Goal: Communication & Community: Share content

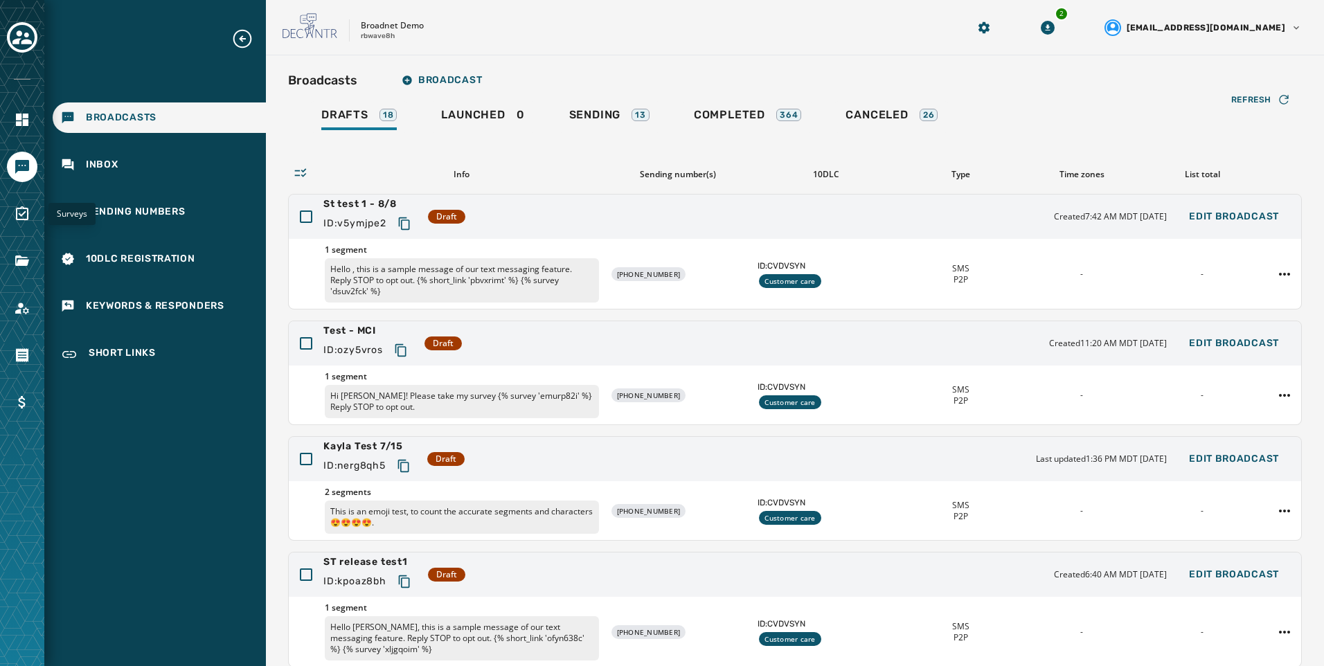
drag, startPoint x: 27, startPoint y: 226, endPoint x: 107, endPoint y: 237, distance: 80.3
click at [27, 226] on link "Navigate to Surveys" at bounding box center [22, 214] width 30 height 30
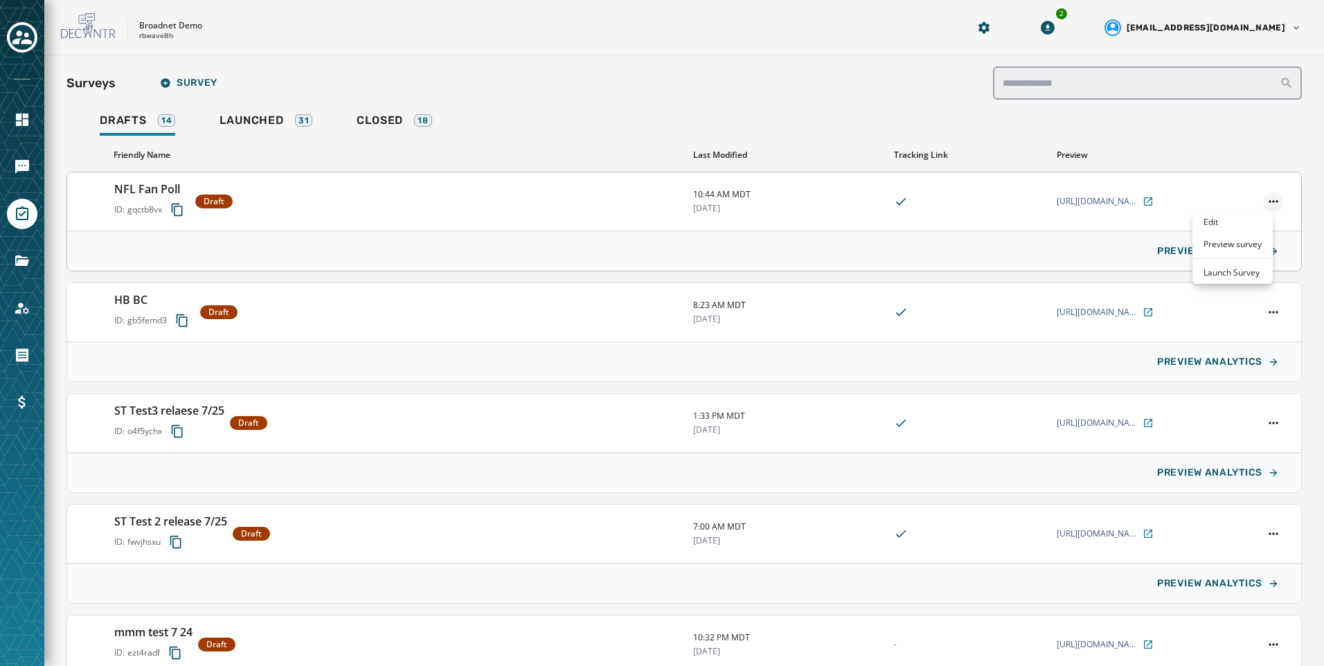
click at [1261, 206] on html "Skip To Main Content Broadnet Demo rbwave8h 2 [EMAIL_ADDRESS][DOMAIN_NAME] Surv…" at bounding box center [662, 333] width 1324 height 666
click at [980, 149] on html "Skip To Main Content Broadnet Demo rbwave8h 2 [EMAIL_ADDRESS][DOMAIN_NAME] Surv…" at bounding box center [662, 333] width 1324 height 666
click at [18, 164] on icon "Navigate to Messaging" at bounding box center [22, 167] width 14 height 14
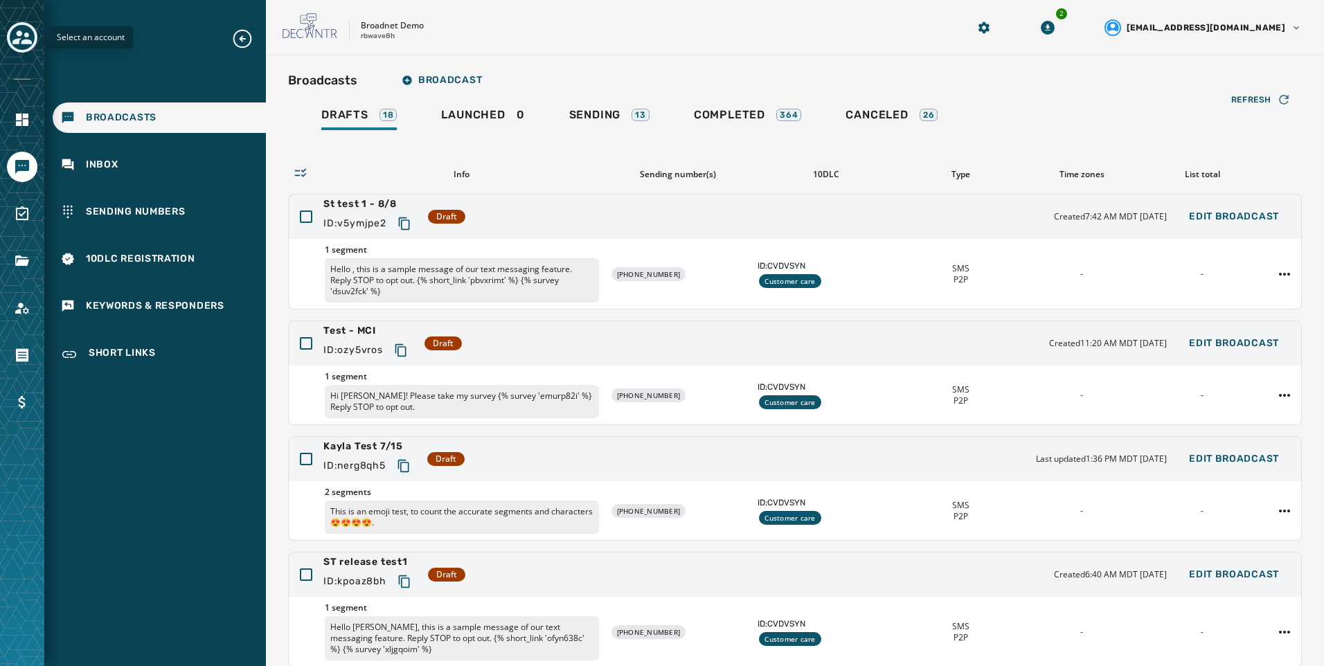
click at [30, 38] on icon "Toggle account select drawer" at bounding box center [21, 37] width 19 height 19
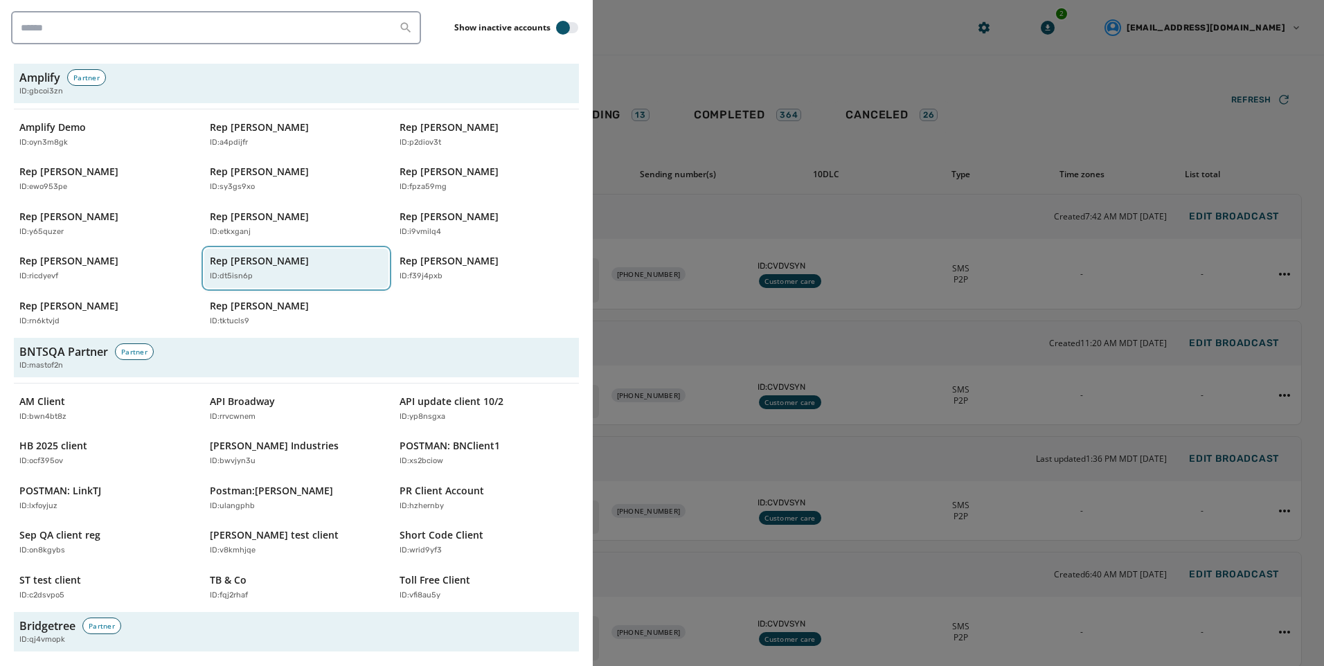
click at [276, 253] on button "Rep [PERSON_NAME] ID: dt5isn6p" at bounding box center [296, 268] width 185 height 39
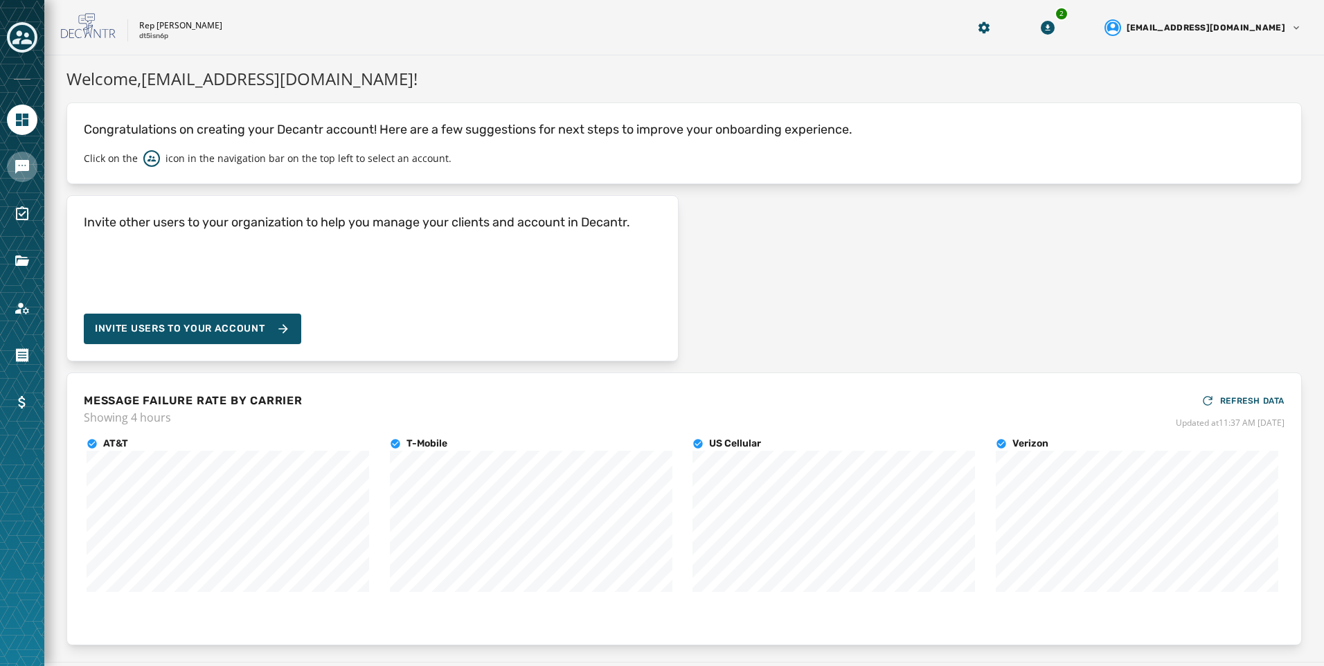
click at [26, 172] on icon "Navigate to Messaging" at bounding box center [22, 167] width 17 height 17
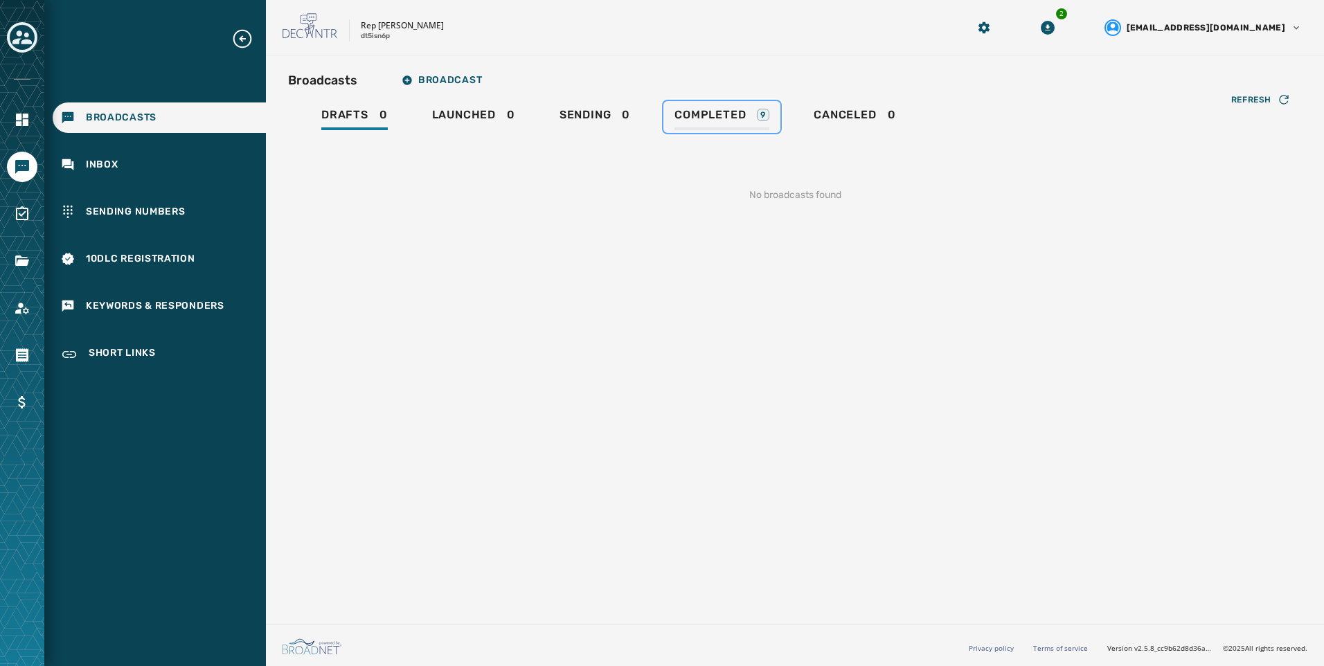
click at [717, 124] on div "Completed 9" at bounding box center [721, 119] width 95 height 22
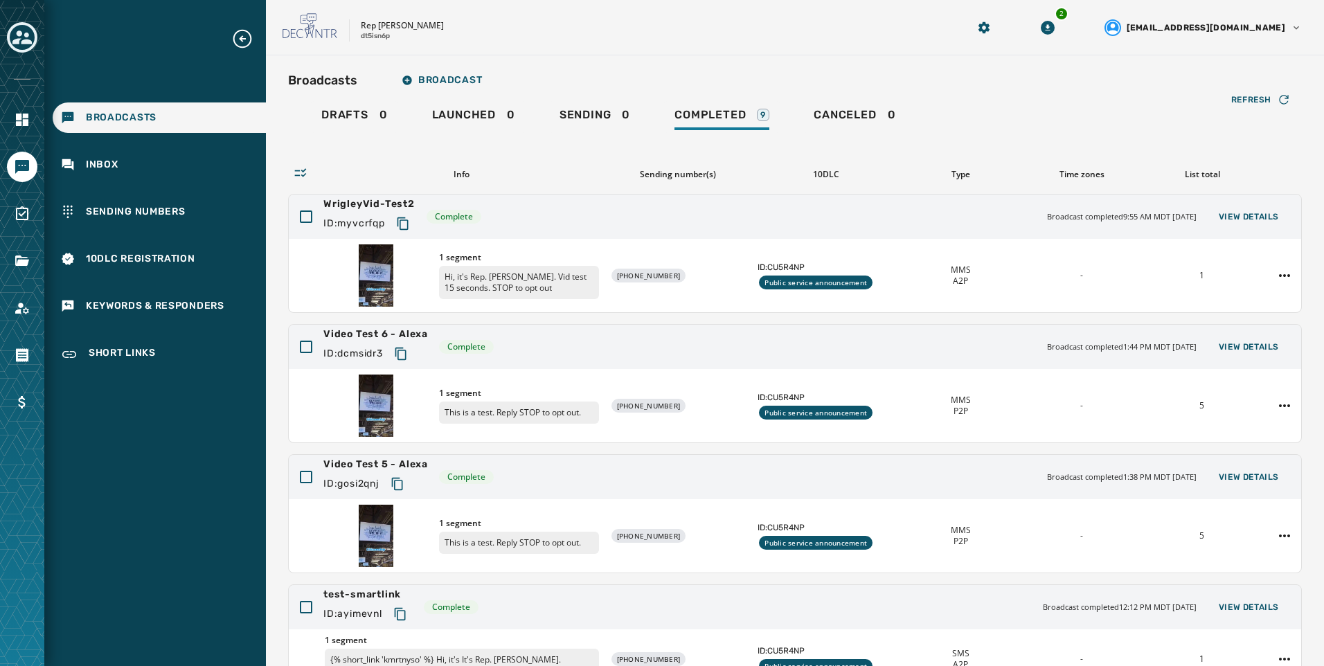
click at [587, 42] on div "Rep [PERSON_NAME] dt5isn6p 2 [EMAIL_ADDRESS][DOMAIN_NAME]" at bounding box center [795, 27] width 1058 height 55
click at [18, 40] on icon "Toggle account select drawer" at bounding box center [21, 37] width 19 height 14
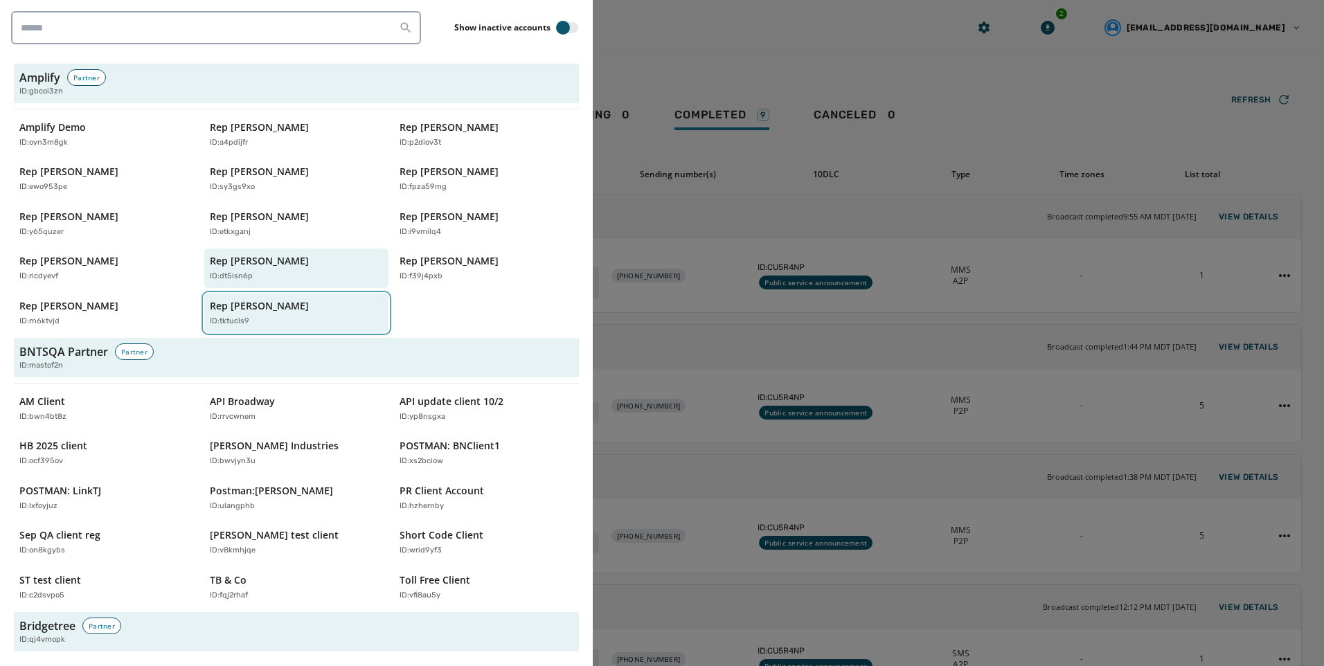
click at [247, 302] on p "Rep [PERSON_NAME]" at bounding box center [259, 306] width 99 height 14
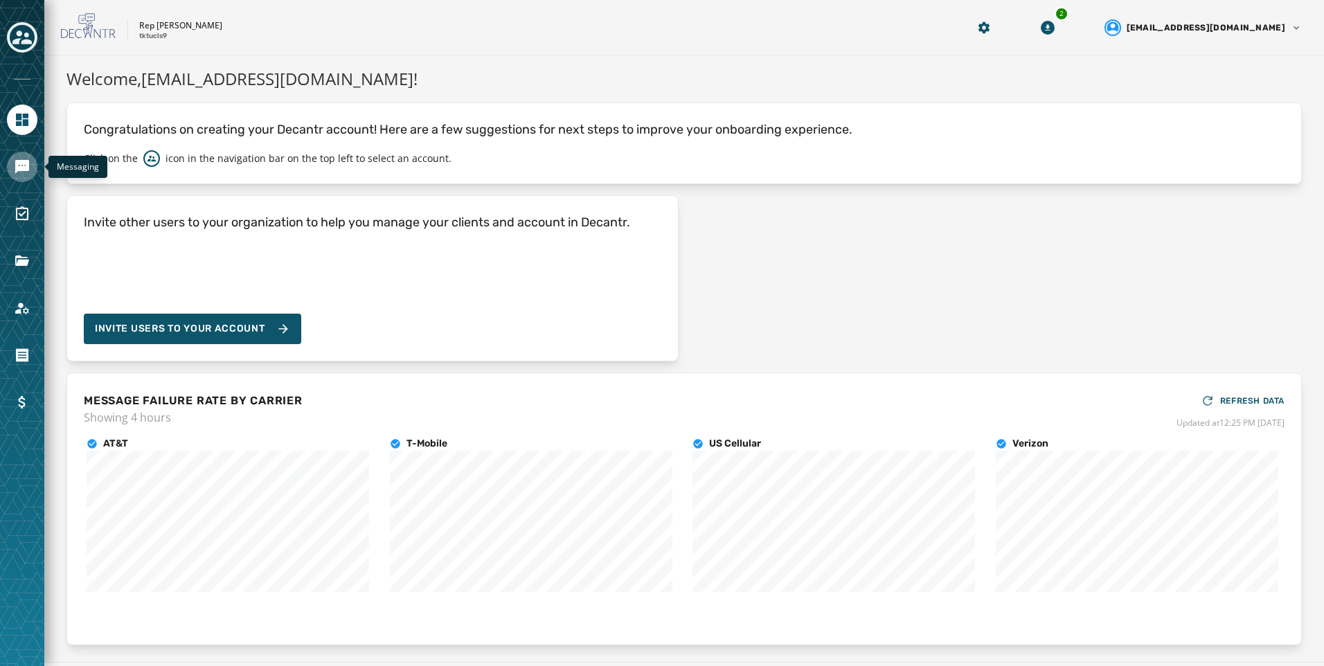
click at [26, 168] on icon "Navigate to Messaging" at bounding box center [22, 167] width 14 height 14
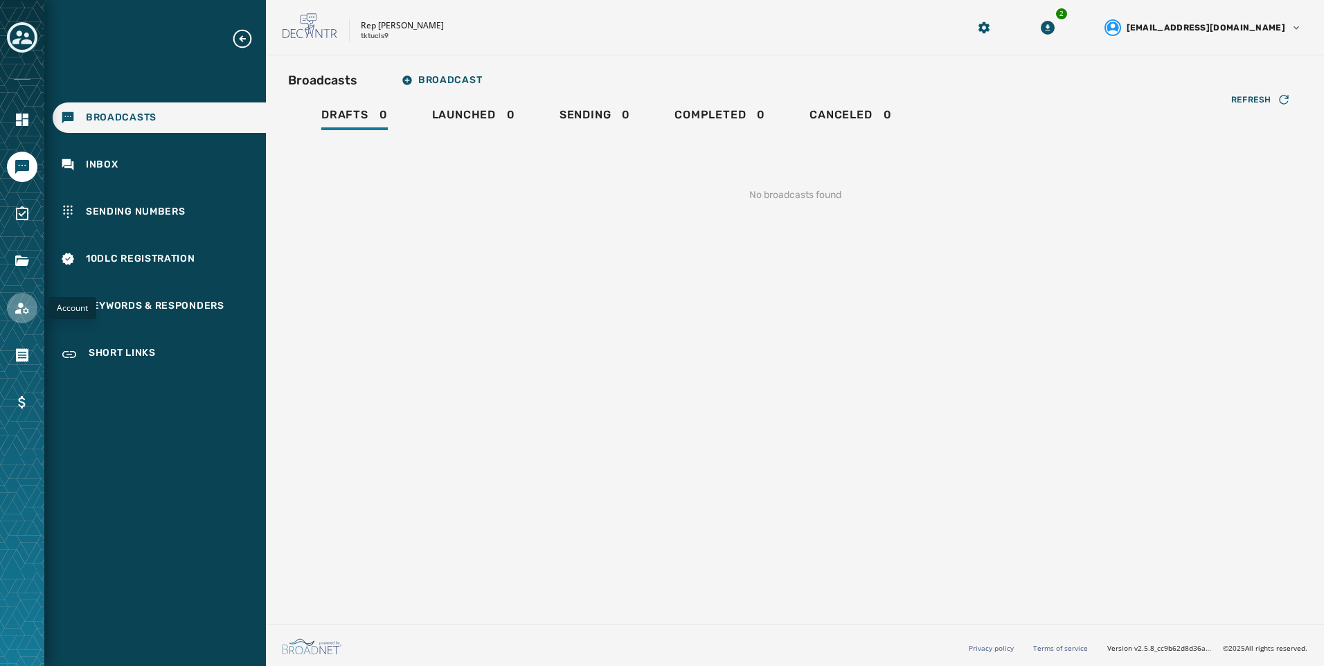
click at [25, 305] on icon "Navigate to Account" at bounding box center [22, 308] width 17 height 17
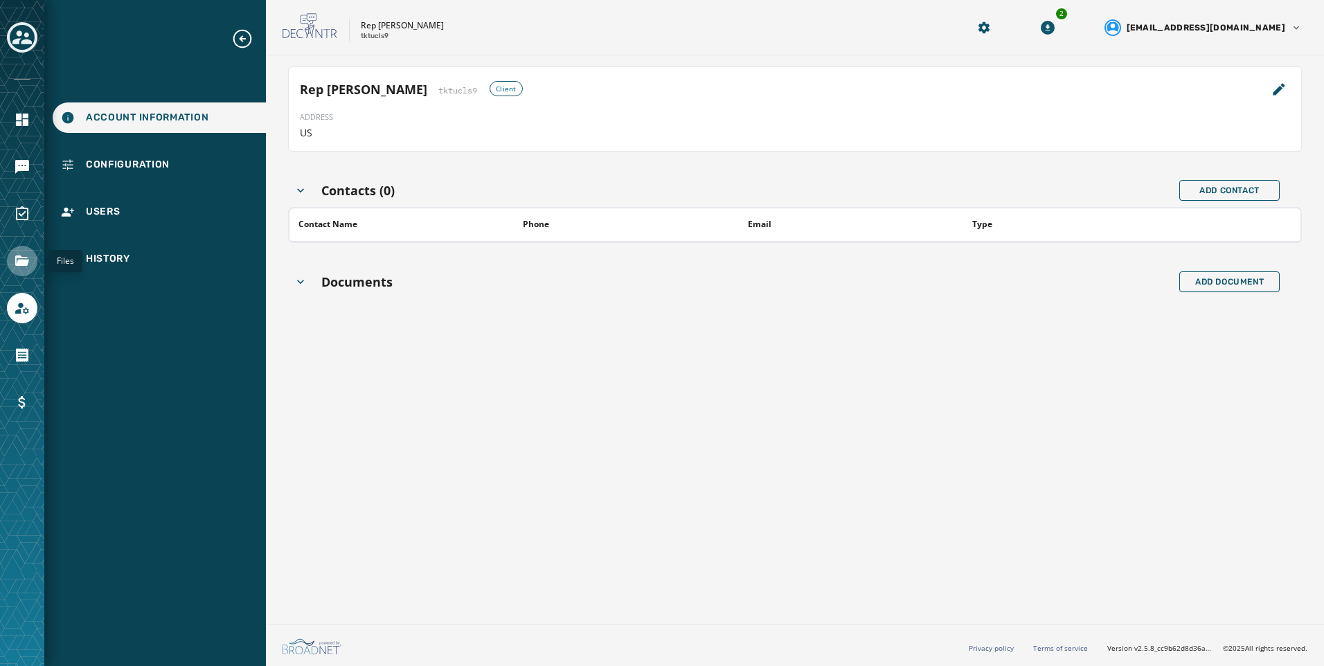
click at [26, 266] on icon "Navigate to Files" at bounding box center [22, 261] width 17 height 17
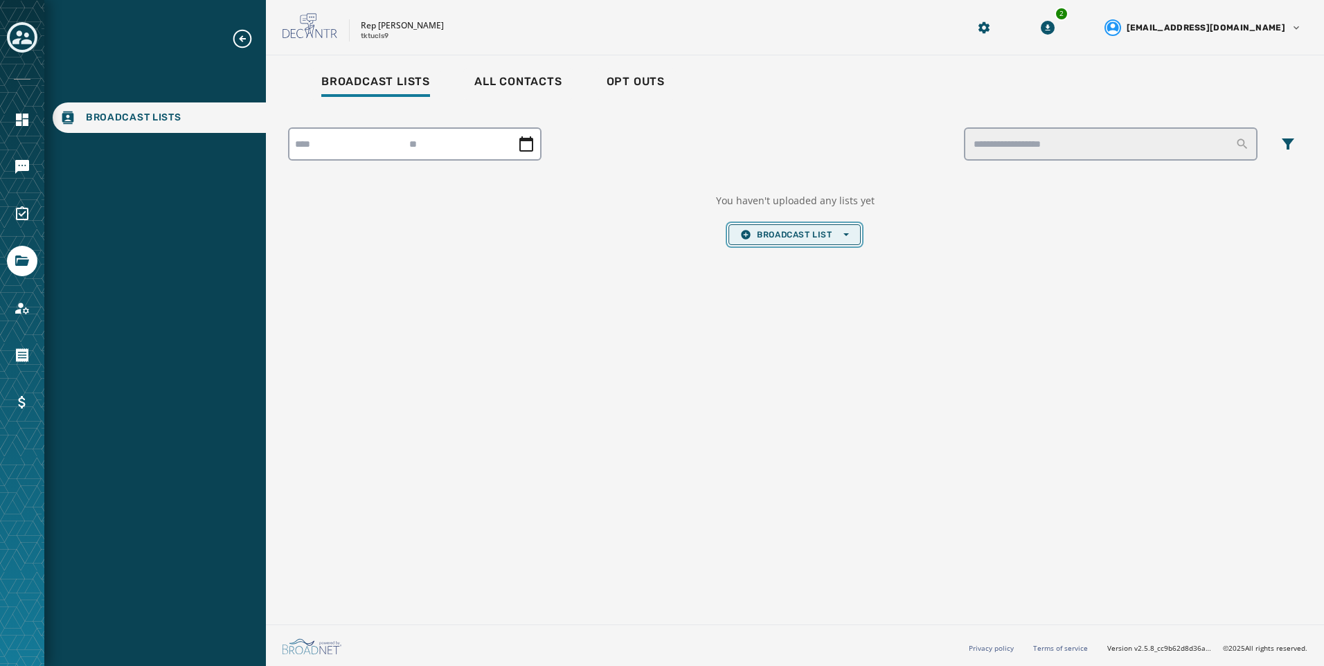
click at [779, 237] on span "Broadcast List Open options" at bounding box center [794, 234] width 108 height 11
click at [794, 253] on span "Upload List" at bounding box center [794, 255] width 108 height 11
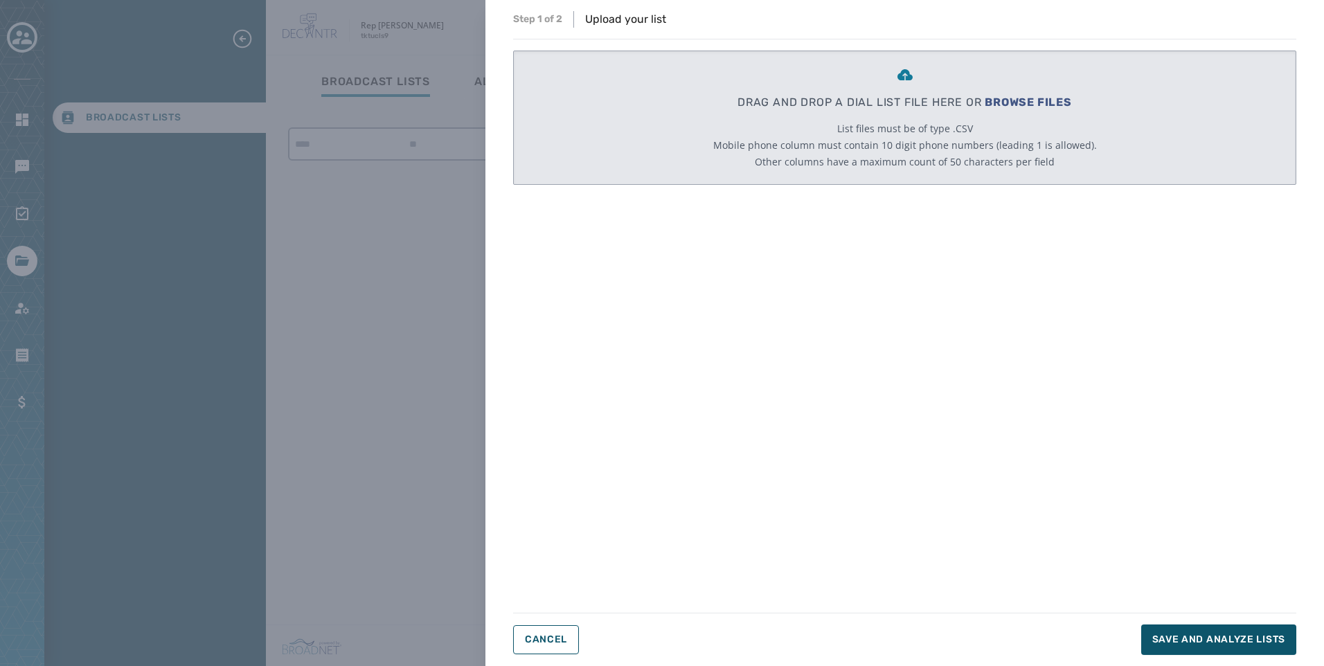
click at [1035, 100] on span "BROWSE FILES" at bounding box center [1028, 102] width 87 height 13
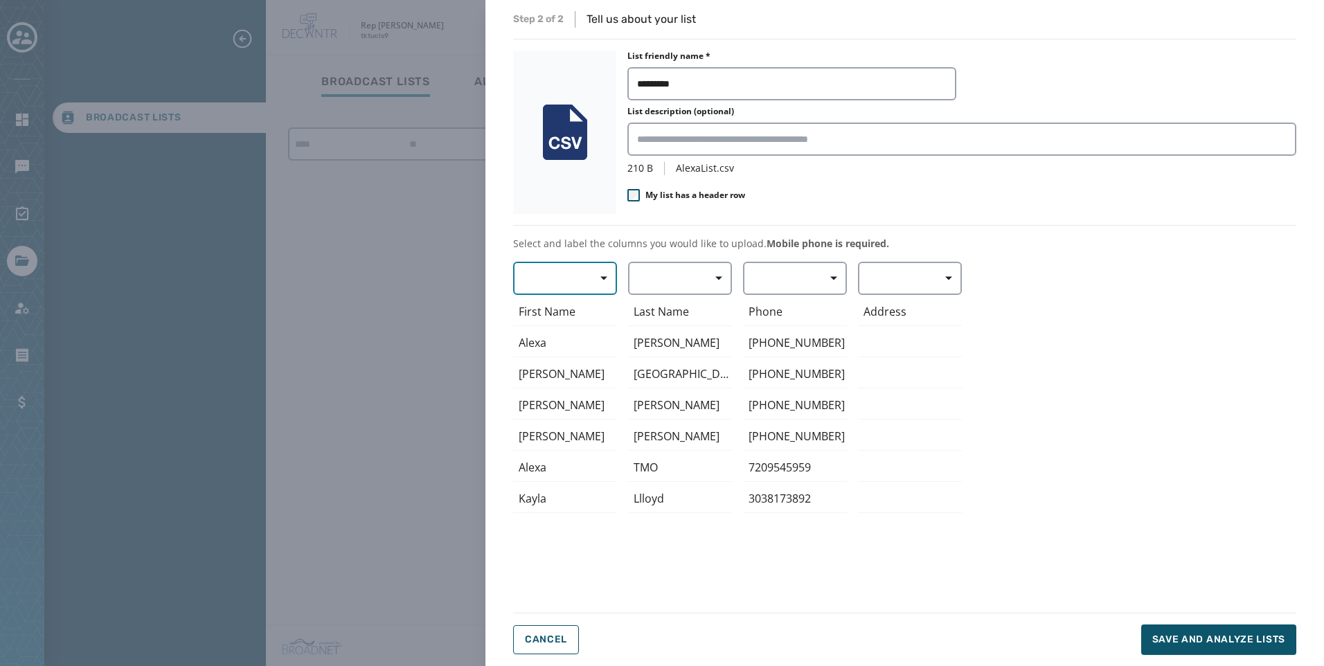
click at [586, 264] on button "button" at bounding box center [565, 278] width 104 height 33
click at [584, 353] on span "First Name" at bounding box center [562, 360] width 64 height 14
click at [667, 285] on button "button" at bounding box center [680, 278] width 104 height 33
click at [683, 381] on span "Last Name" at bounding box center [677, 385] width 64 height 14
click at [827, 284] on span "button" at bounding box center [828, 278] width 33 height 28
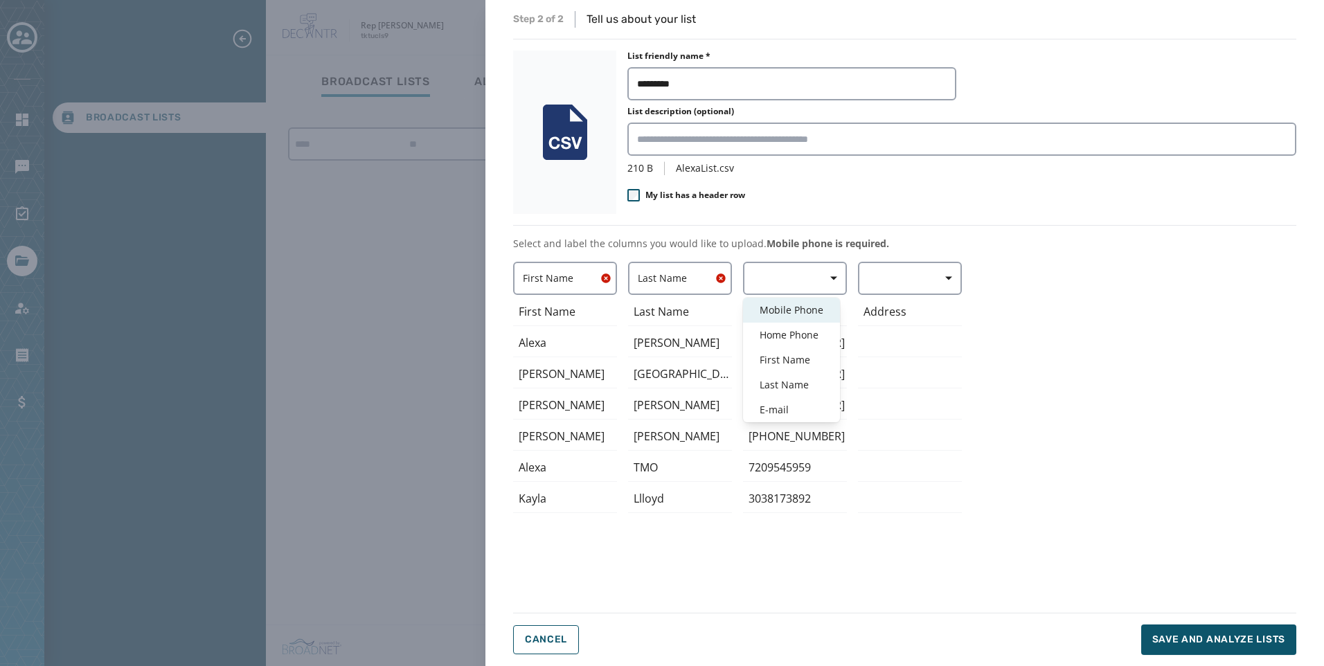
click at [818, 312] on span "Mobile Phone" at bounding box center [792, 310] width 64 height 14
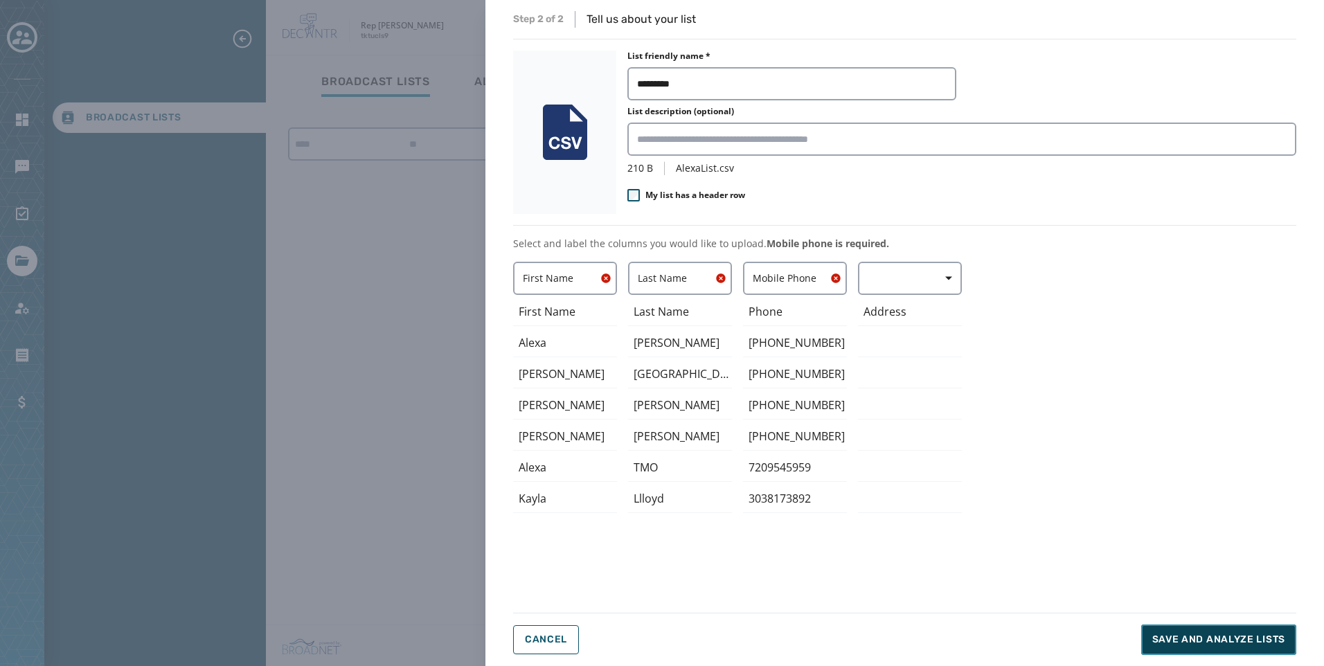
click at [1228, 634] on span "Save and analyze lists" at bounding box center [1218, 640] width 133 height 14
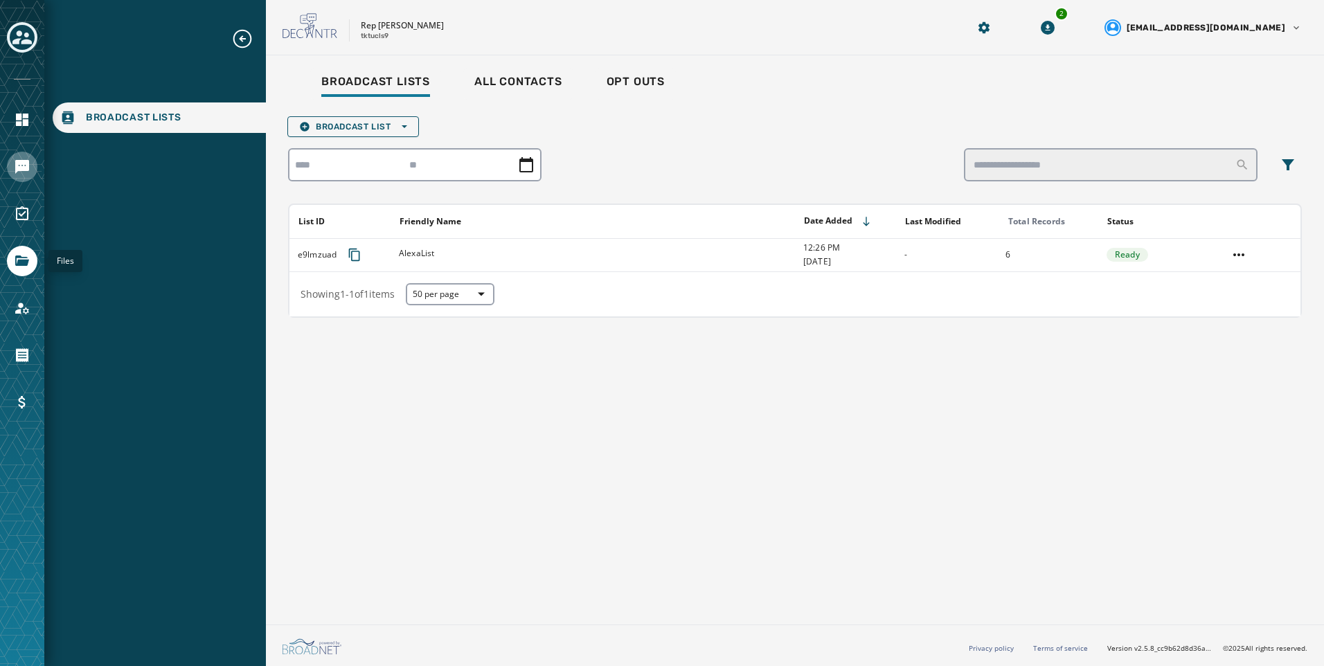
click at [17, 181] on div at bounding box center [22, 167] width 30 height 30
click at [21, 152] on link "Navigate to Messaging" at bounding box center [22, 167] width 30 height 30
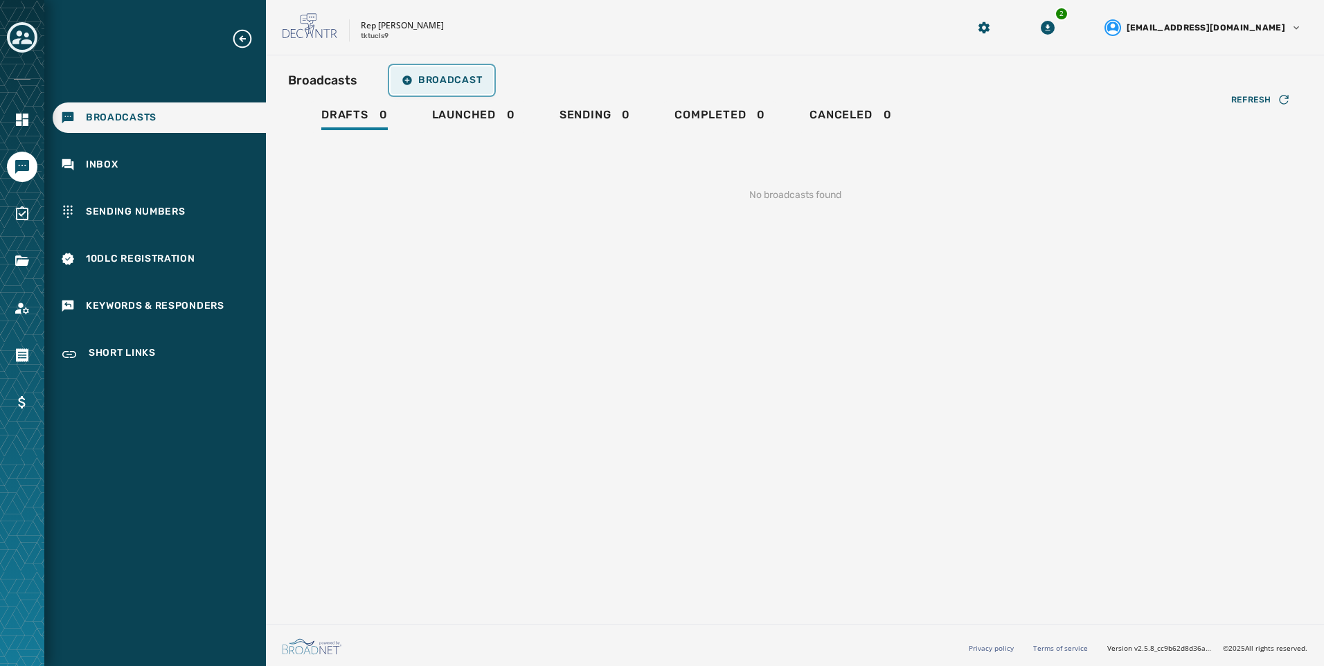
click at [466, 69] on button "Broadcast" at bounding box center [441, 80] width 102 height 28
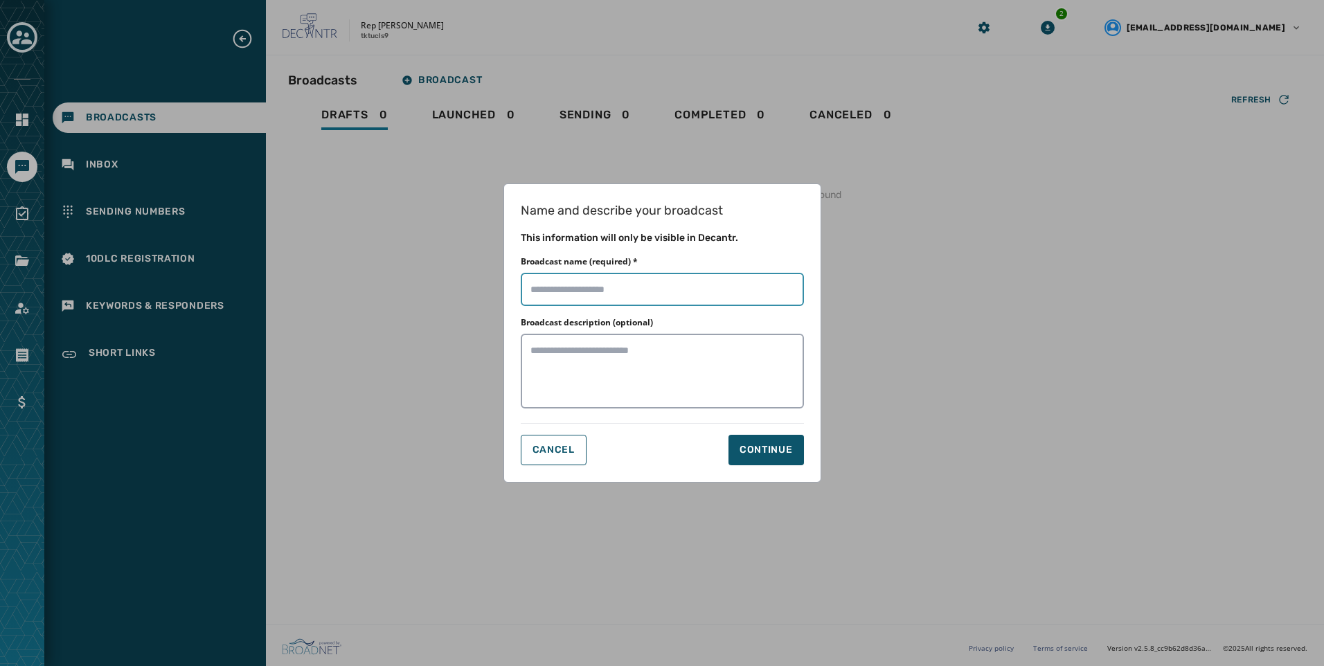
click at [660, 292] on input "Broadcast name (required) *" at bounding box center [662, 289] width 283 height 33
type input "**********"
click at [760, 446] on div "Continue" at bounding box center [765, 450] width 53 height 14
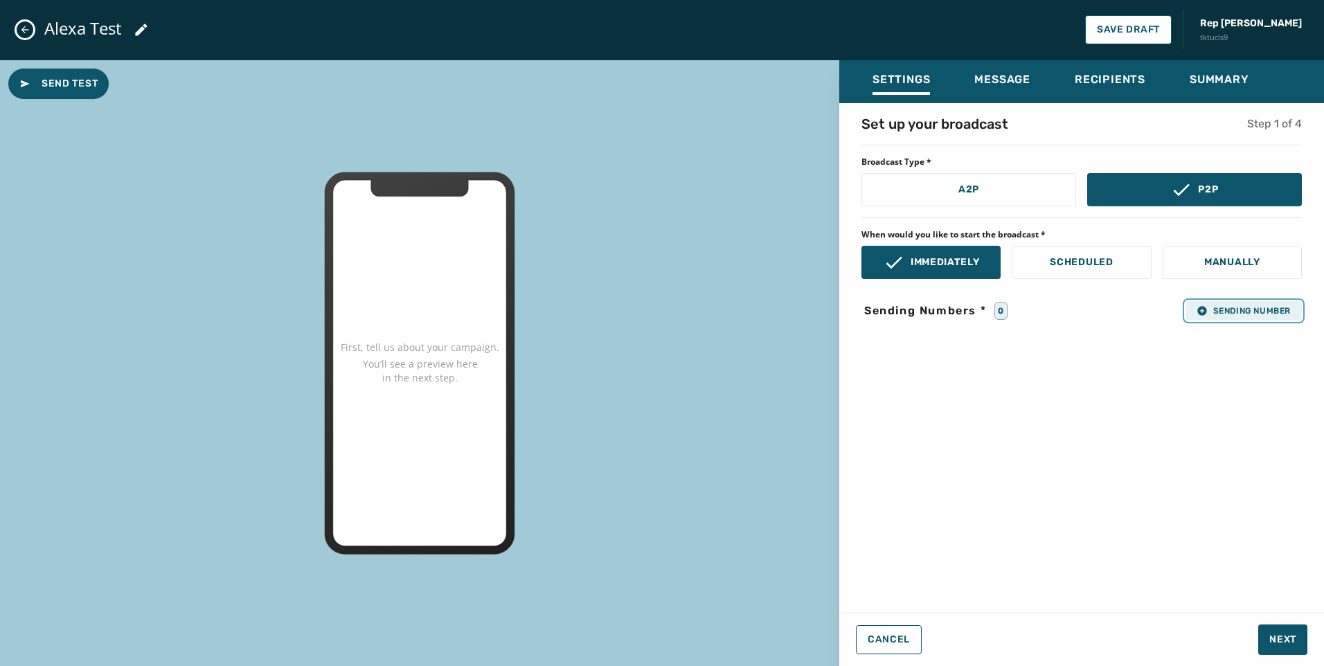
click at [1203, 312] on icon "button" at bounding box center [1201, 310] width 9 height 9
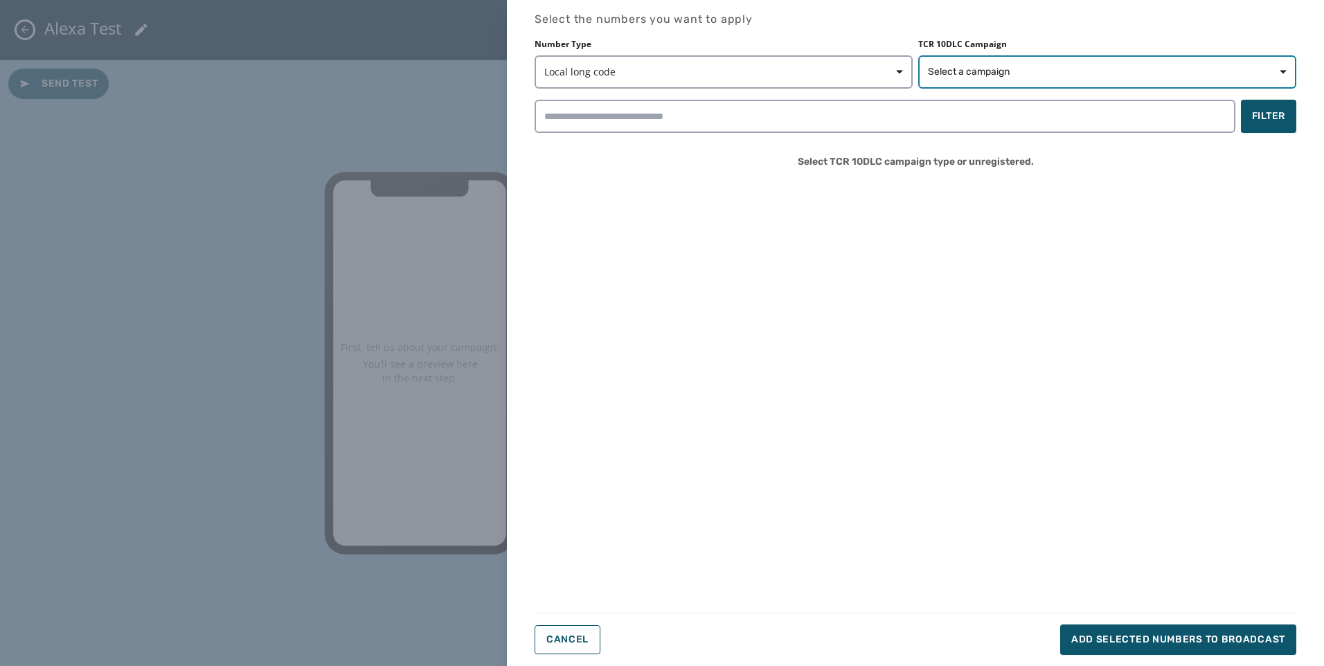
click at [1002, 65] on span "Select a campaign" at bounding box center [969, 72] width 82 height 14
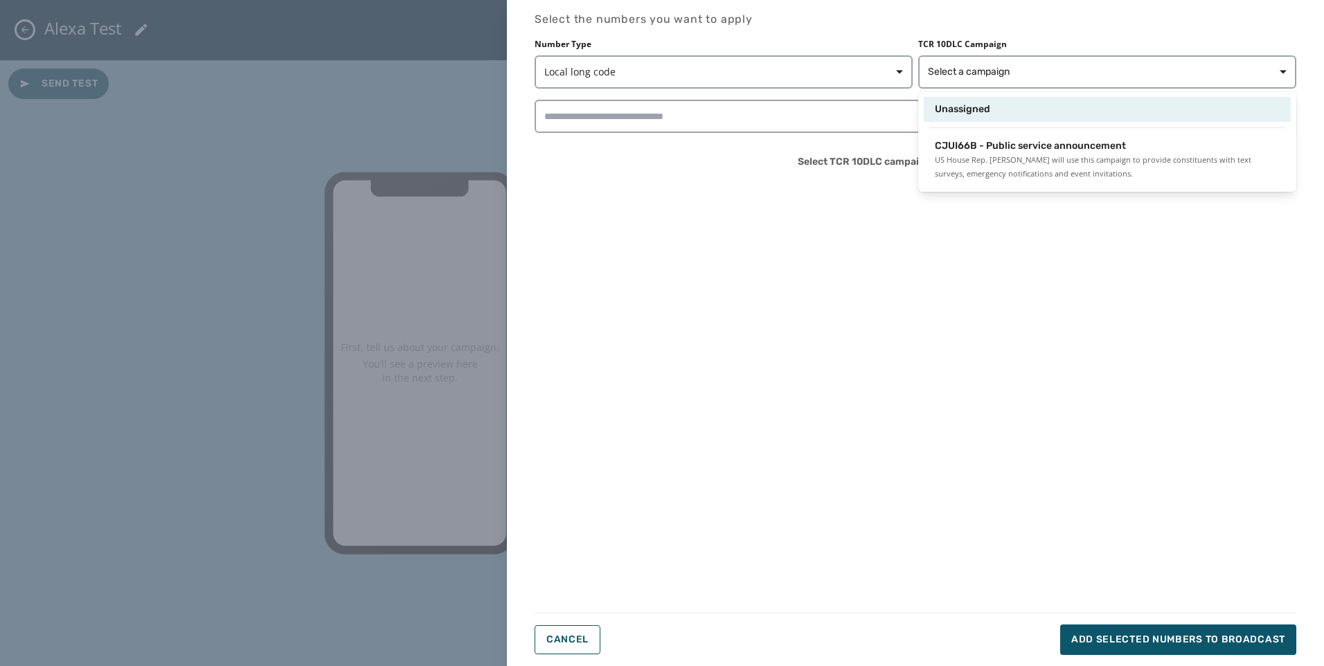
click at [989, 123] on div "Unassigned" at bounding box center [1107, 112] width 378 height 31
click at [989, 157] on span "US House Rep. [PERSON_NAME] will use this campaign to provide constituents with…" at bounding box center [1107, 167] width 345 height 28
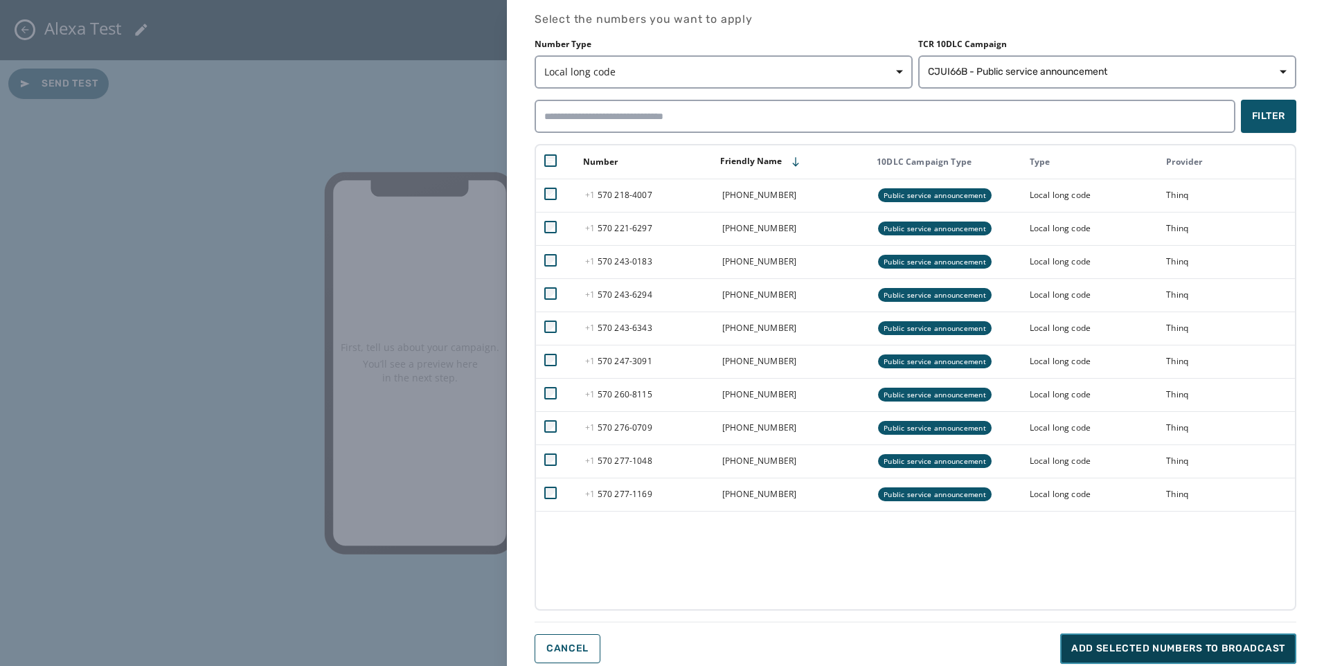
click at [1232, 645] on span "Add selected numbers to broadcast" at bounding box center [1178, 649] width 214 height 14
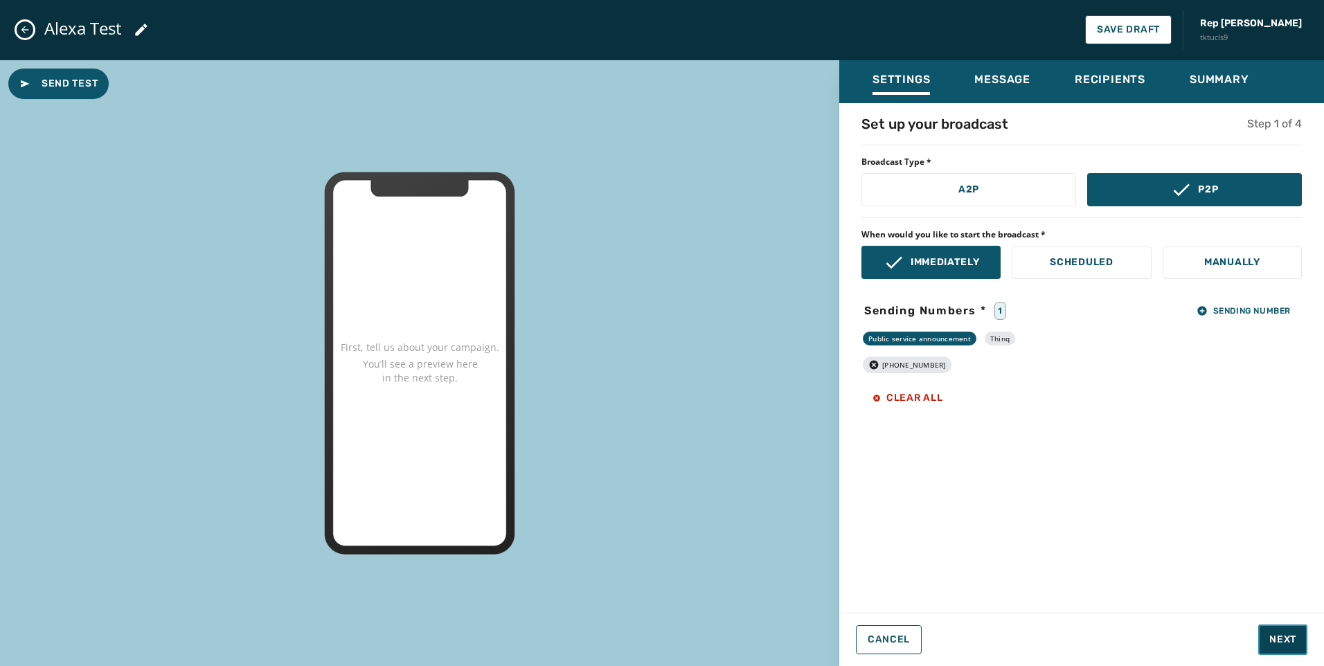
click at [1286, 642] on span "Next" at bounding box center [1282, 640] width 27 height 14
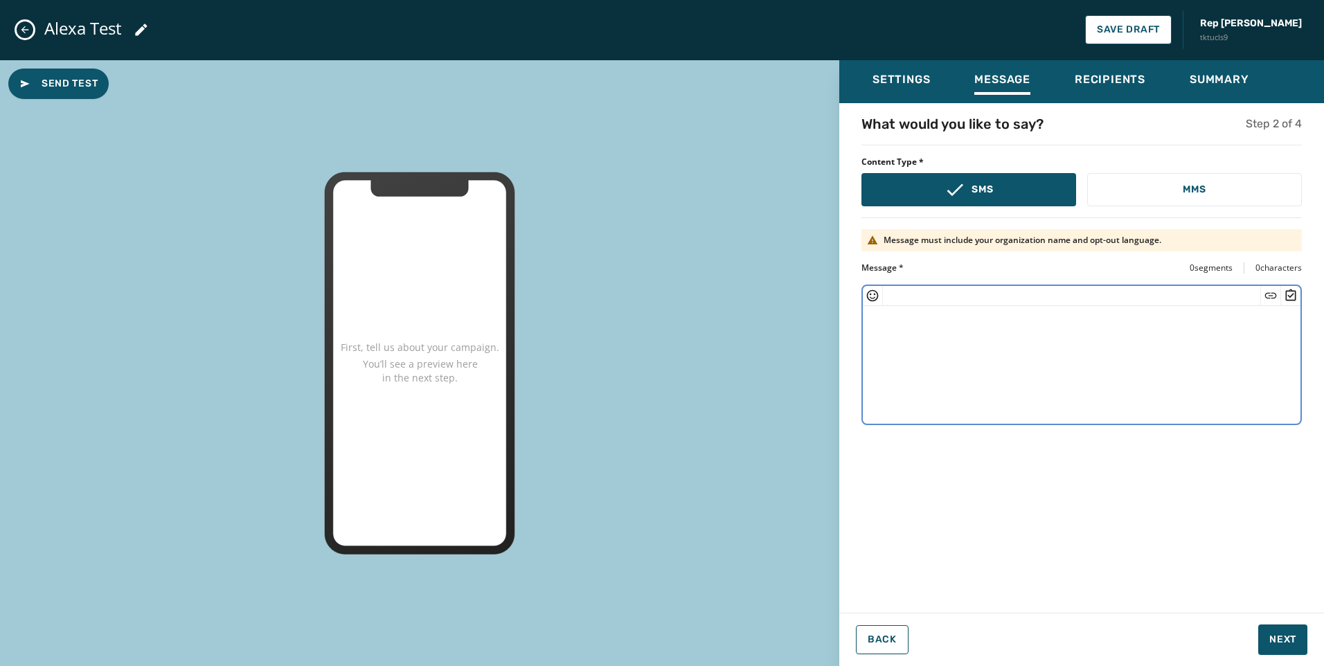
paste textarea "**********"
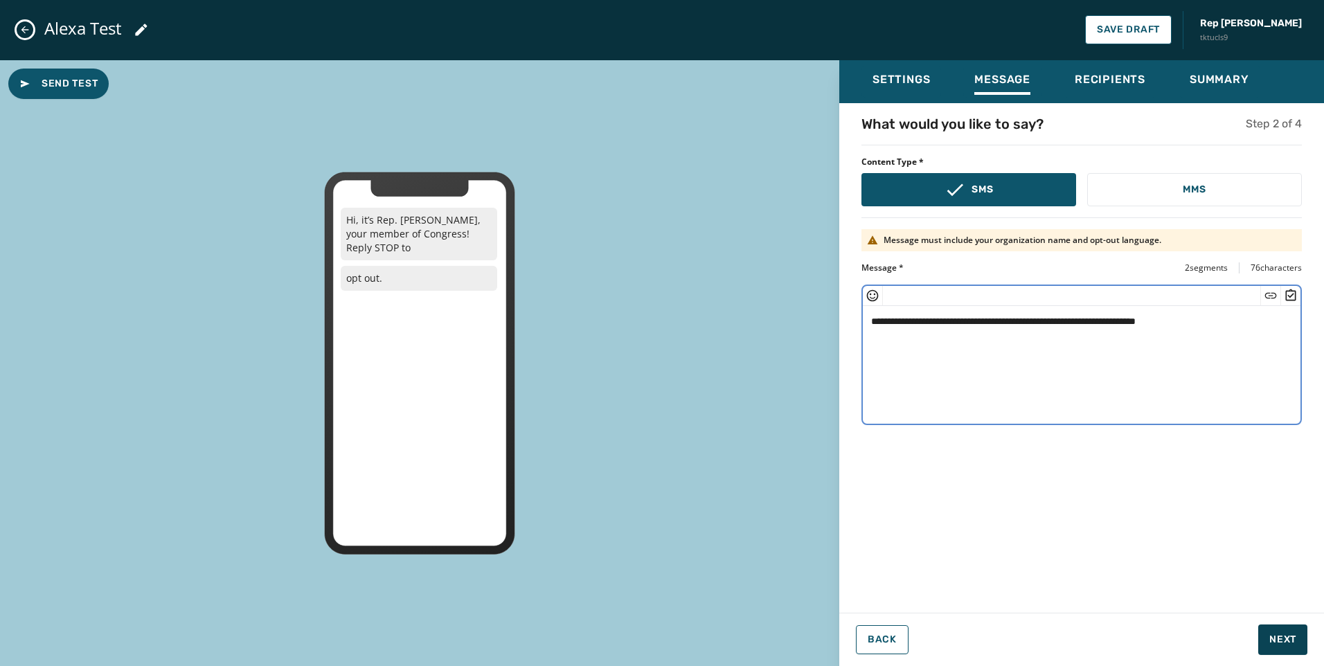
type textarea "**********"
click at [1278, 636] on span "Next" at bounding box center [1282, 640] width 27 height 14
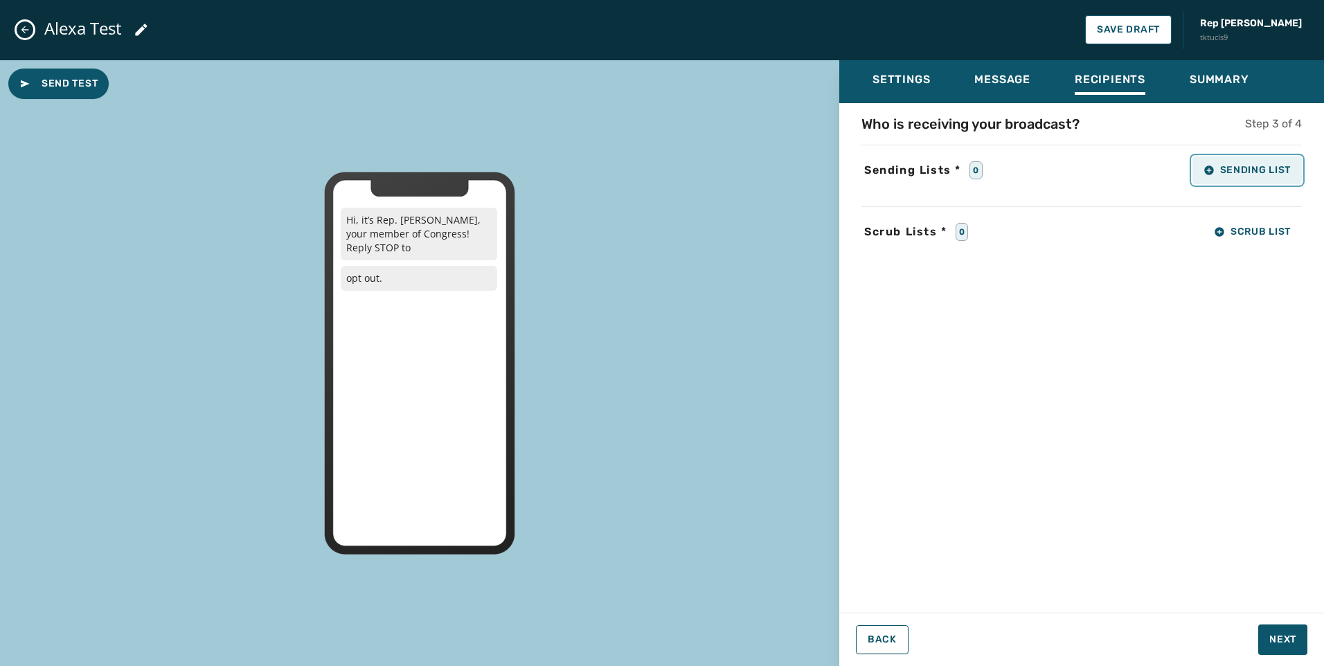
click at [1241, 169] on span "Sending List" at bounding box center [1246, 170] width 87 height 11
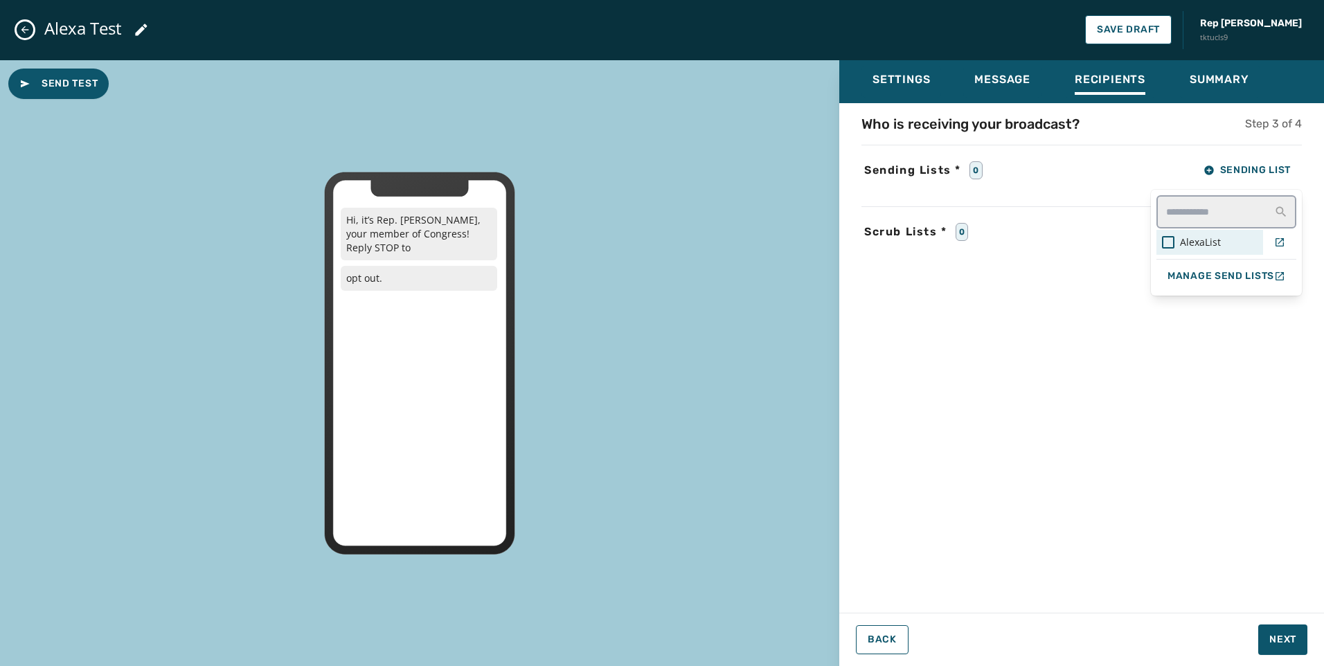
click at [1205, 247] on span "AlexaList" at bounding box center [1200, 242] width 41 height 14
click at [1285, 634] on div "Settings Message Recipients Summary Who is receiving your broadcast? Step 3 of …" at bounding box center [1081, 357] width 485 height 595
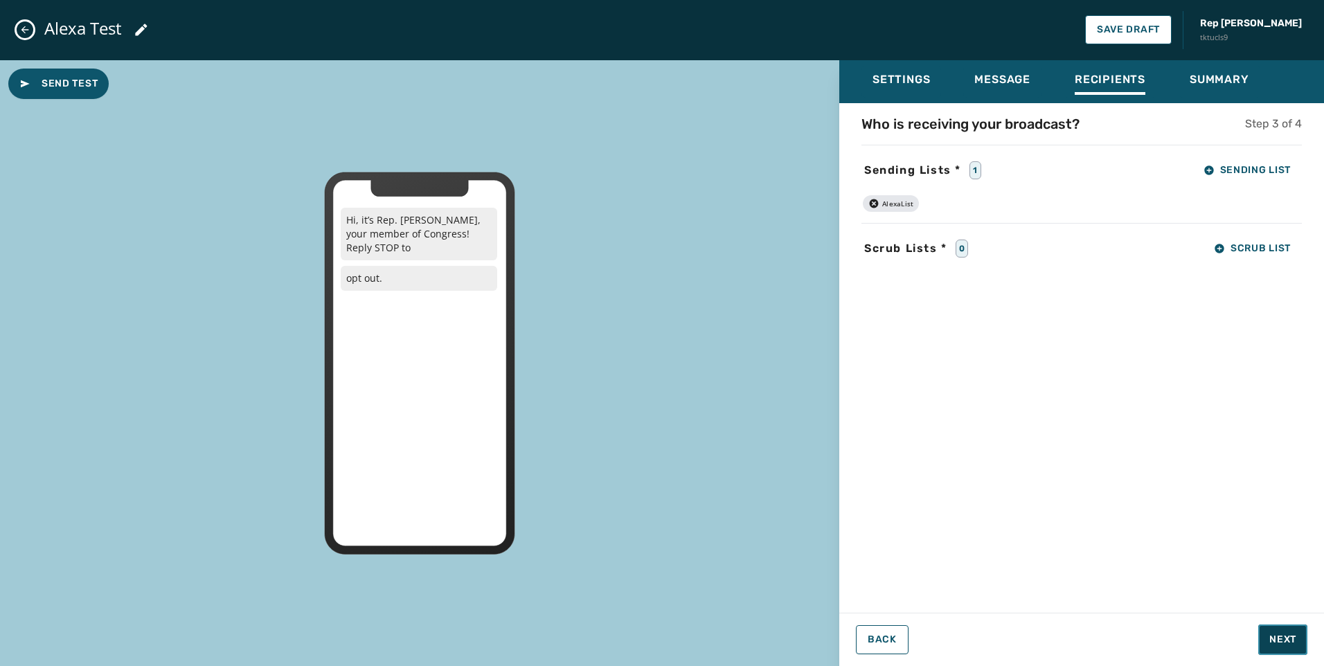
click at [1284, 634] on span "Next" at bounding box center [1282, 640] width 27 height 14
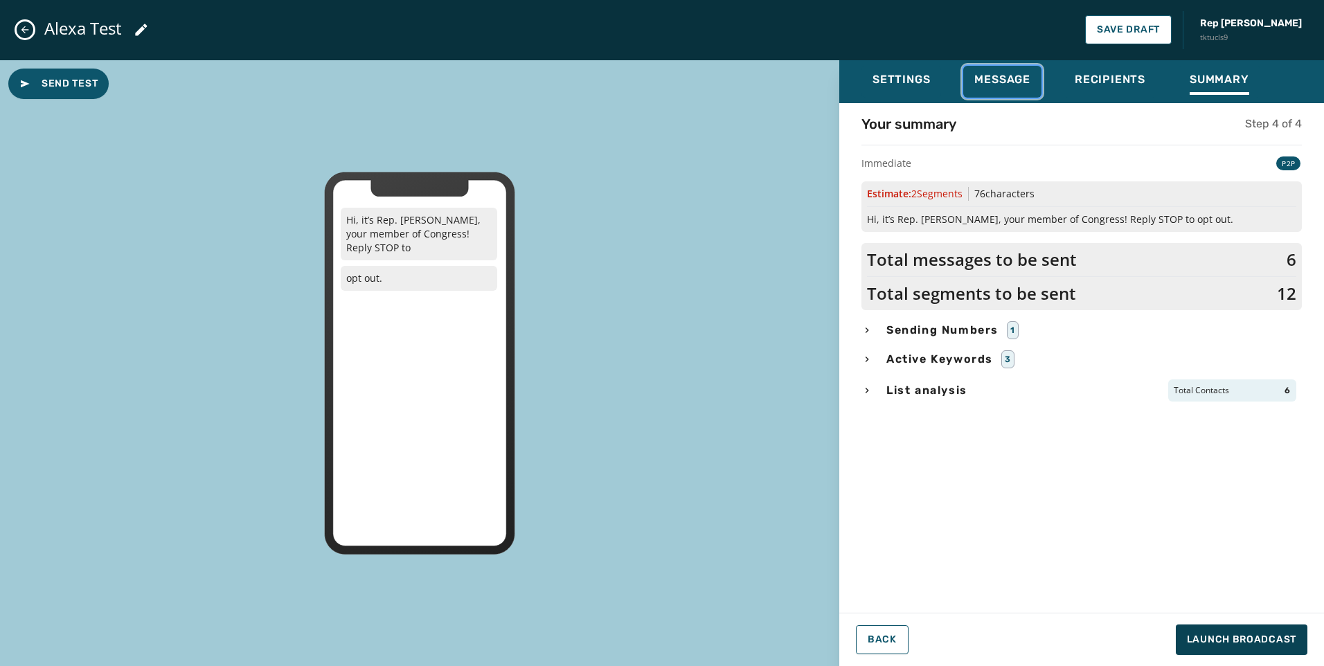
click at [984, 80] on span "Message" at bounding box center [1002, 80] width 56 height 14
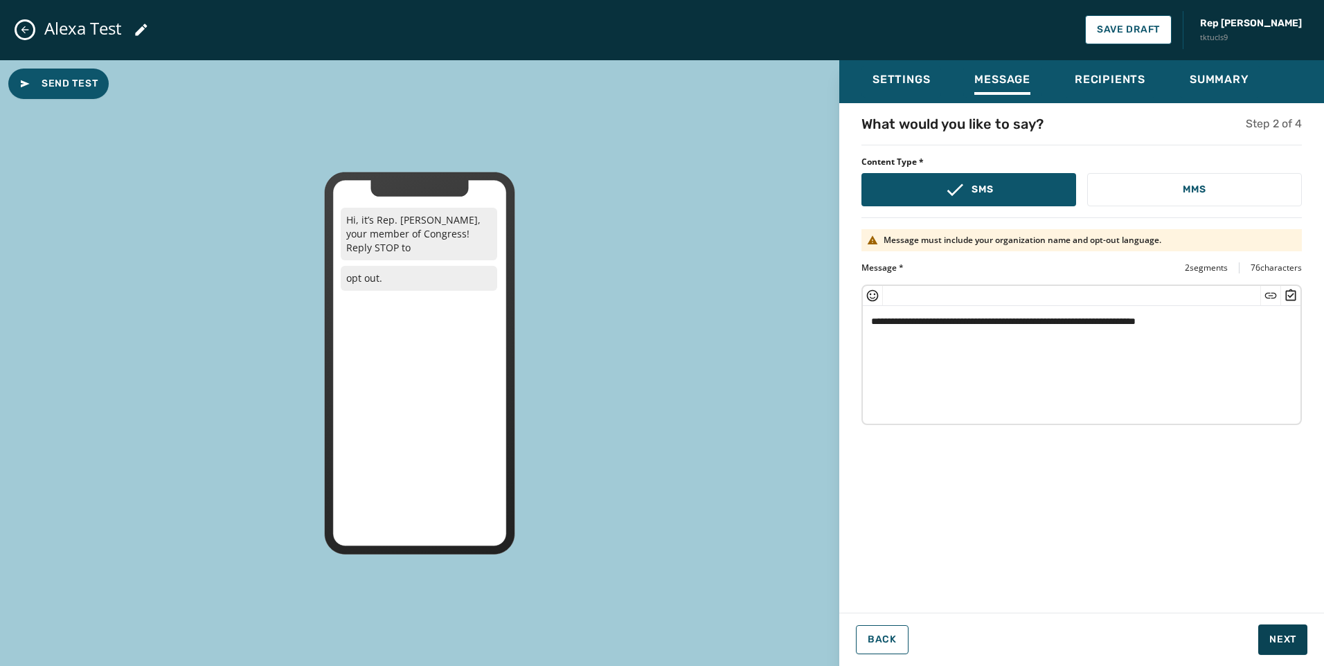
click at [1248, 337] on textarea "**********" at bounding box center [1082, 363] width 438 height 114
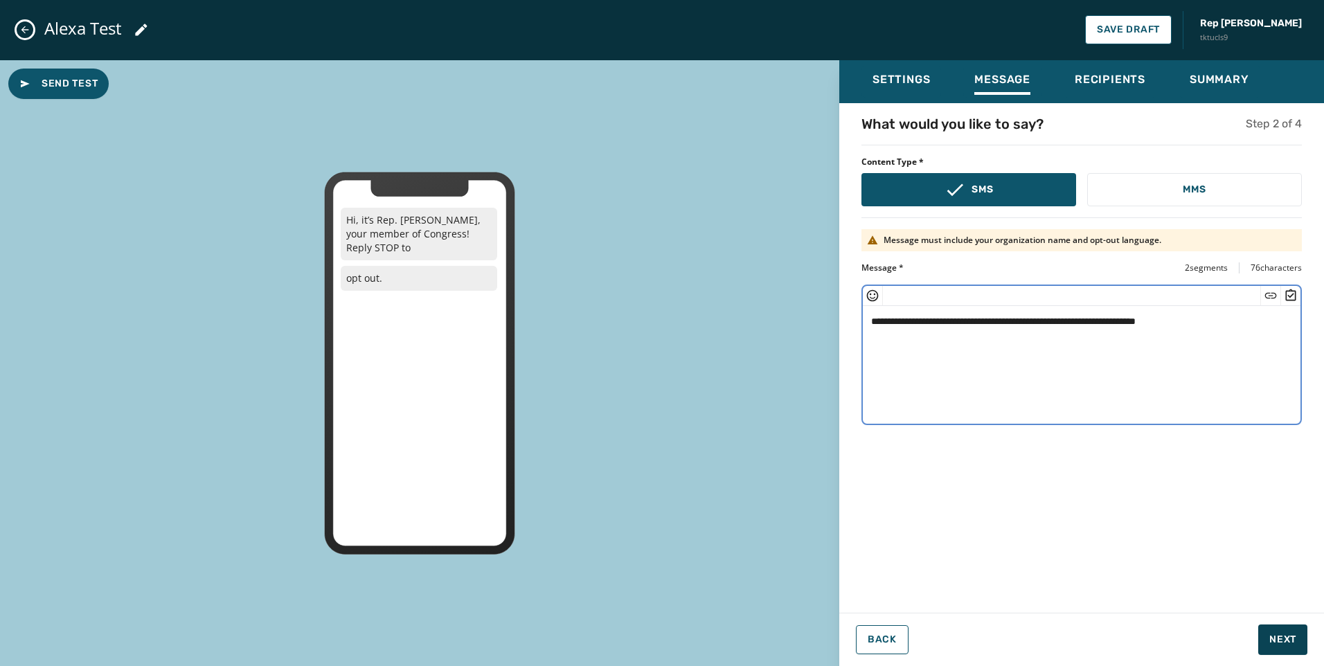
click at [993, 320] on textarea "**********" at bounding box center [1082, 363] width 438 height 114
click at [928, 320] on textarea "**********" at bounding box center [1082, 363] width 438 height 114
click at [1233, 321] on textarea "**********" at bounding box center [1082, 363] width 438 height 114
click at [895, 321] on textarea "**********" at bounding box center [1082, 363] width 438 height 114
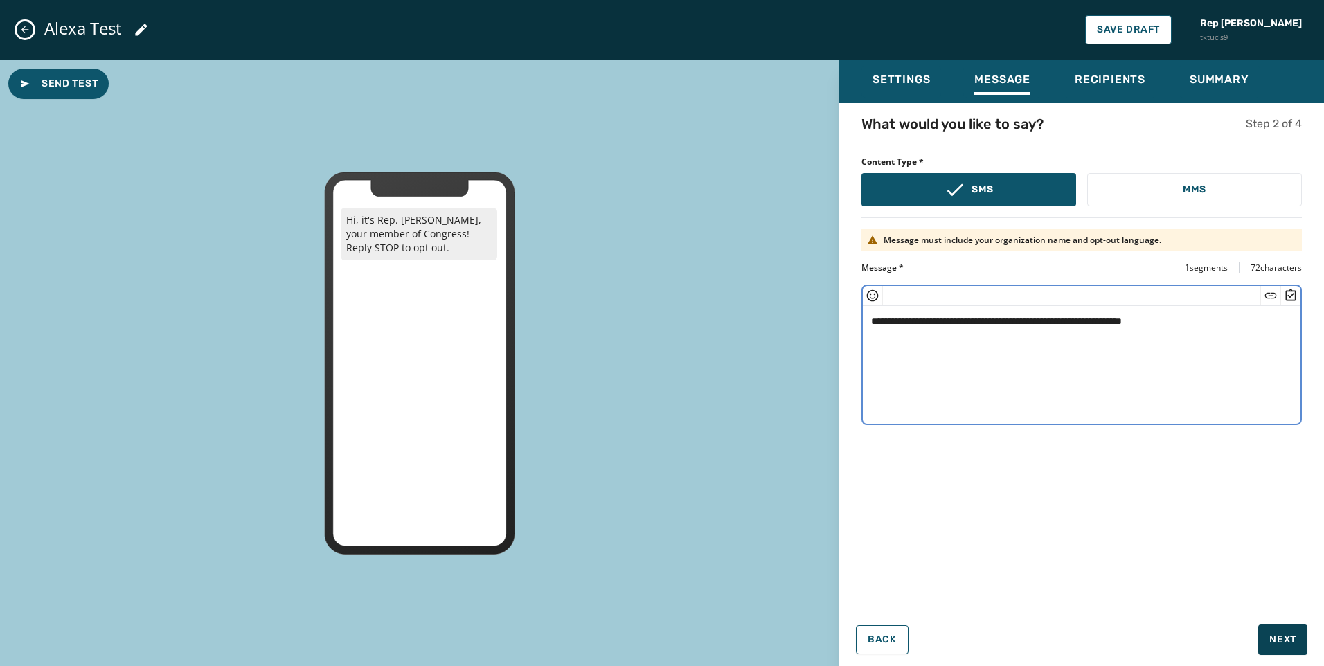
click at [1233, 322] on textarea "**********" at bounding box center [1082, 363] width 438 height 114
type textarea "**********"
click at [1153, 84] on button "Recipients" at bounding box center [1109, 82] width 93 height 32
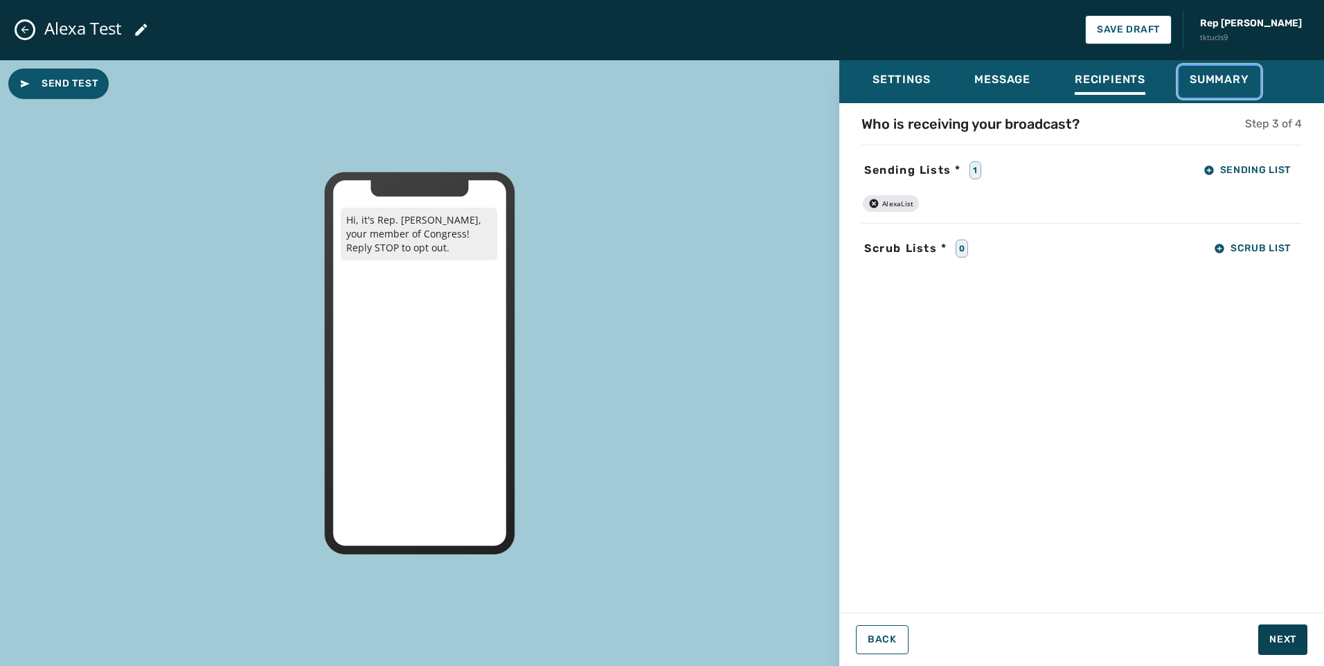
click at [1206, 88] on div "Summary" at bounding box center [1219, 84] width 60 height 22
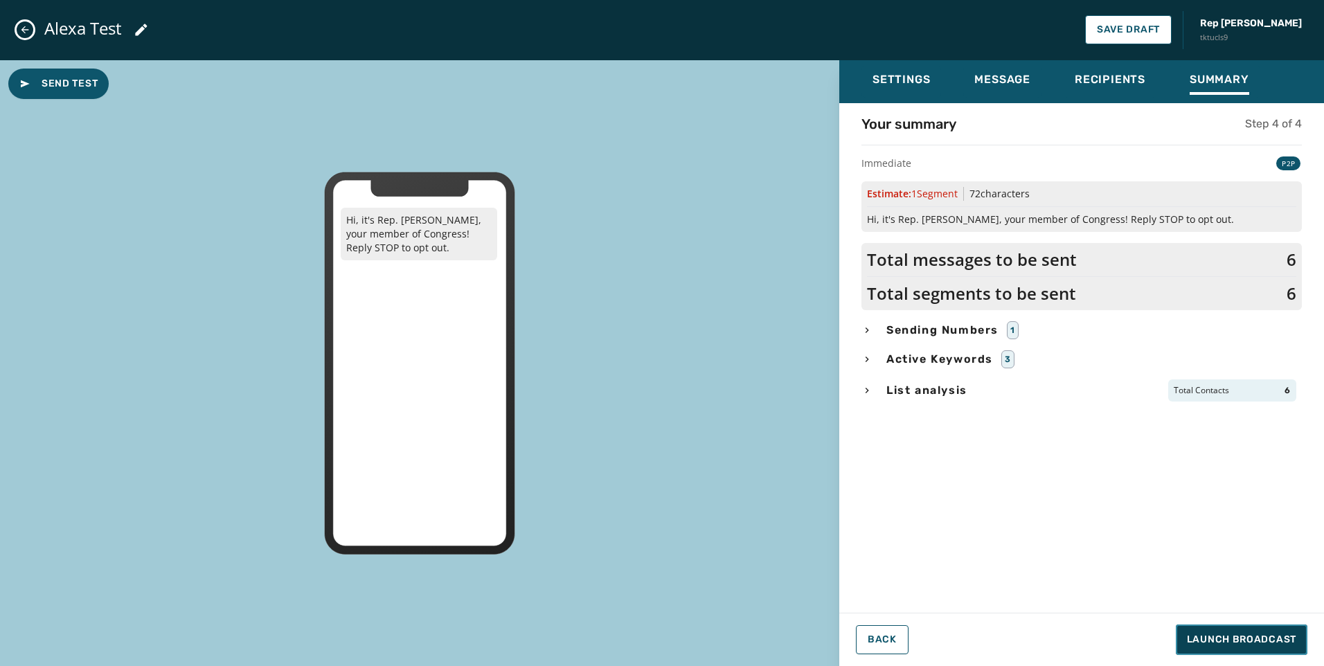
click at [1219, 629] on button "Launch Broadcast" at bounding box center [1242, 640] width 132 height 30
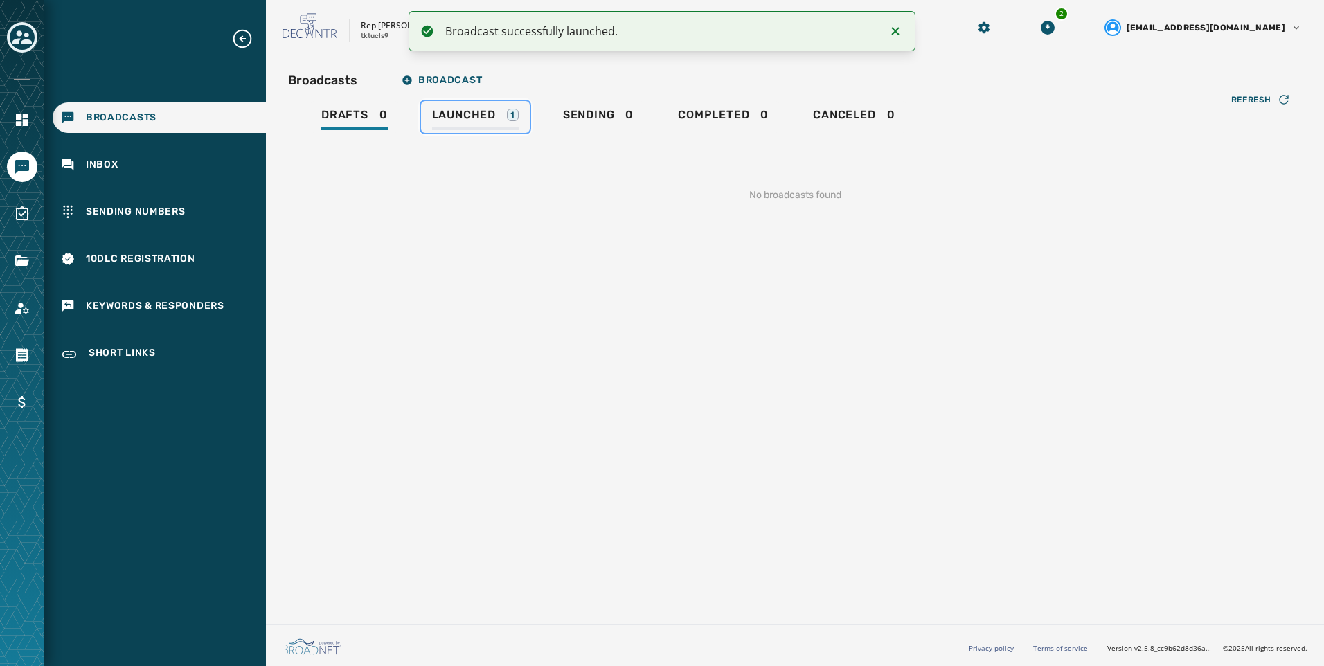
click at [501, 132] on link "Launched 1" at bounding box center [475, 117] width 109 height 32
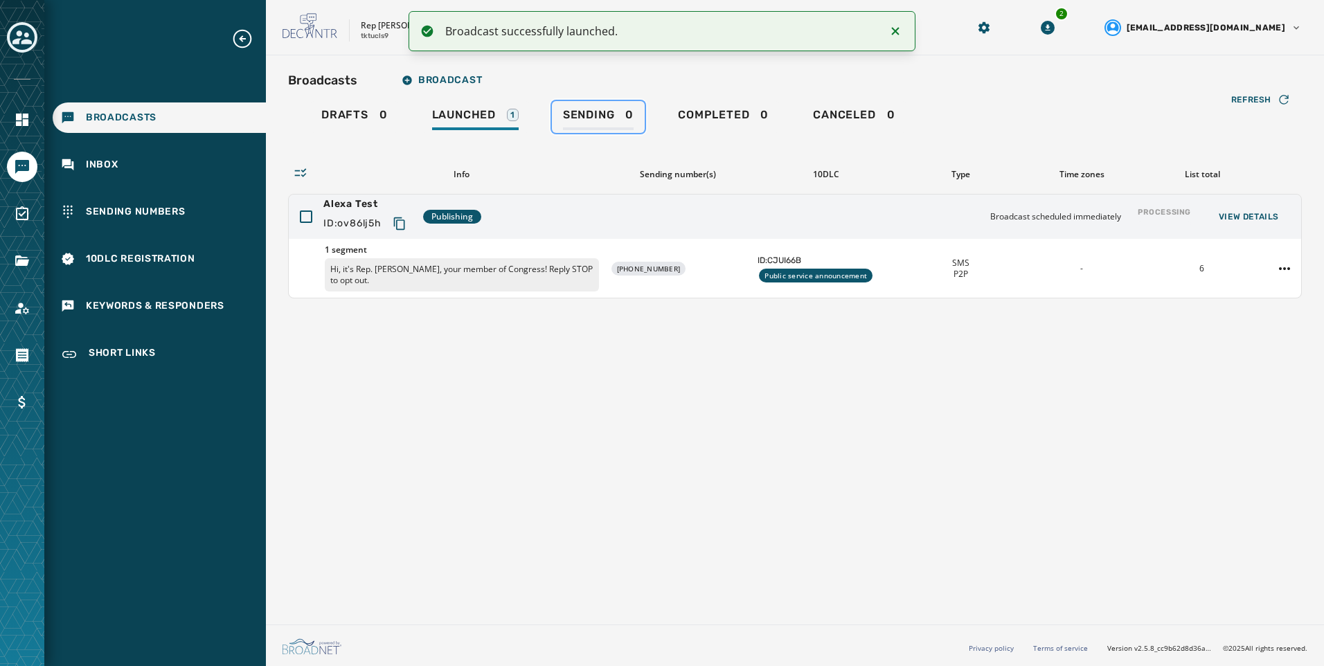
click at [627, 114] on div "Sending 0" at bounding box center [598, 119] width 71 height 22
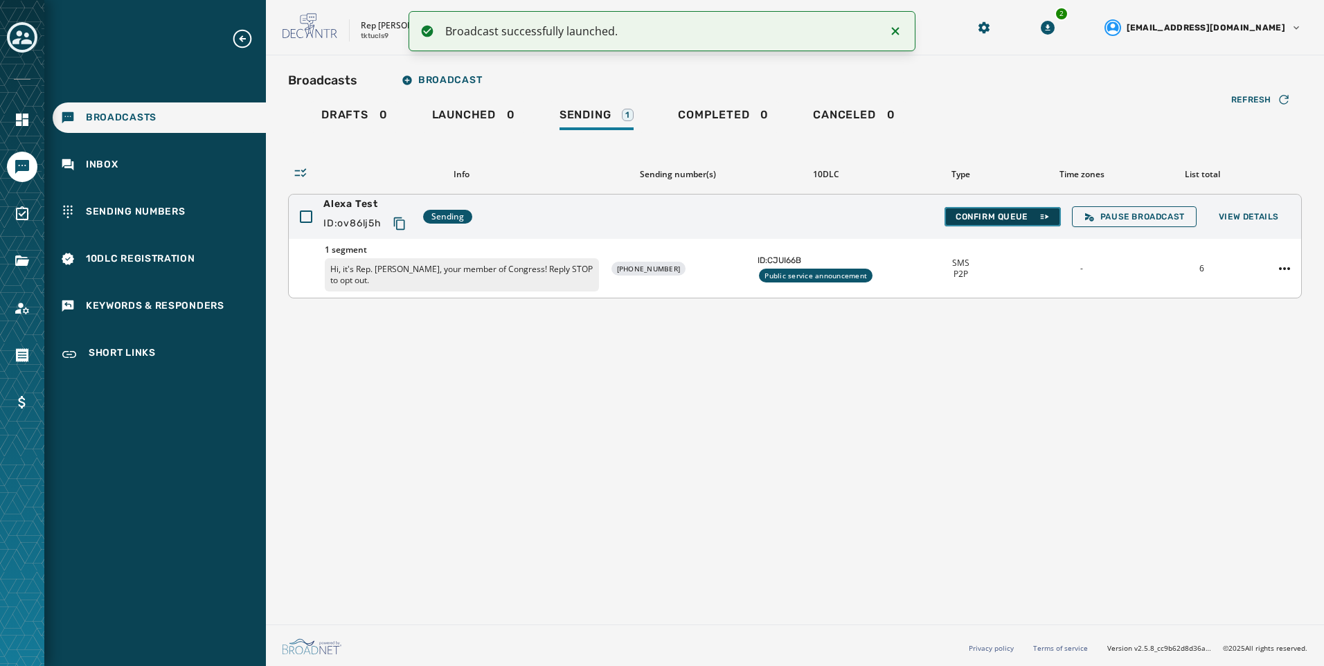
click at [983, 215] on span "Confirm Queue" at bounding box center [1002, 216] width 94 height 11
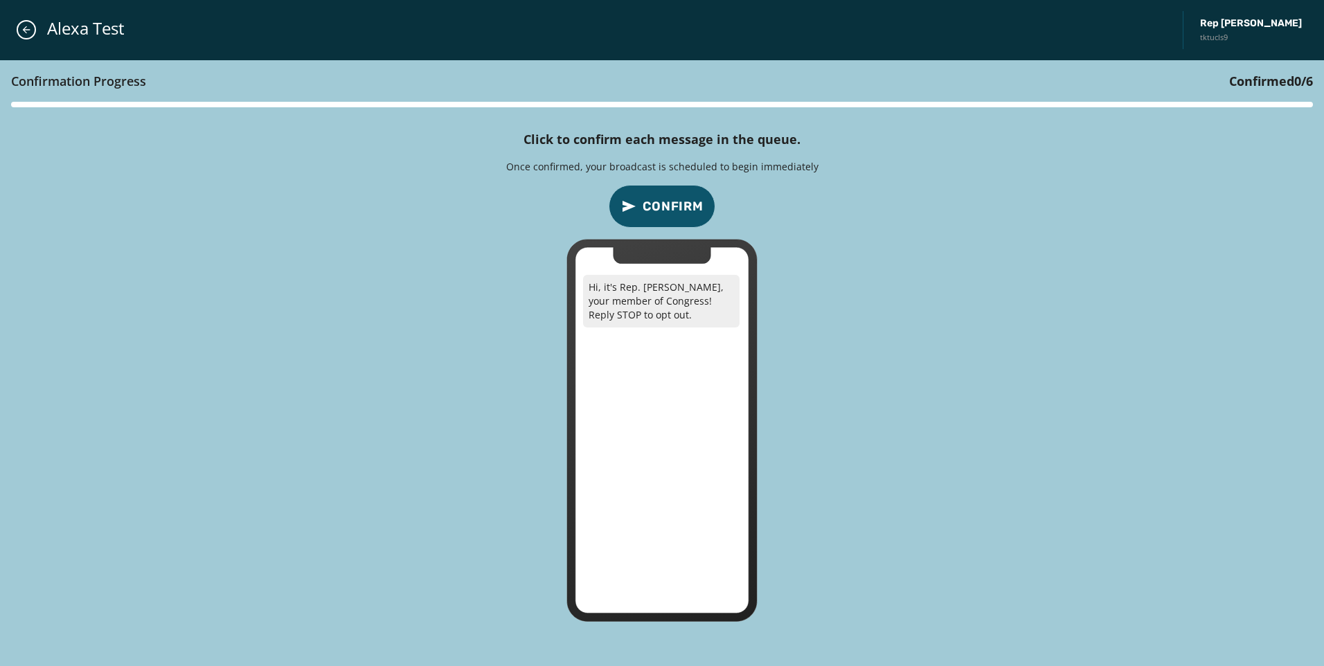
click at [636, 218] on button "Confirm" at bounding box center [662, 206] width 107 height 43
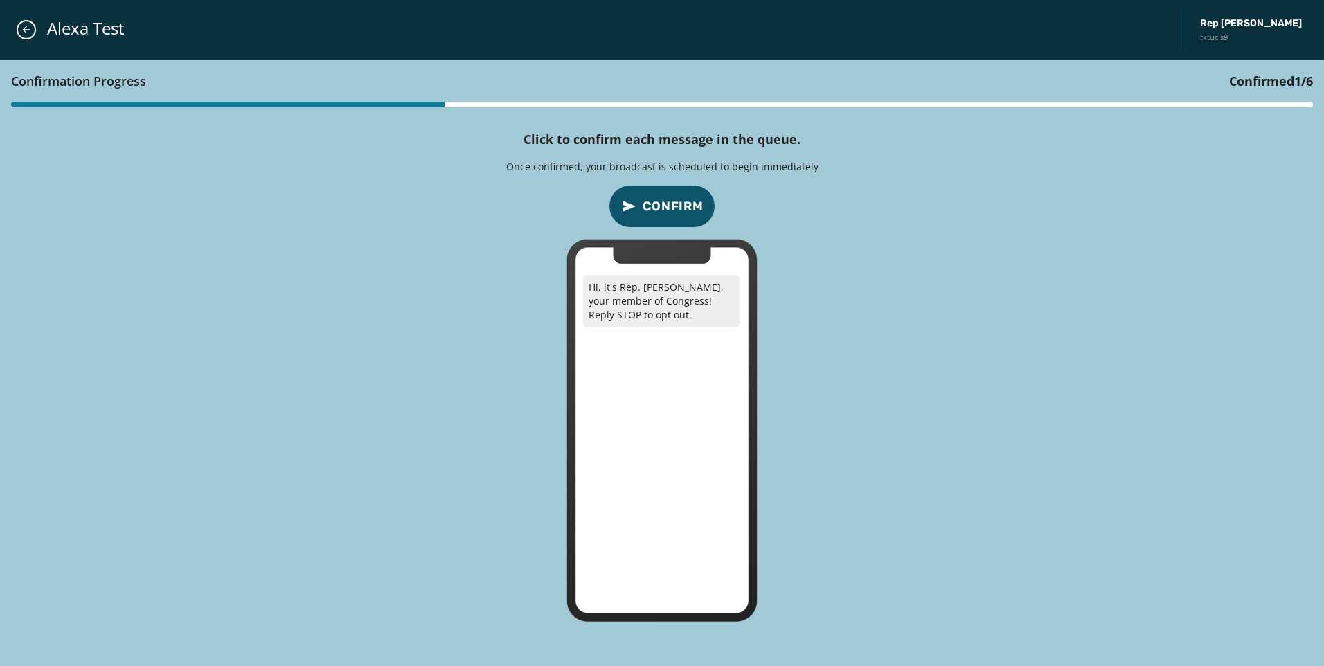
click at [636, 218] on button "Confirm" at bounding box center [662, 206] width 107 height 43
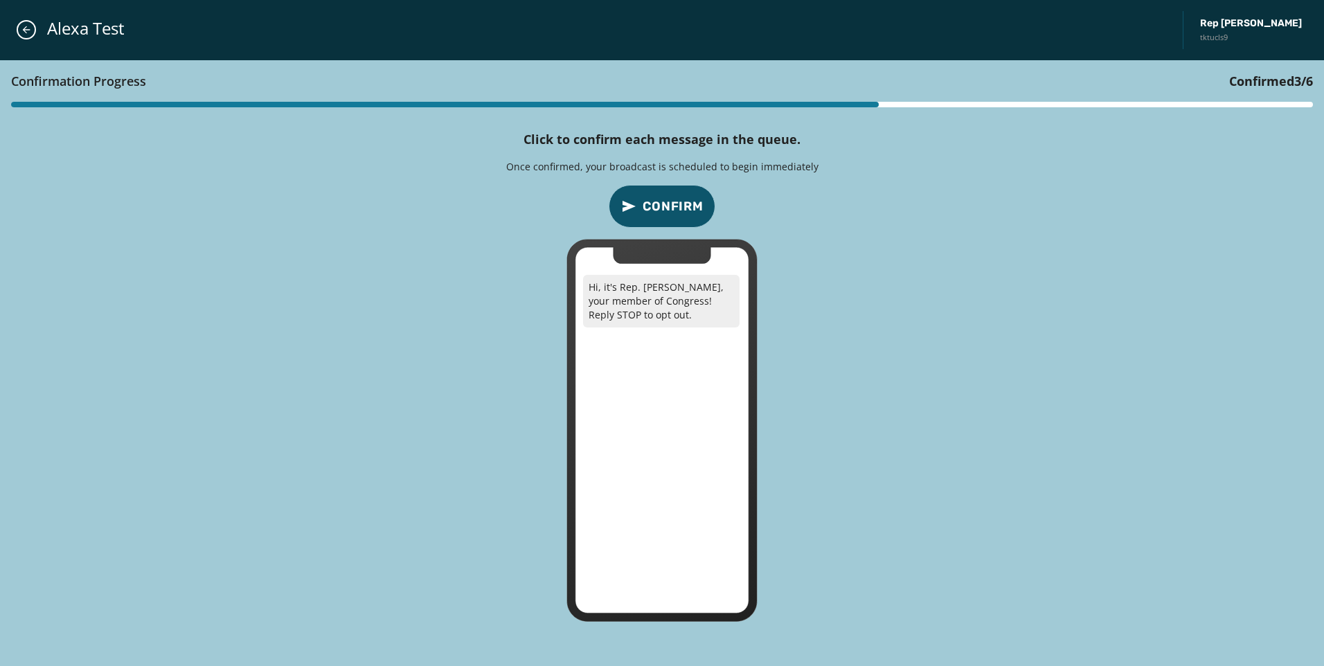
click at [636, 218] on button "Confirm" at bounding box center [662, 206] width 107 height 43
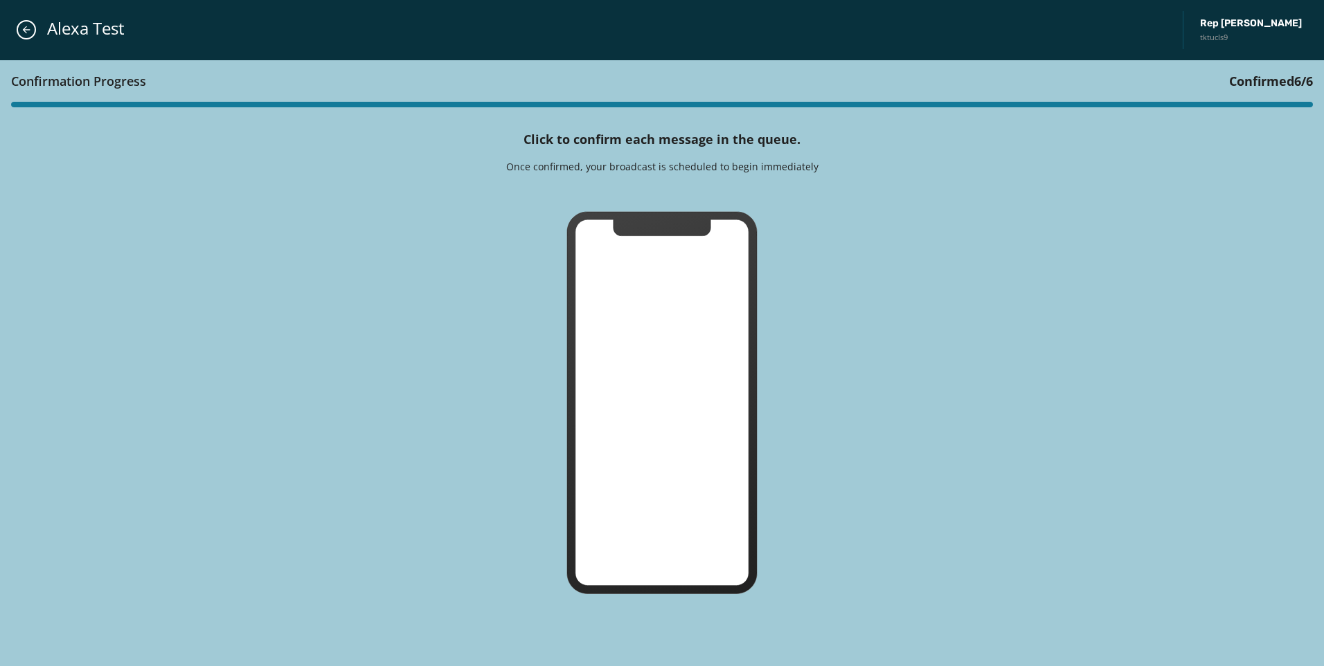
click at [636, 218] on icon at bounding box center [662, 402] width 190 height 381
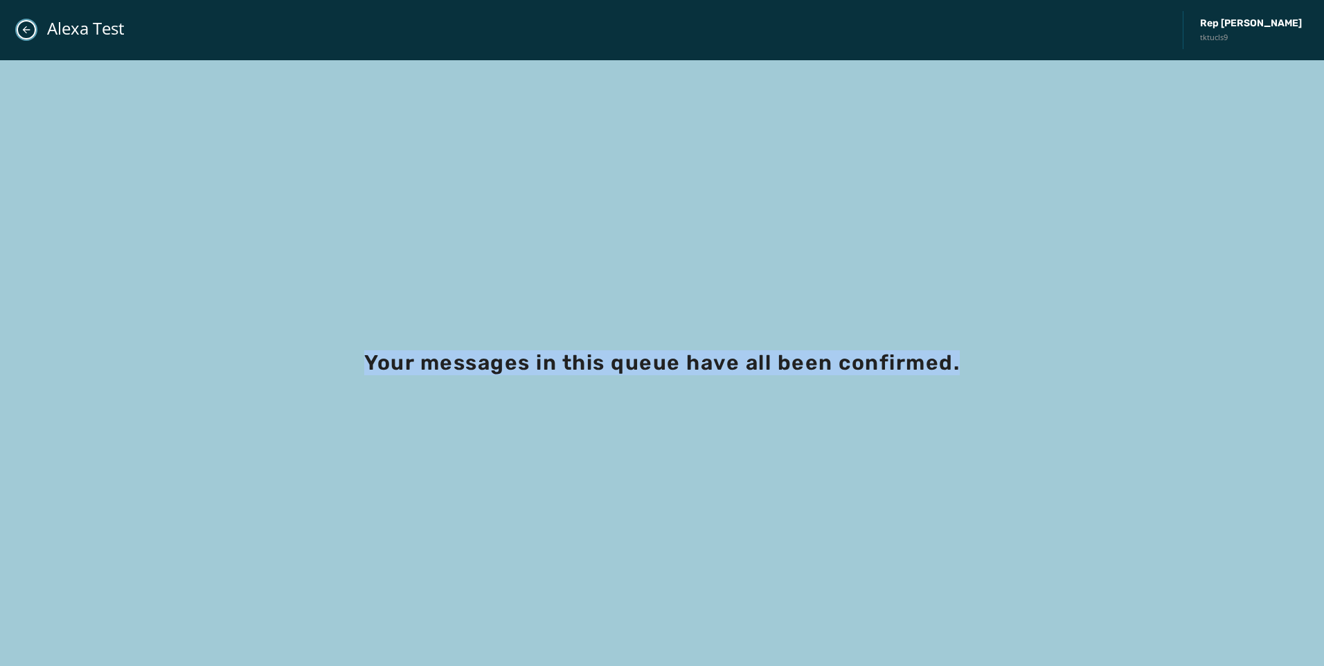
click at [23, 30] on icon "Close admin drawer" at bounding box center [27, 30] width 8 height 8
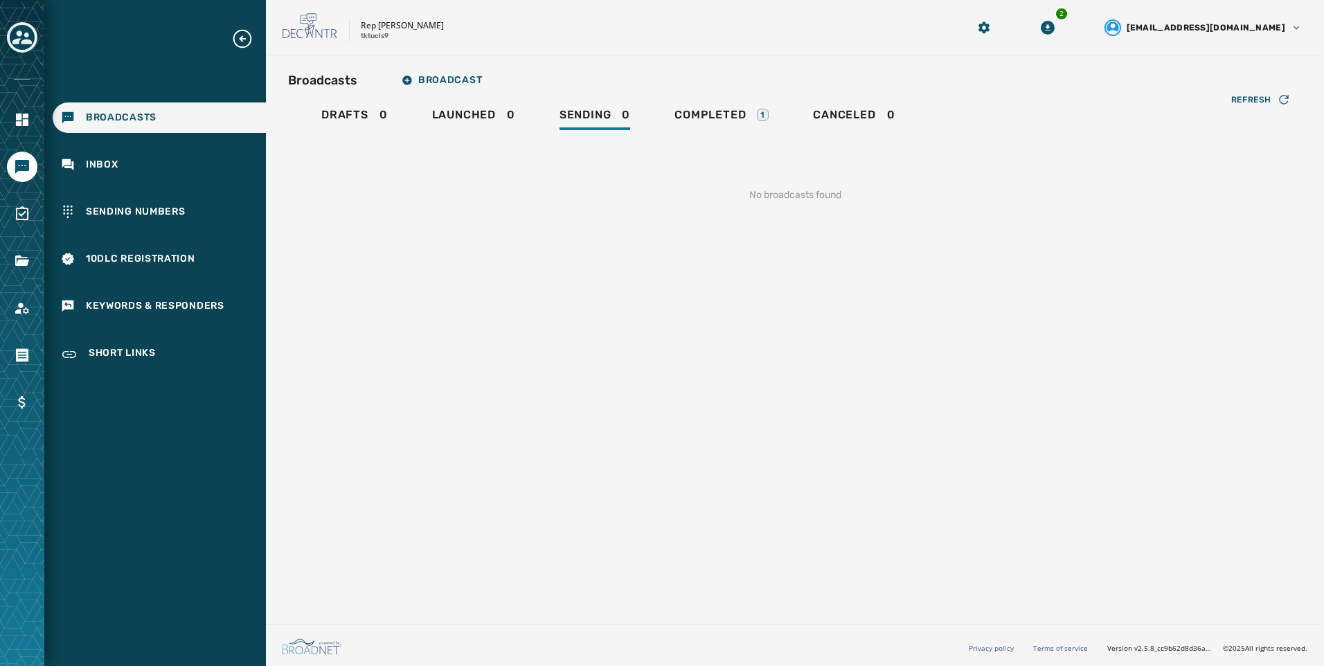
click at [38, 257] on div at bounding box center [22, 333] width 44 height 666
click at [25, 256] on icon "Navigate to Files" at bounding box center [22, 261] width 17 height 17
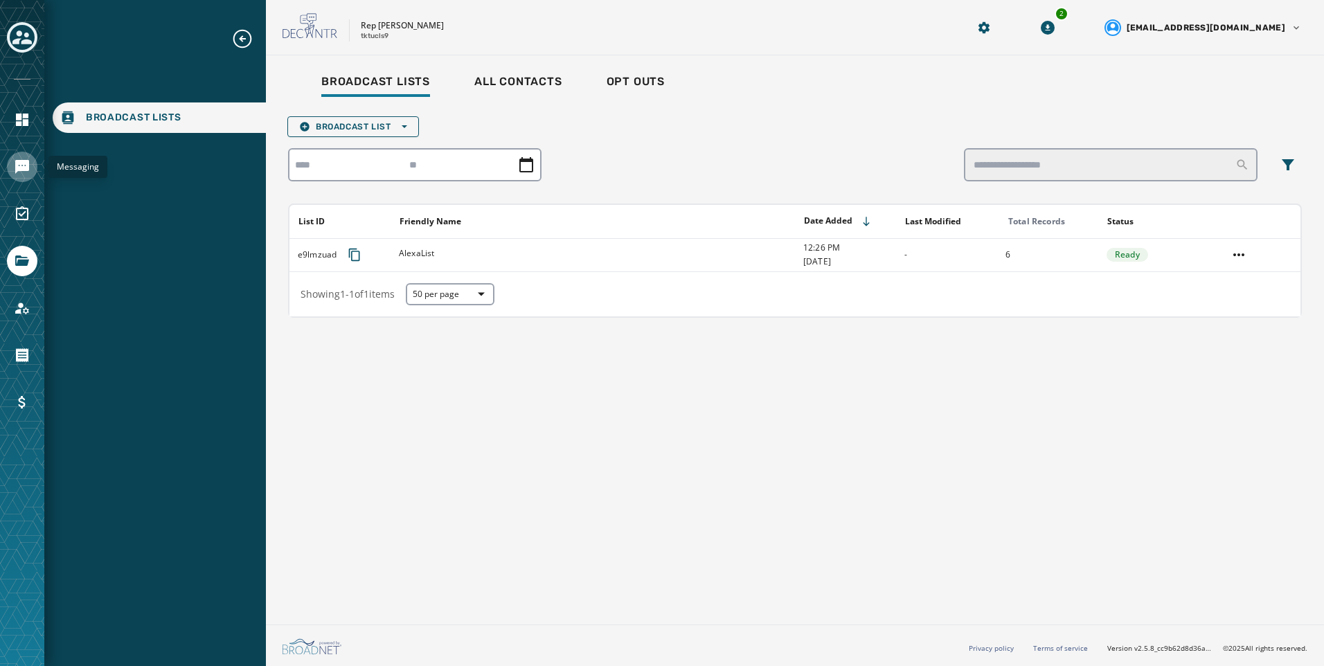
click at [19, 168] on icon "Navigate to Messaging" at bounding box center [22, 167] width 14 height 14
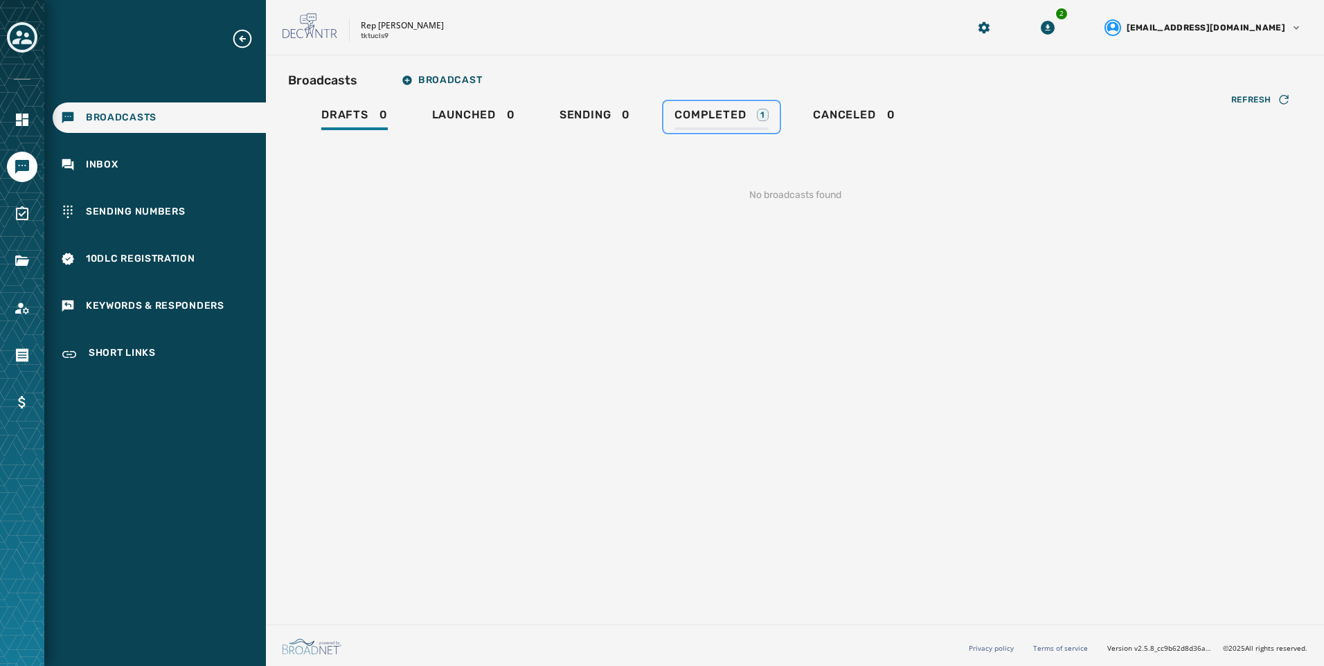
click at [762, 123] on div "Completed 1" at bounding box center [721, 119] width 94 height 22
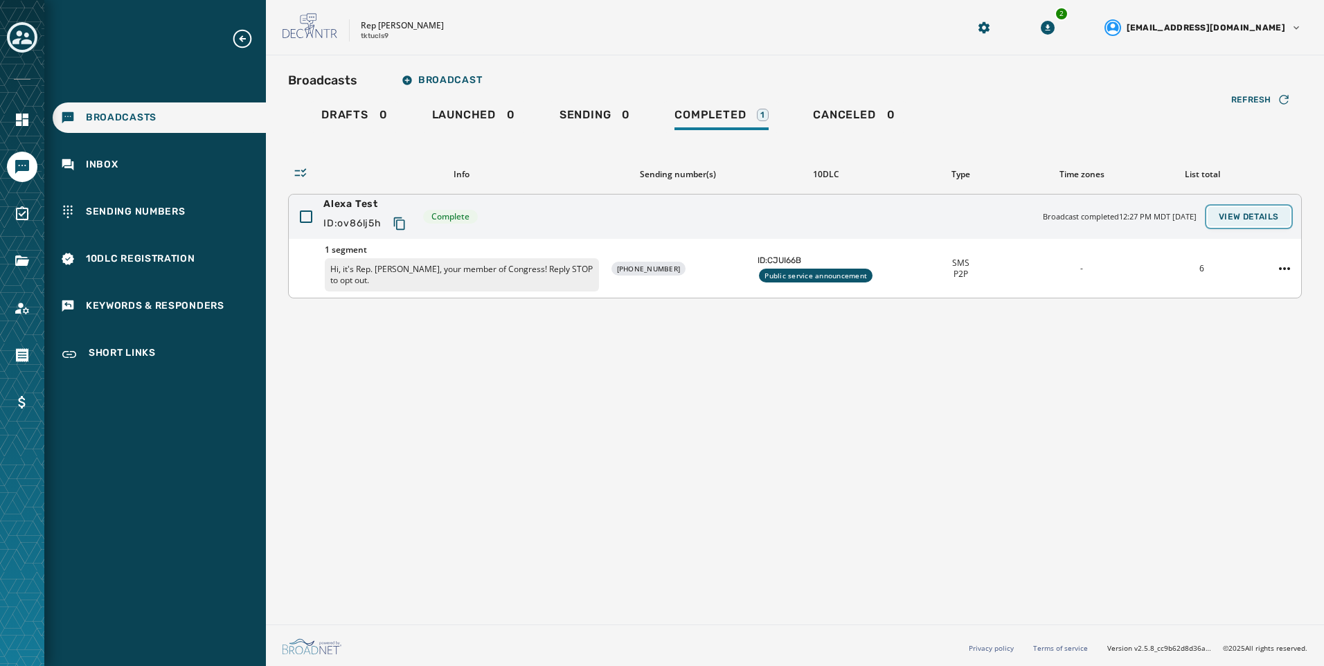
click at [1261, 219] on span "View Details" at bounding box center [1249, 216] width 60 height 11
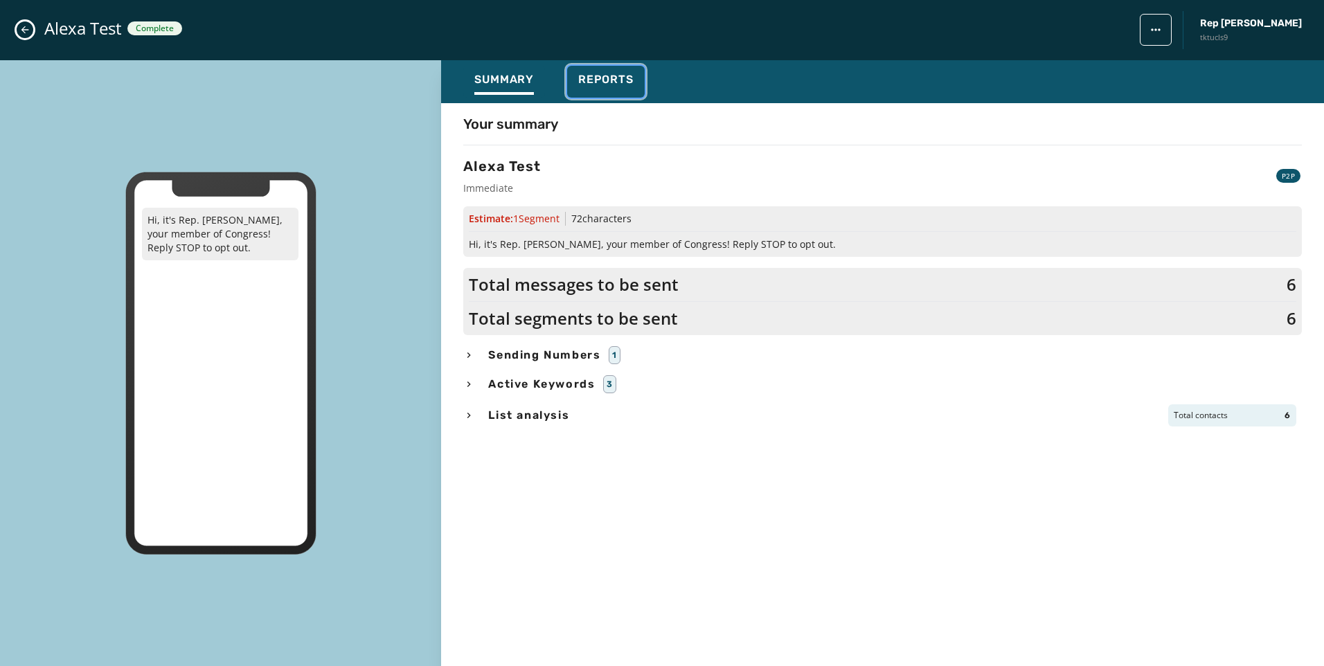
click at [576, 83] on button "Reports" at bounding box center [606, 82] width 78 height 32
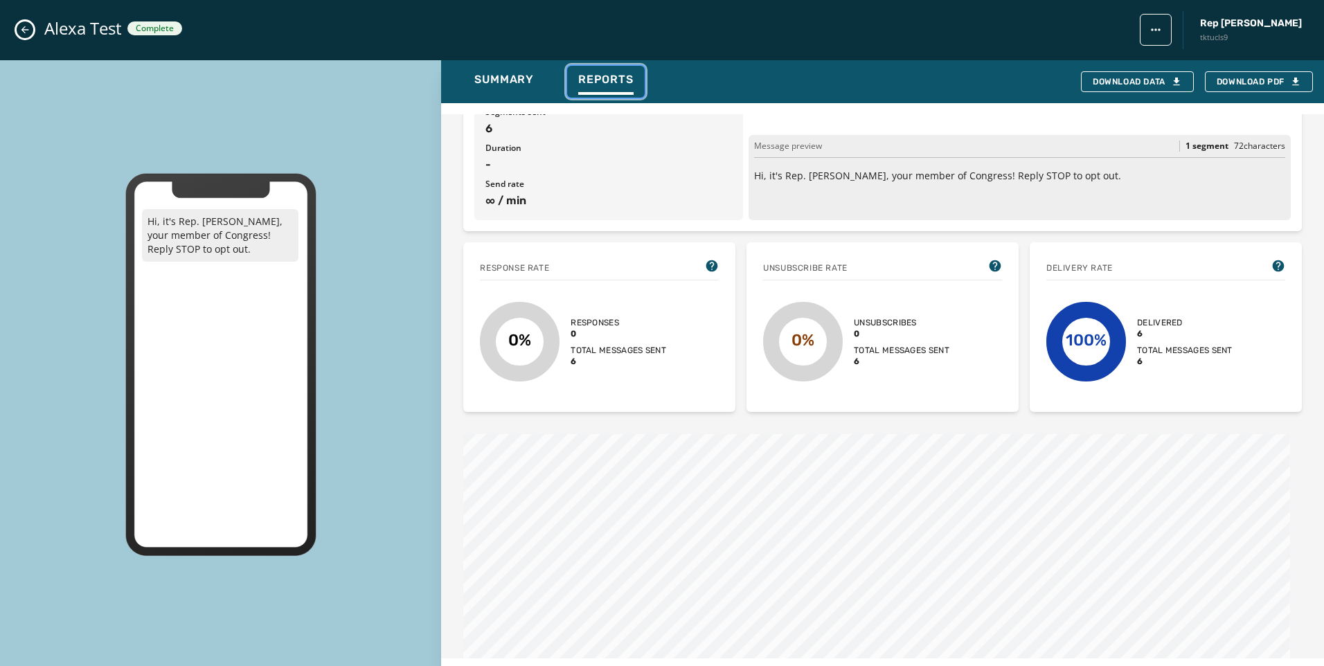
scroll to position [277, 0]
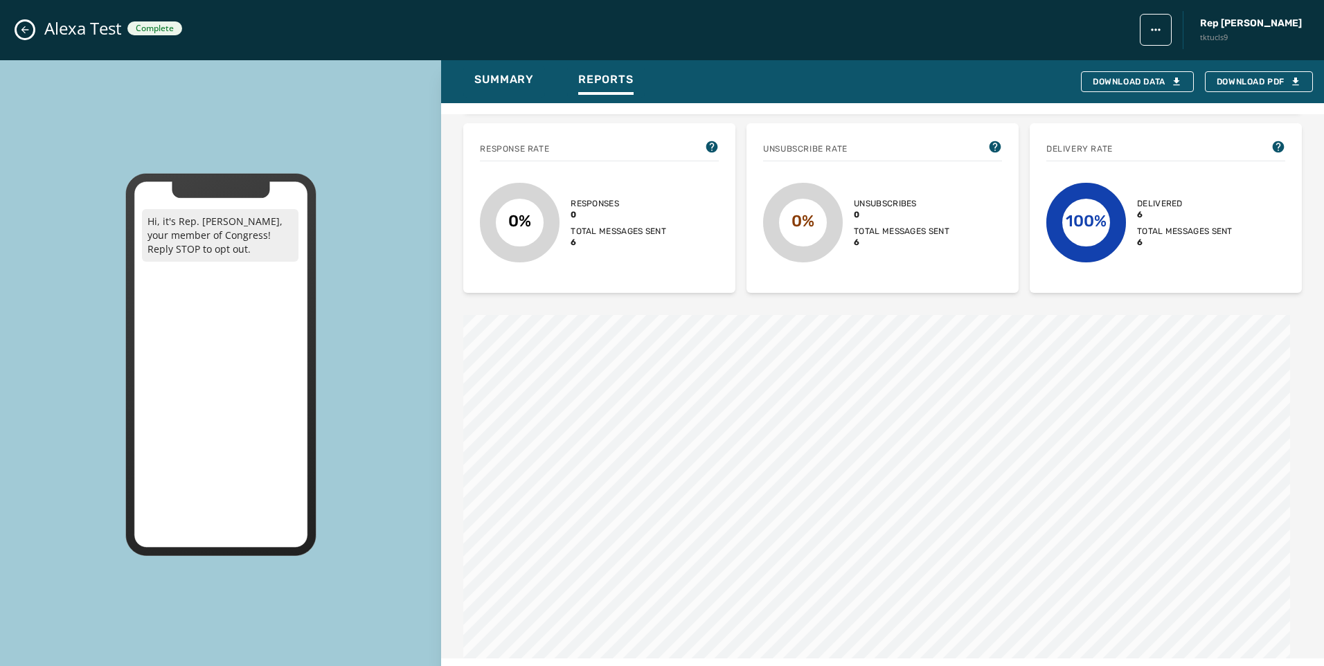
click at [24, 32] on icon "Close admin drawer" at bounding box center [25, 30] width 8 height 8
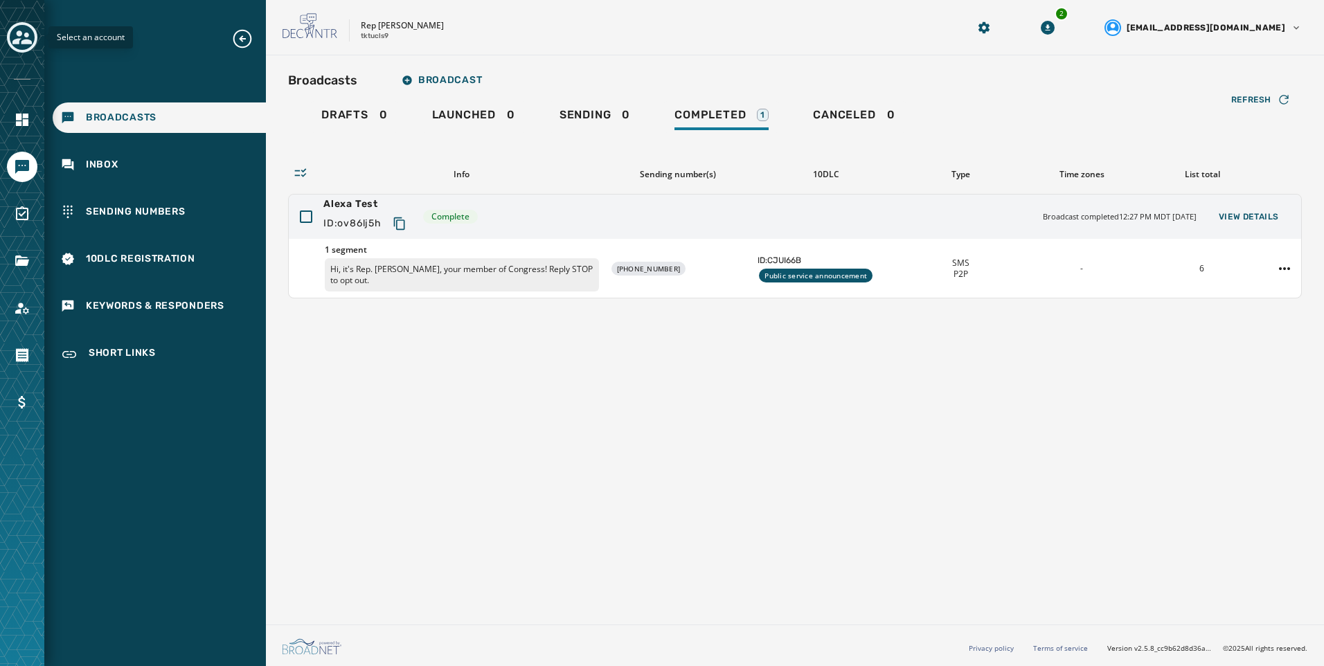
click at [21, 48] on div "Toggle account select drawer" at bounding box center [22, 37] width 25 height 25
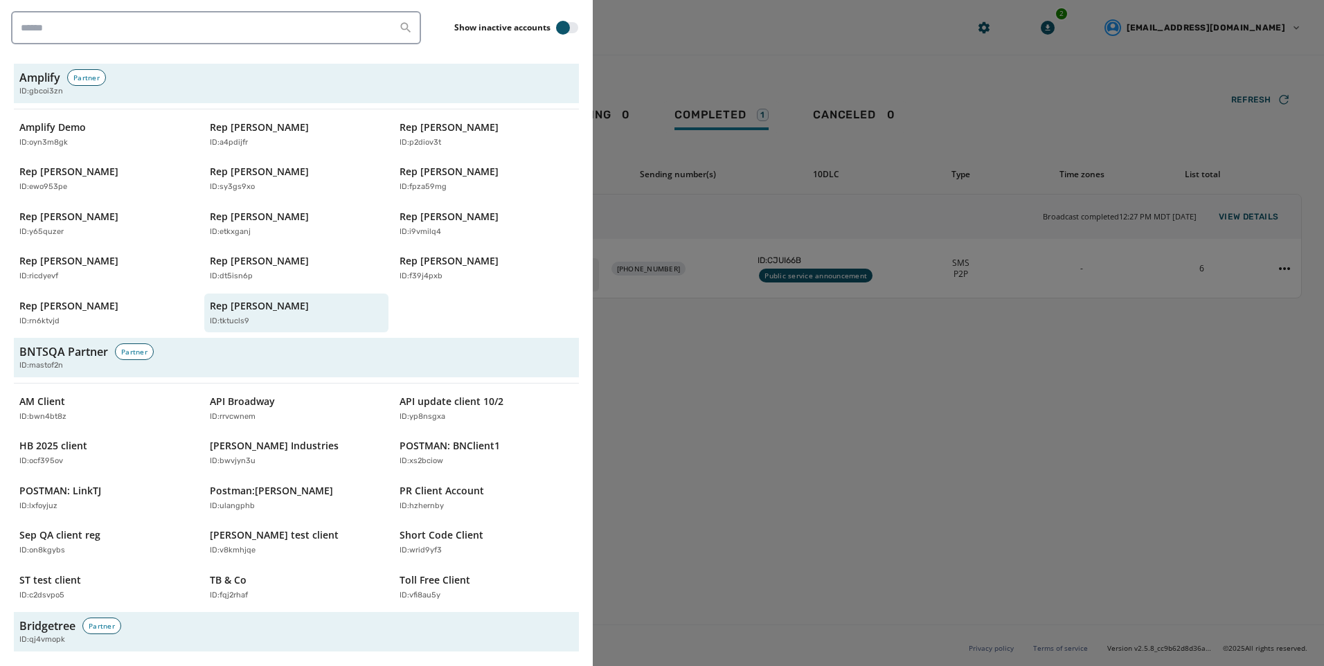
drag, startPoint x: 829, startPoint y: 350, endPoint x: 526, endPoint y: 346, distance: 304.0
click at [829, 351] on div at bounding box center [662, 333] width 1324 height 666
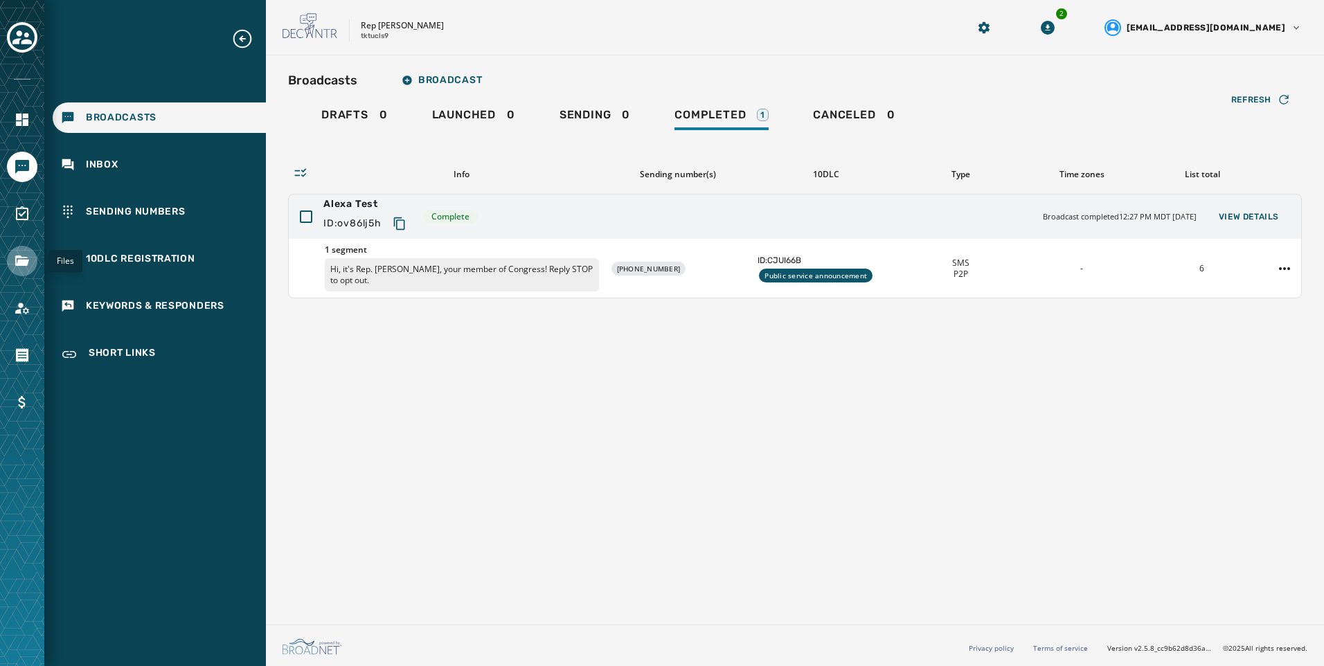
click at [25, 254] on icon "Navigate to Files" at bounding box center [22, 261] width 17 height 17
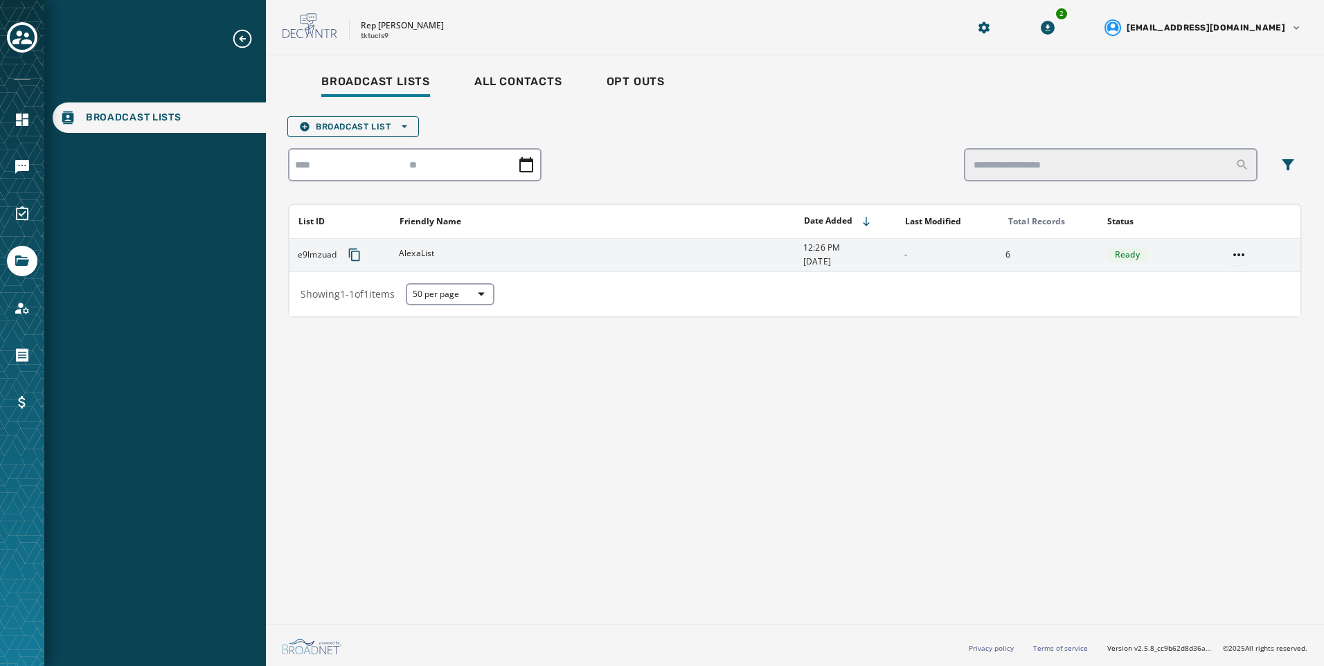
click at [1241, 255] on html "Broadcast Lists Skip To Main Content Rep [PERSON_NAME] tktucls9 2 [EMAIL_ADDRES…" at bounding box center [662, 333] width 1324 height 666
click at [1238, 304] on div "Delete list" at bounding box center [1239, 305] width 62 height 22
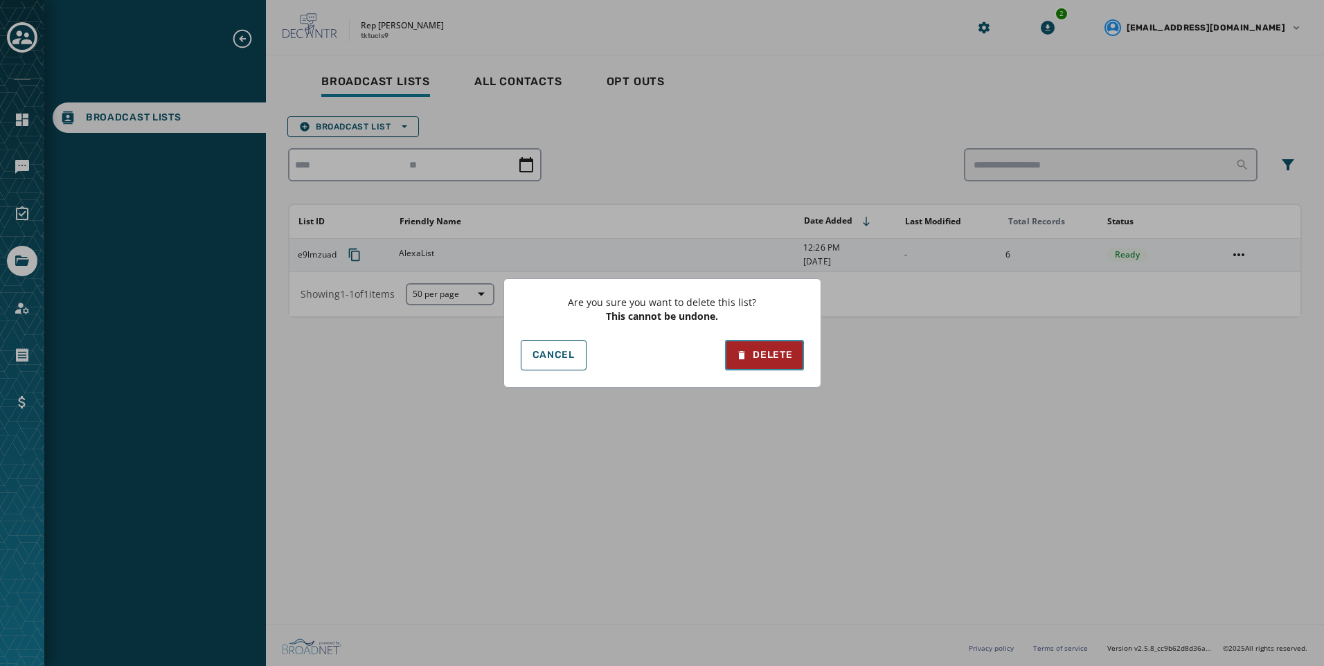
click at [764, 359] on div "Delete" at bounding box center [764, 355] width 56 height 14
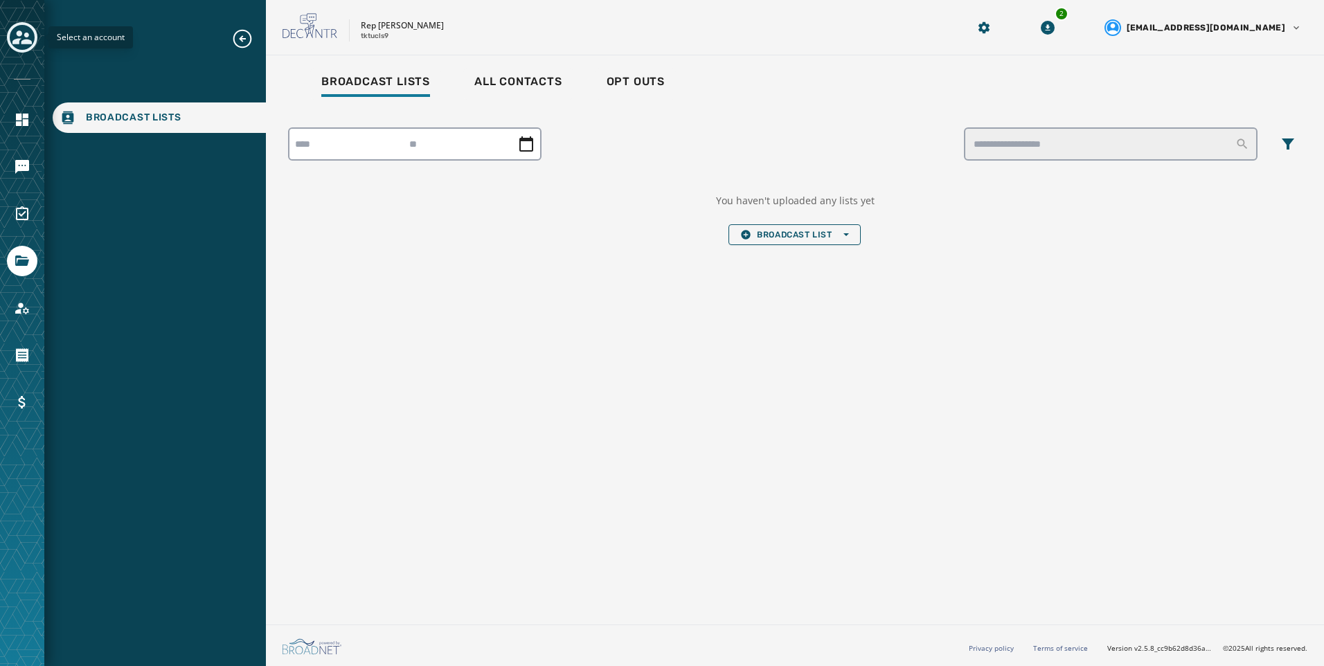
click at [24, 41] on icon "Toggle account select drawer" at bounding box center [21, 37] width 19 height 14
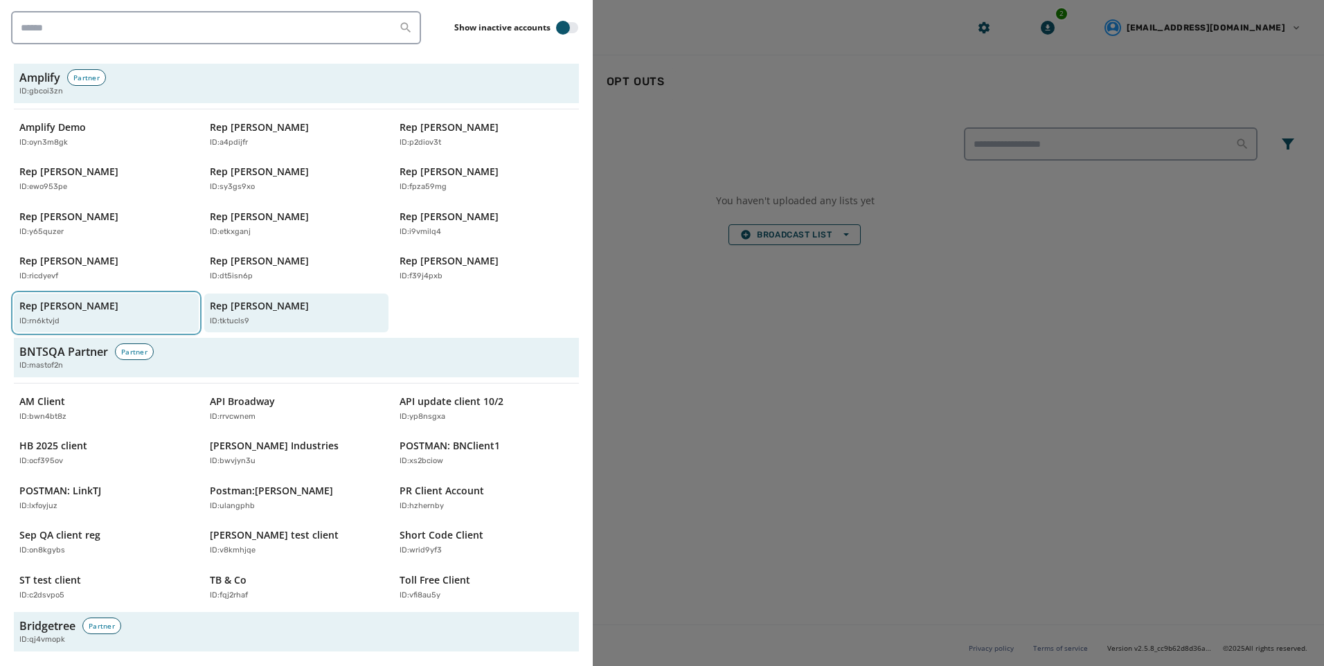
click at [71, 316] on div "ID: rn6ktvjd" at bounding box center [99, 322] width 160 height 12
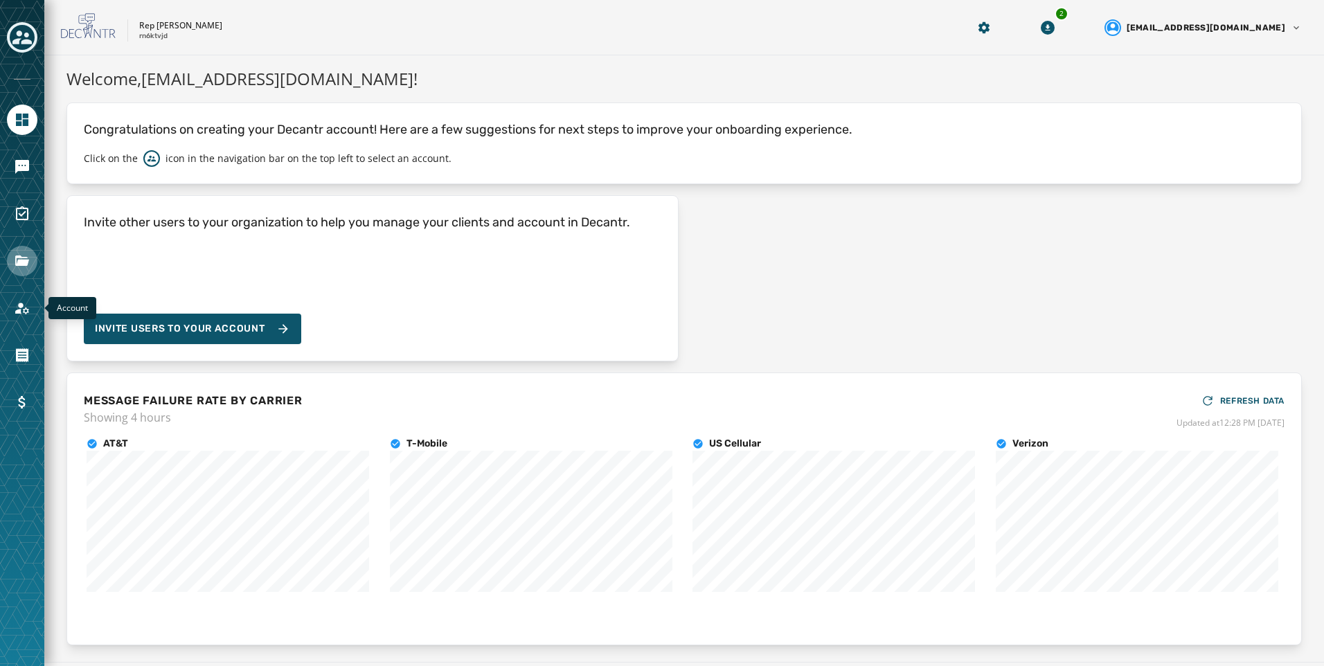
click at [27, 269] on icon "Navigate to Files" at bounding box center [22, 261] width 17 height 17
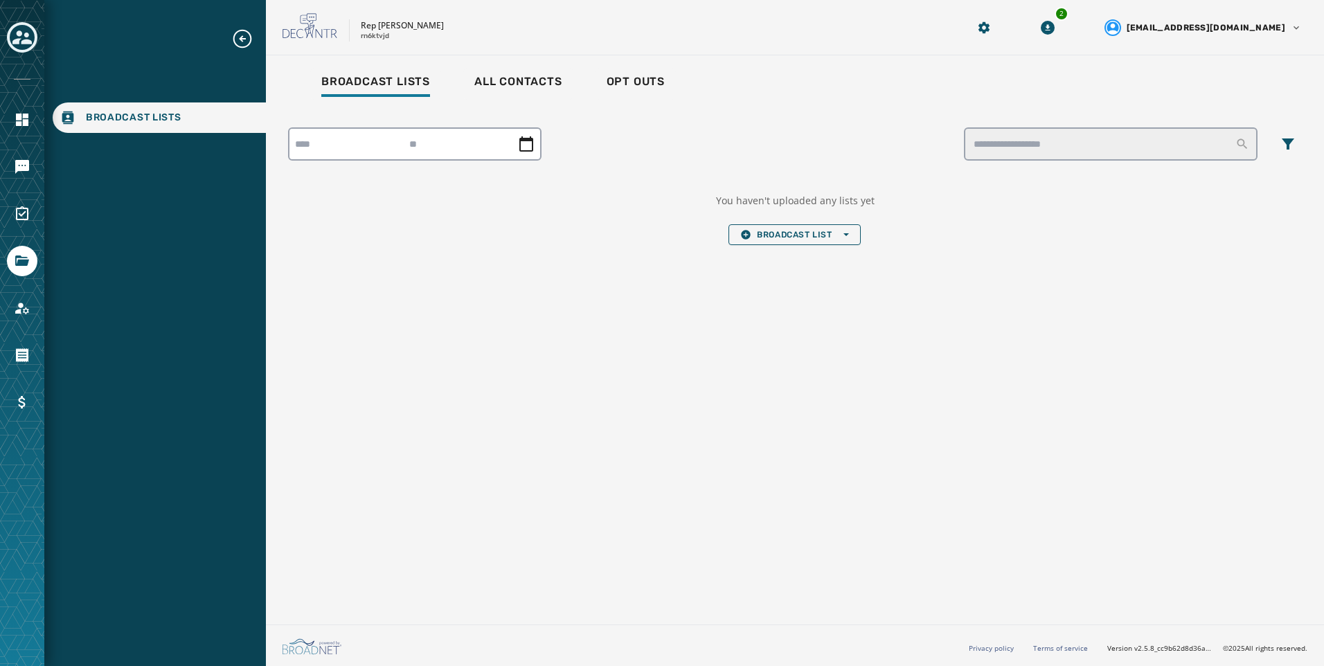
click at [863, 240] on div "You haven't uploaded any lists yet Broadcast List Open options" at bounding box center [795, 219] width 159 height 51
click at [840, 238] on span "Broadcast List Open options" at bounding box center [794, 234] width 108 height 11
click at [847, 258] on span "Upload List" at bounding box center [794, 255] width 108 height 11
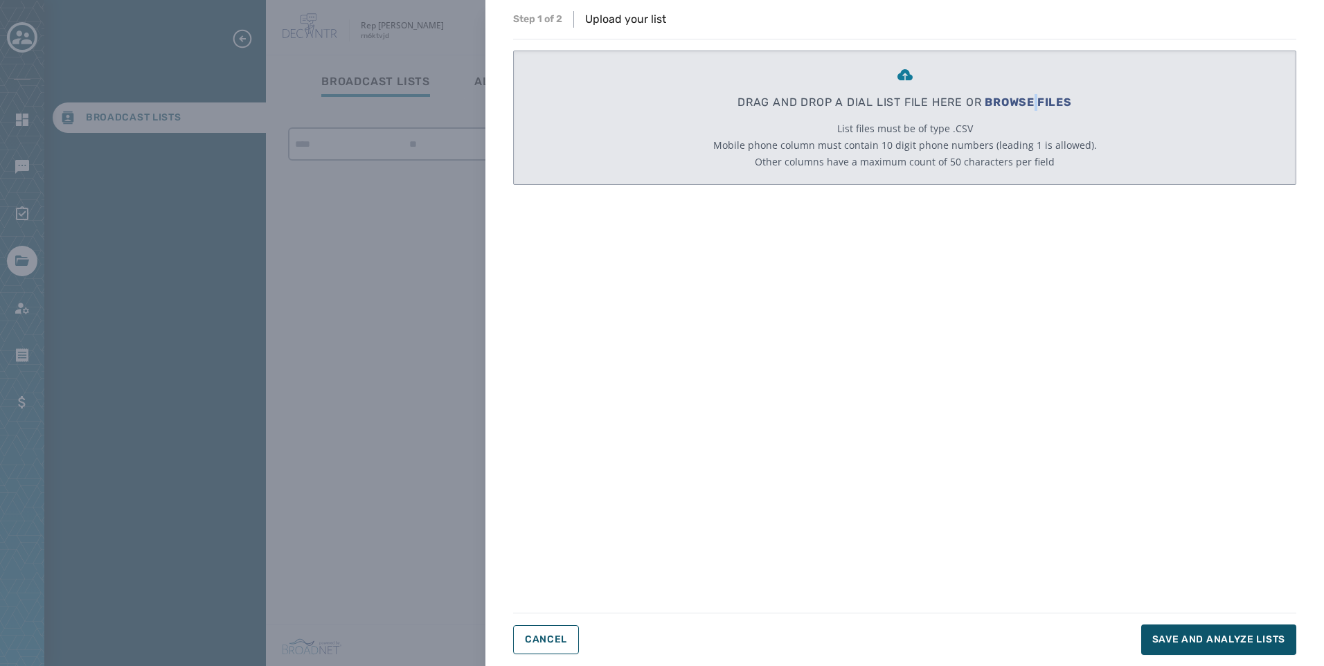
click at [1034, 108] on span "BROWSE FILES" at bounding box center [1028, 102] width 87 height 13
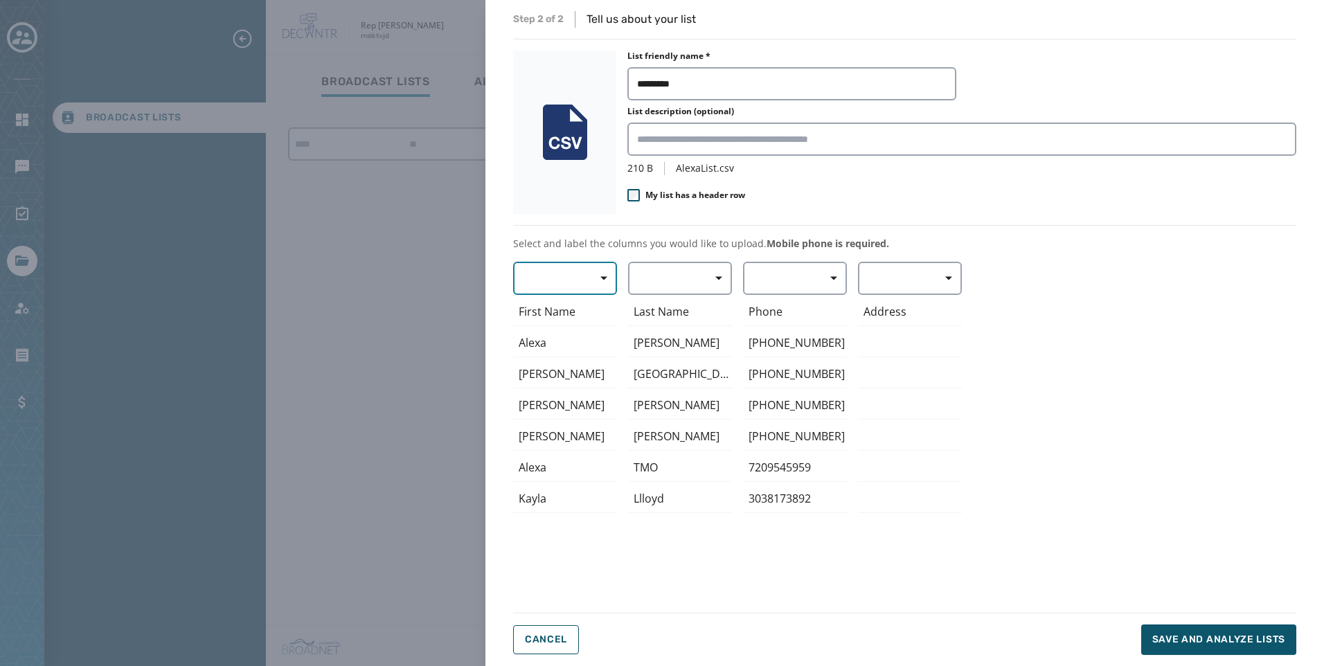
click at [606, 278] on icon "button" at bounding box center [603, 278] width 7 height 3
click at [575, 352] on div "First Name" at bounding box center [561, 360] width 97 height 25
click at [654, 265] on button "button" at bounding box center [680, 278] width 104 height 33
click at [674, 381] on span "Last Name" at bounding box center [677, 385] width 64 height 14
click at [760, 280] on button "button" at bounding box center [795, 278] width 104 height 33
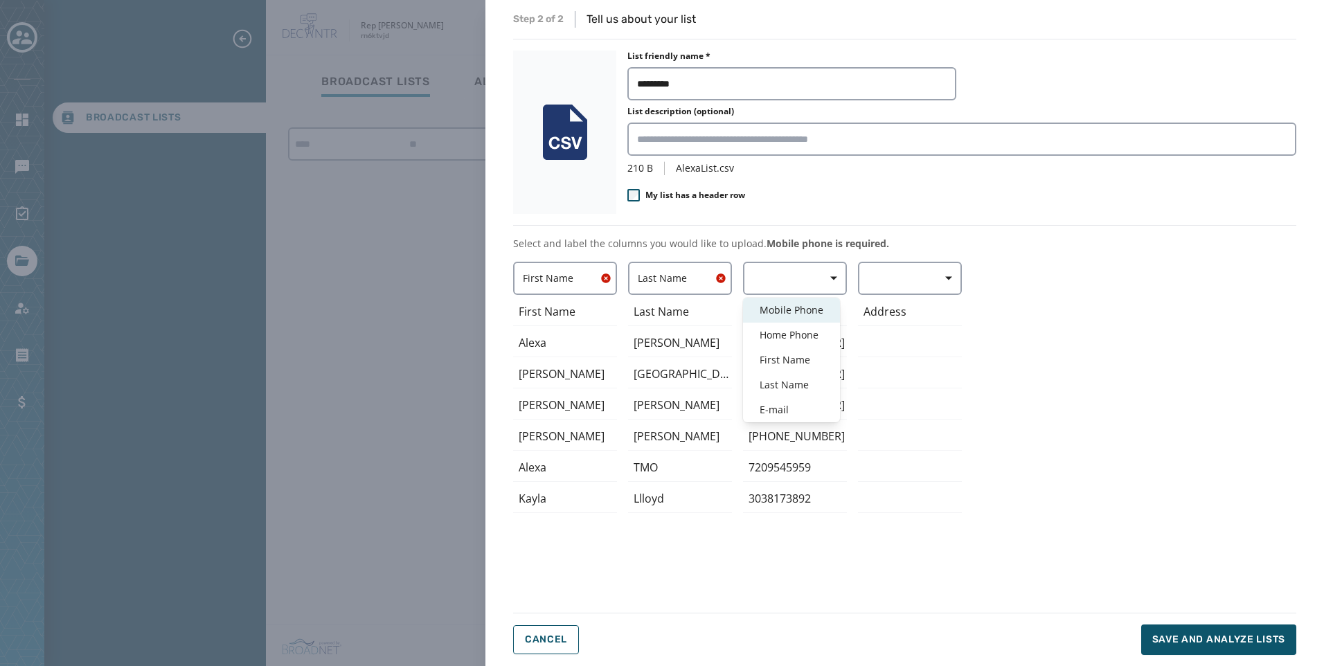
click at [791, 313] on span "Mobile Phone" at bounding box center [792, 310] width 64 height 14
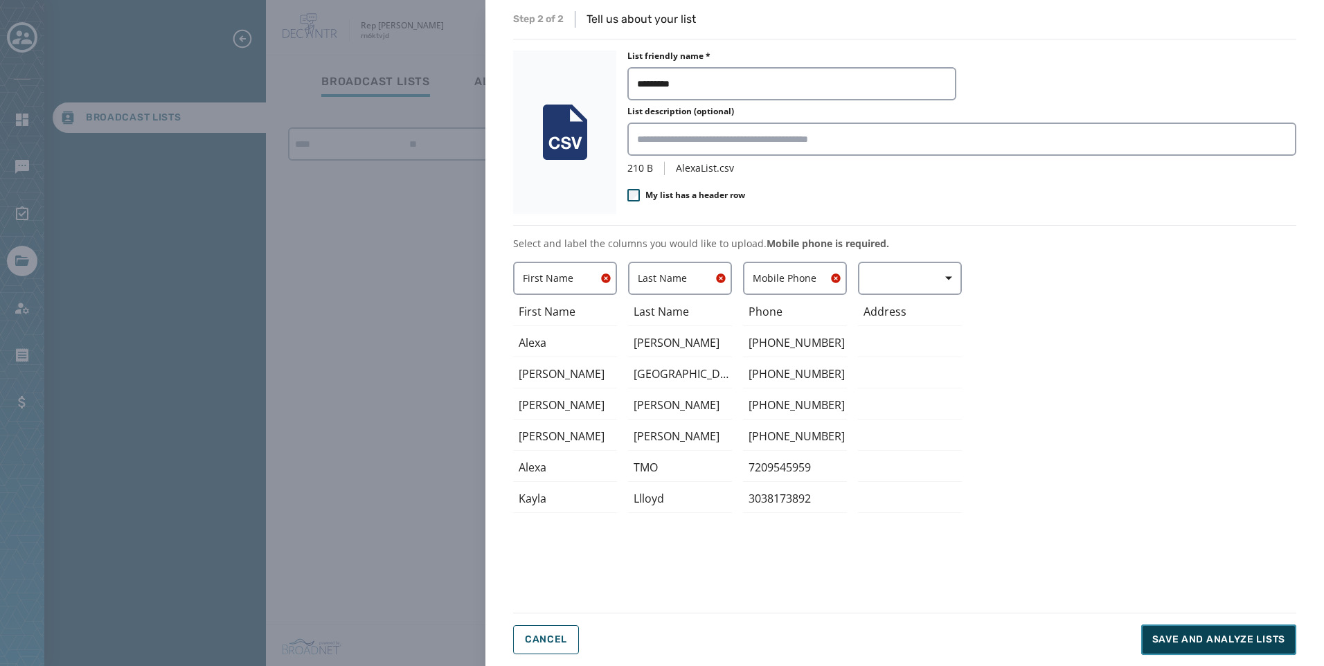
click at [1158, 634] on span "Save and analyze lists" at bounding box center [1218, 640] width 133 height 14
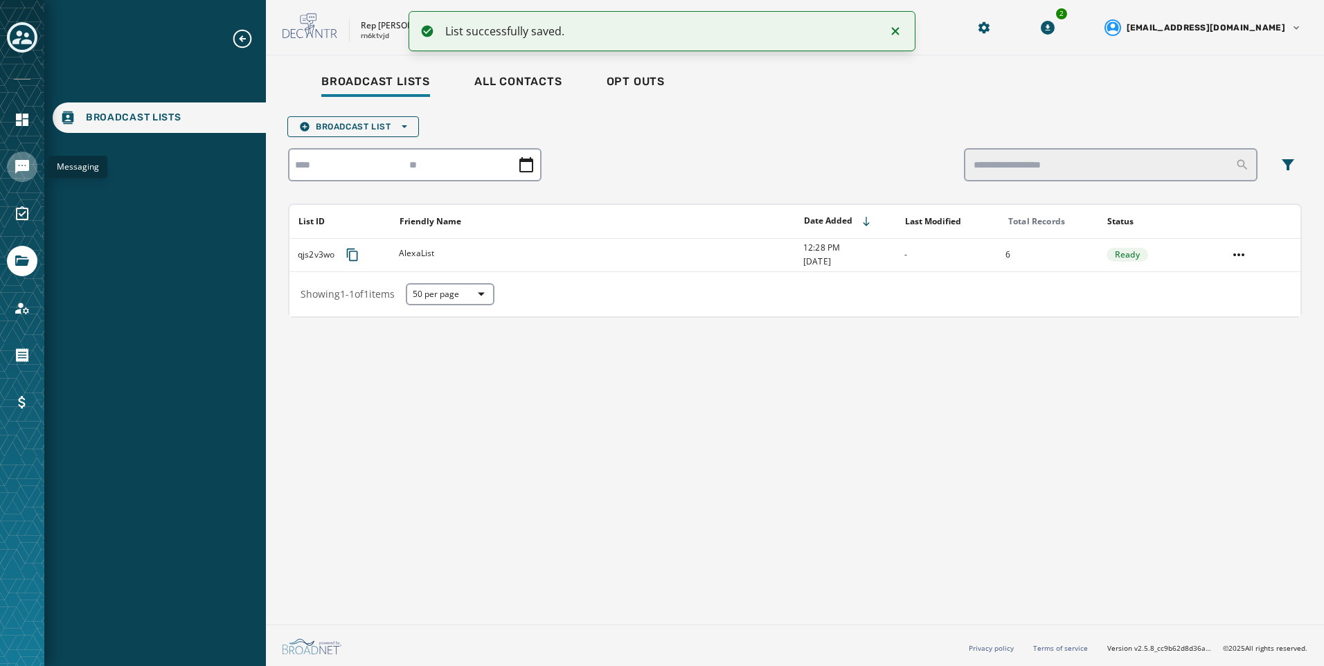
click at [8, 168] on link "Navigate to Messaging" at bounding box center [22, 167] width 30 height 30
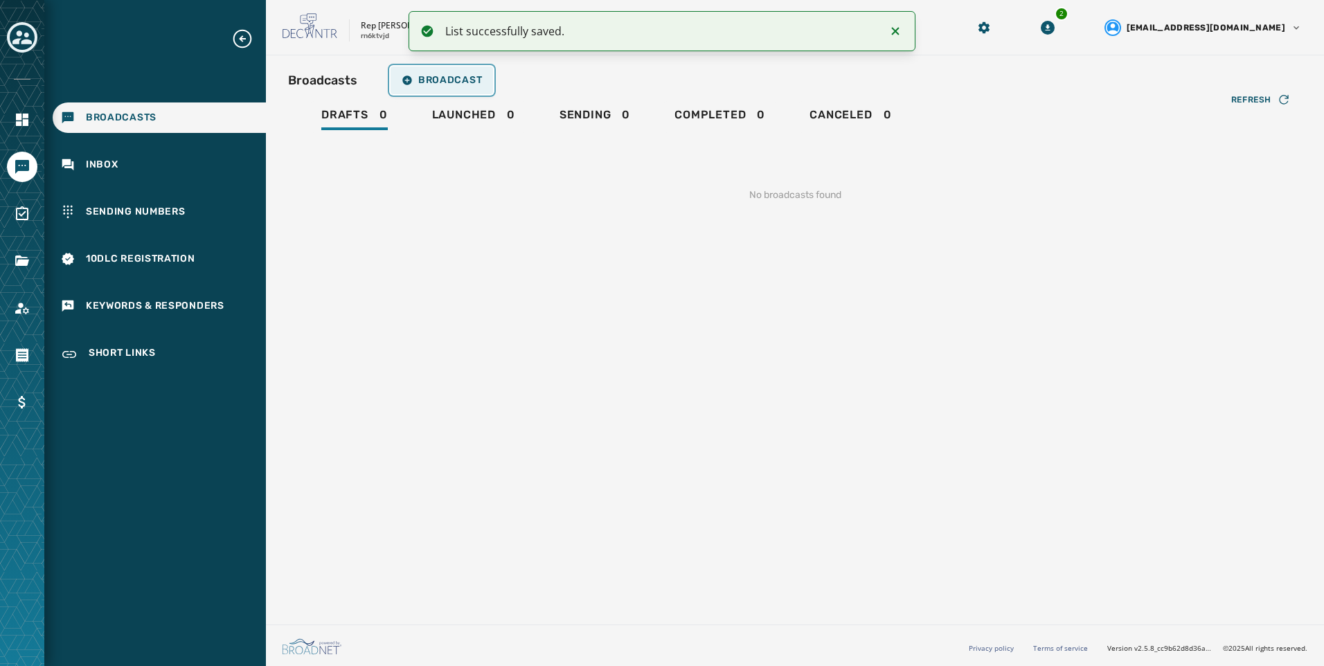
click at [476, 85] on span "Broadcast" at bounding box center [442, 80] width 80 height 11
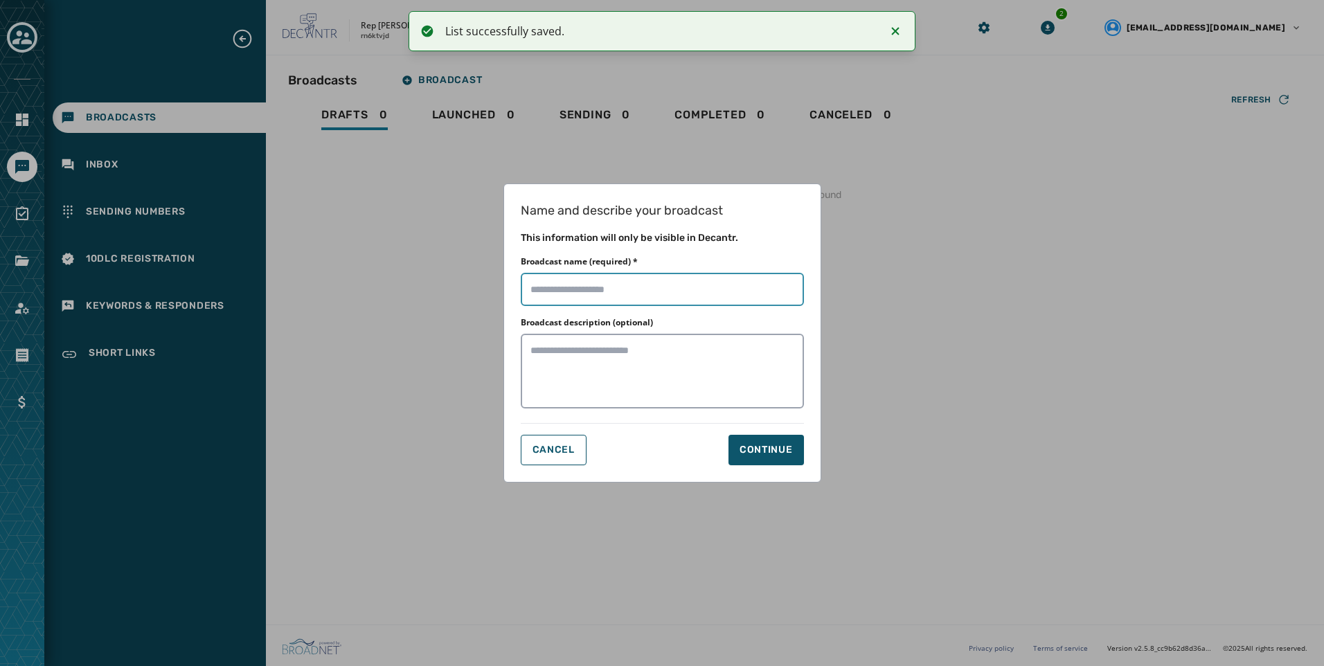
drag, startPoint x: 673, startPoint y: 275, endPoint x: 676, endPoint y: 282, distance: 7.5
click at [673, 276] on input "Broadcast name (required) *" at bounding box center [662, 289] width 283 height 33
type input "**********"
click at [783, 472] on div "Name and describe your broadcast This information will only be visible in Decan…" at bounding box center [662, 332] width 318 height 299
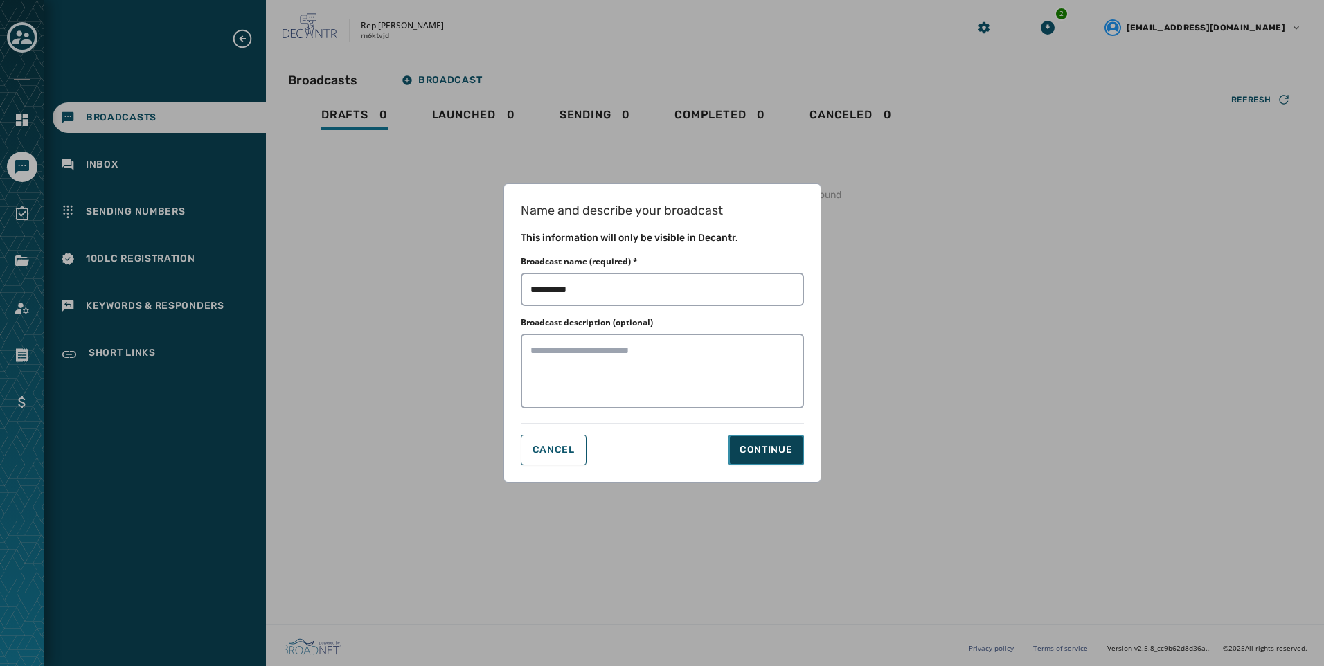
click at [783, 459] on button "Continue" at bounding box center [765, 450] width 75 height 30
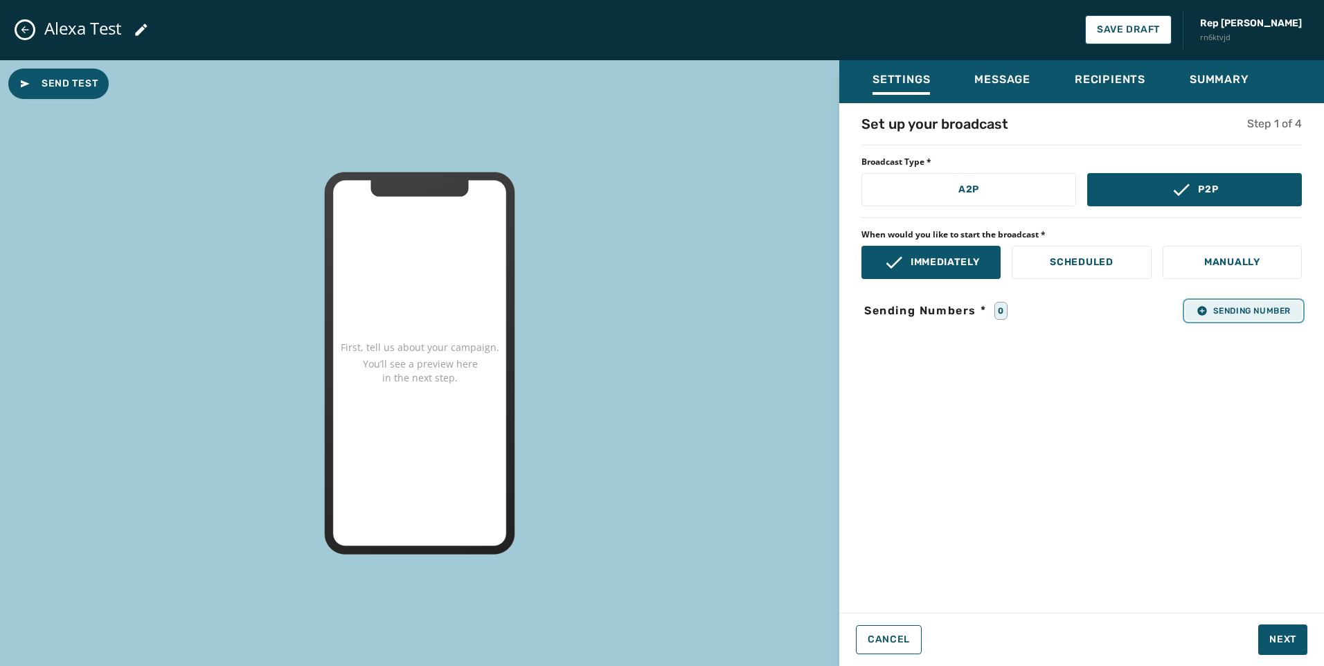
click at [1216, 316] on button "Sending Number" at bounding box center [1243, 310] width 116 height 19
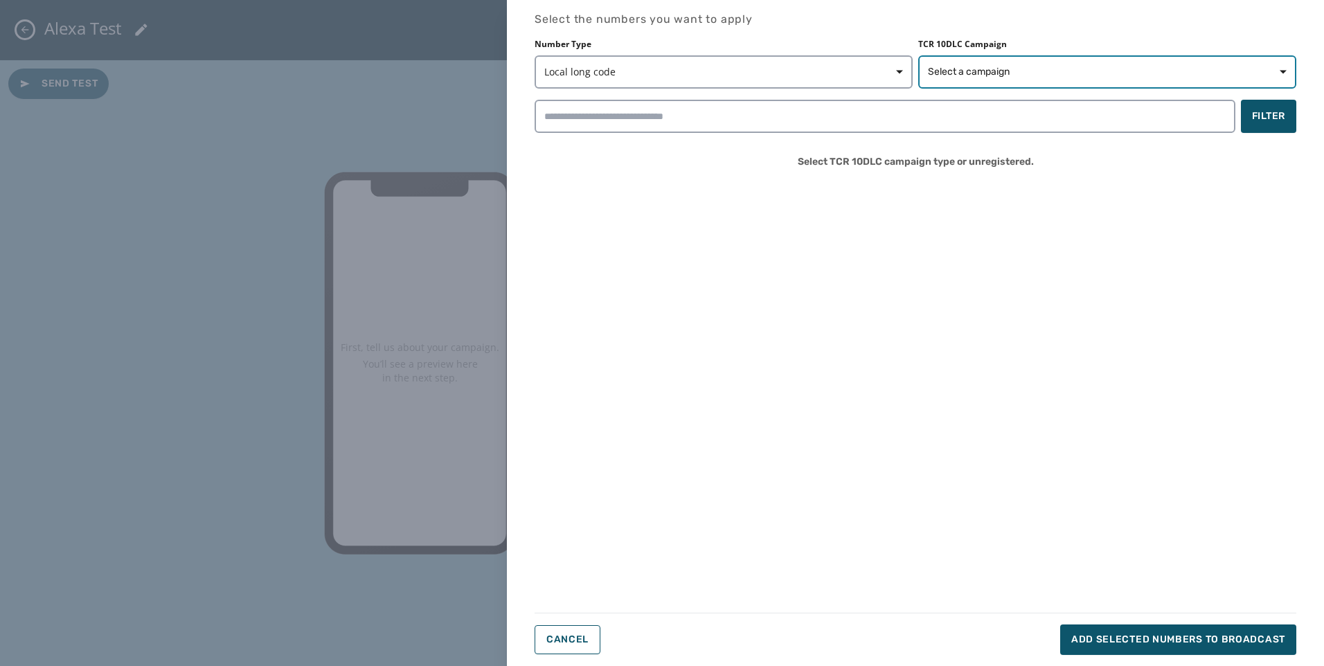
click at [1084, 60] on button "Select a campaign" at bounding box center [1107, 71] width 378 height 33
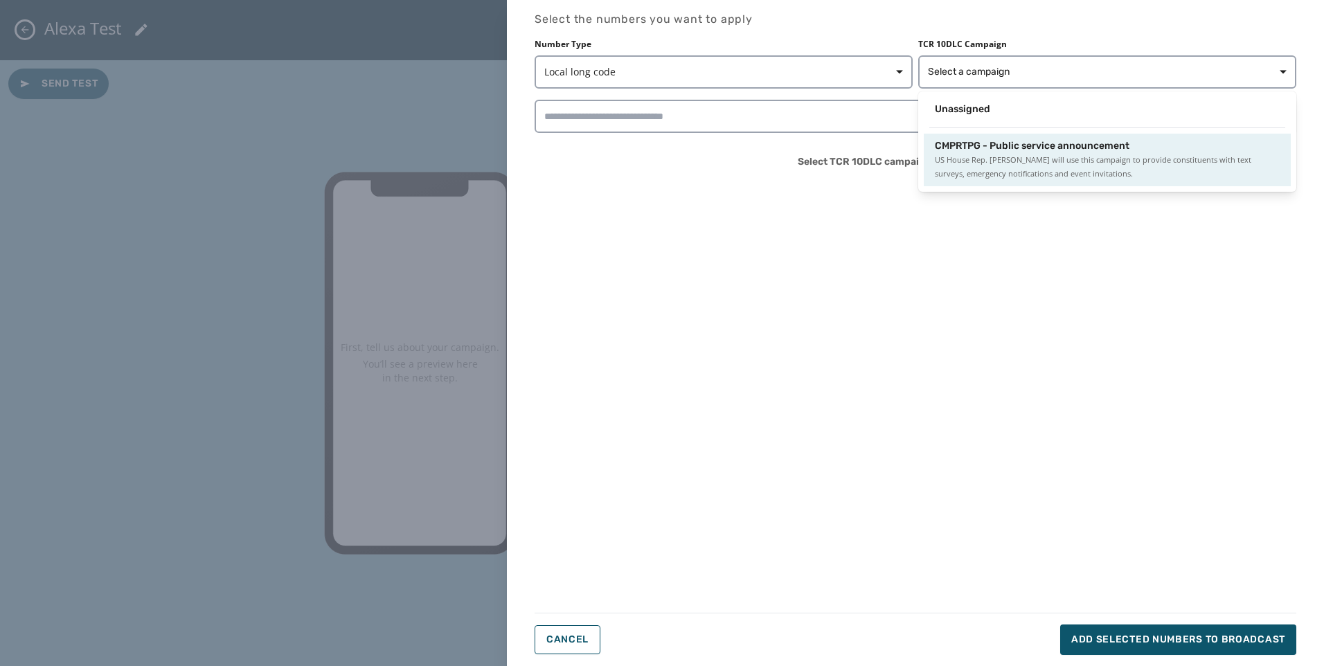
drag, startPoint x: 976, startPoint y: 159, endPoint x: 955, endPoint y: 145, distance: 24.4
click at [976, 157] on span "US House Rep. [PERSON_NAME] will use this campaign to provide constituents with…" at bounding box center [1107, 167] width 345 height 28
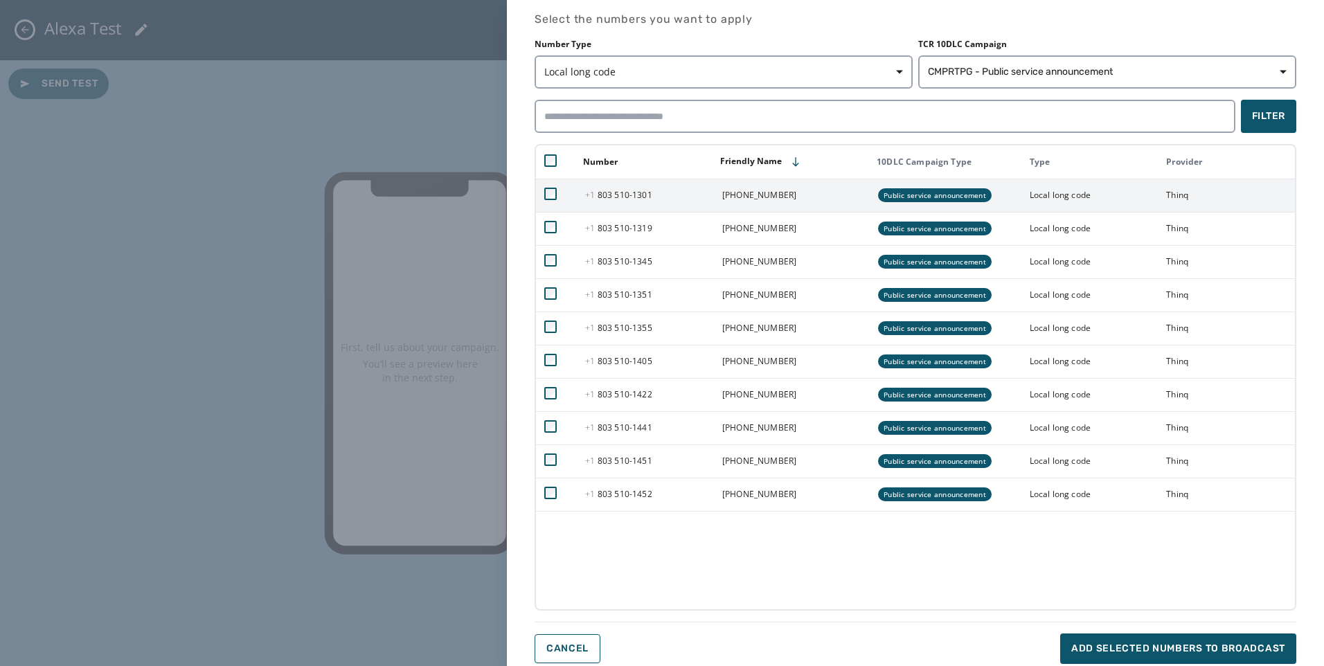
click at [611, 199] on span "[PHONE_NUMBER] - 1301" at bounding box center [618, 195] width 66 height 12
click at [1124, 645] on span "Add selected numbers to broadcast" at bounding box center [1178, 649] width 214 height 14
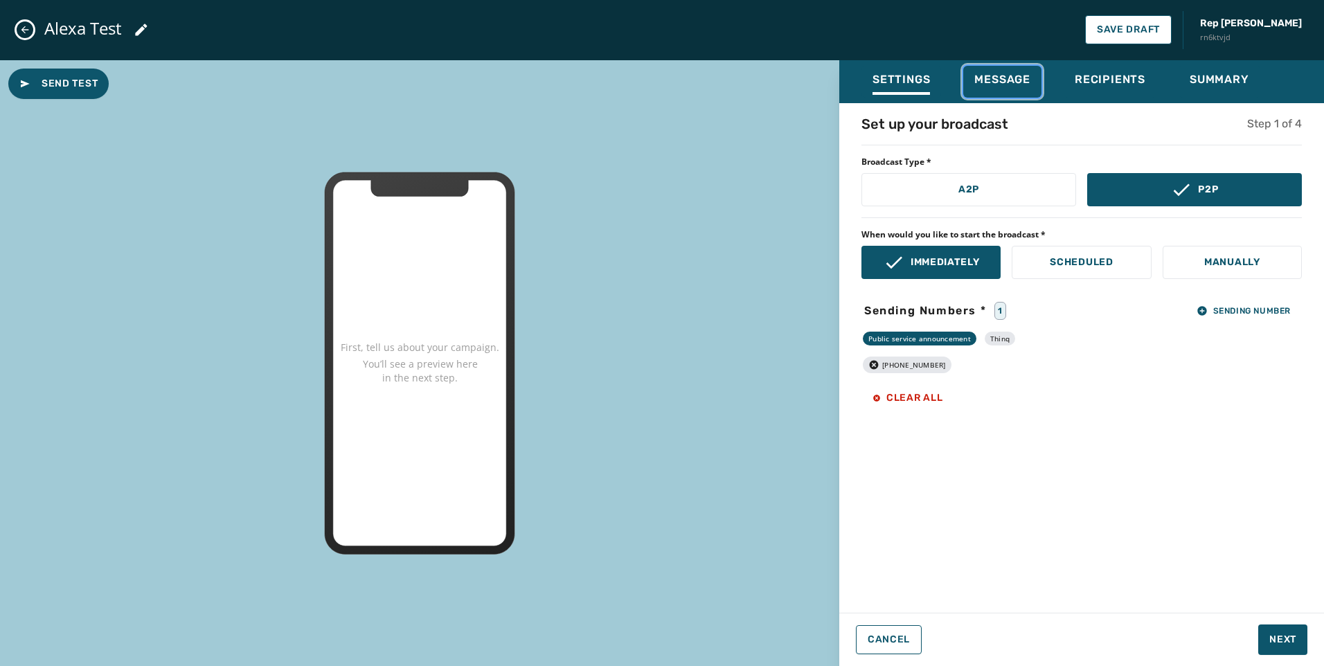
click at [1029, 80] on span "Message" at bounding box center [1002, 80] width 56 height 14
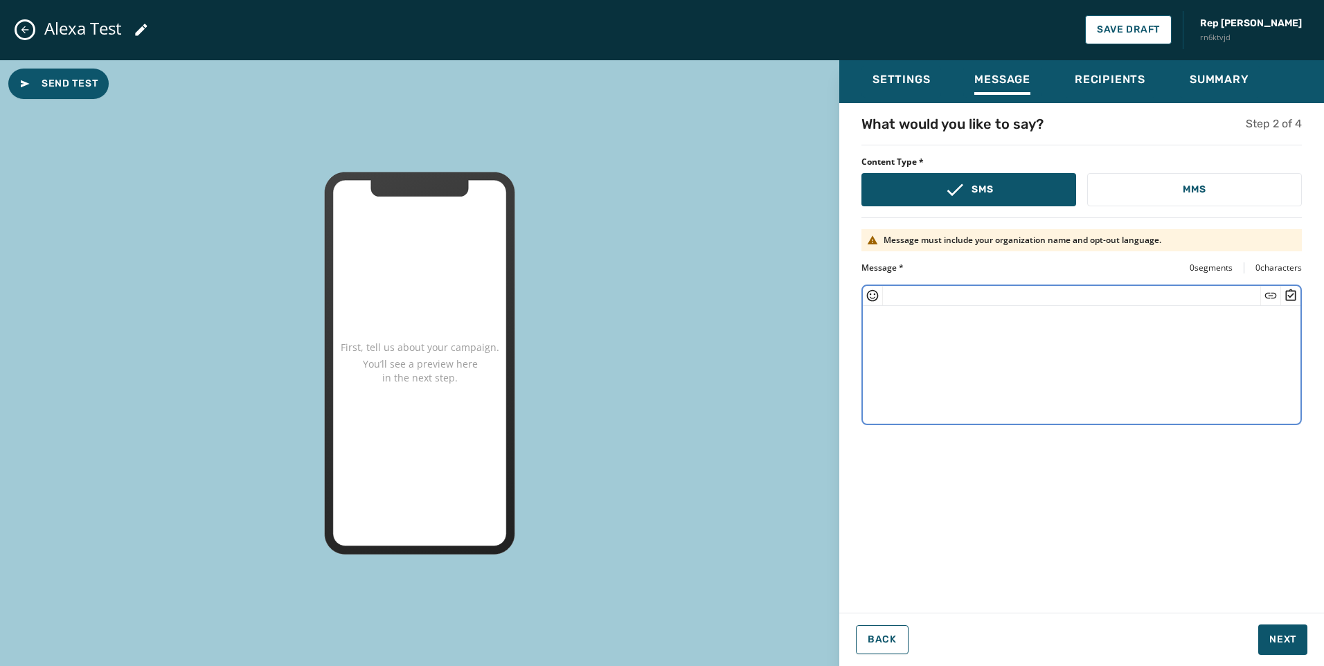
click at [1042, 325] on textarea at bounding box center [1082, 363] width 438 height 114
paste textarea "**********"
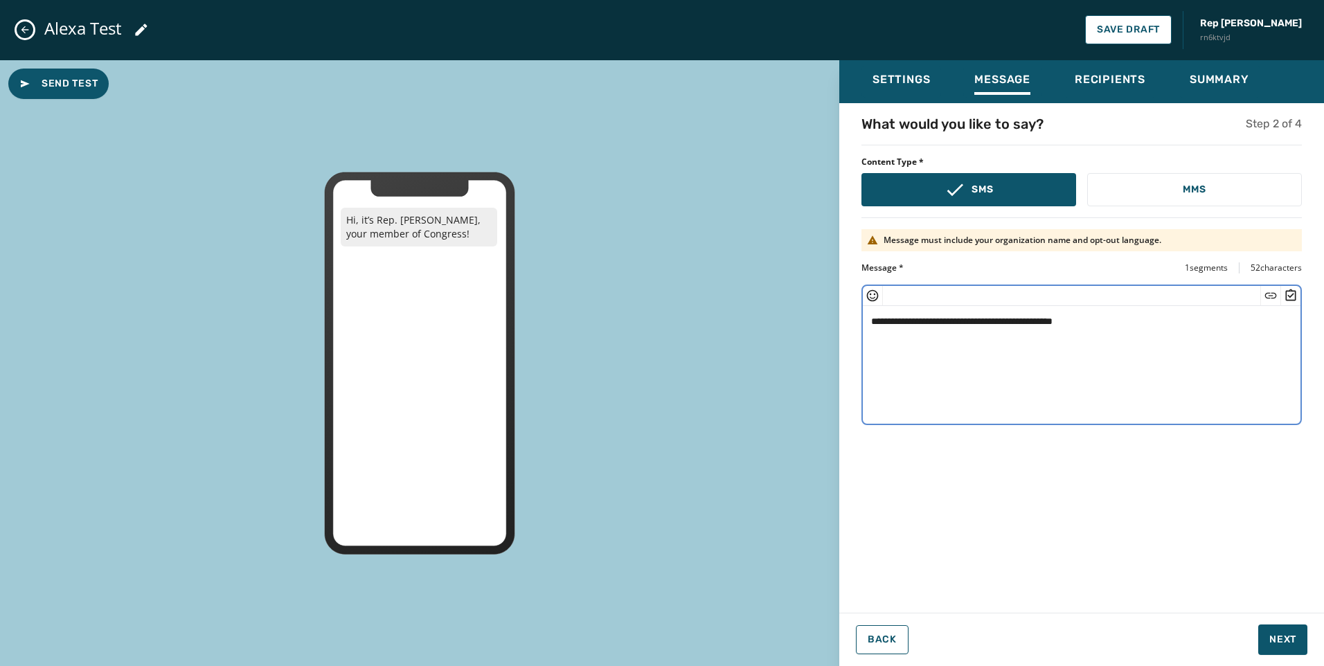
click at [892, 318] on textarea "**********" at bounding box center [1082, 363] width 438 height 114
click at [1152, 336] on textarea "**********" at bounding box center [1082, 363] width 438 height 114
type textarea "**********"
click at [1279, 632] on button "Next" at bounding box center [1282, 640] width 49 height 30
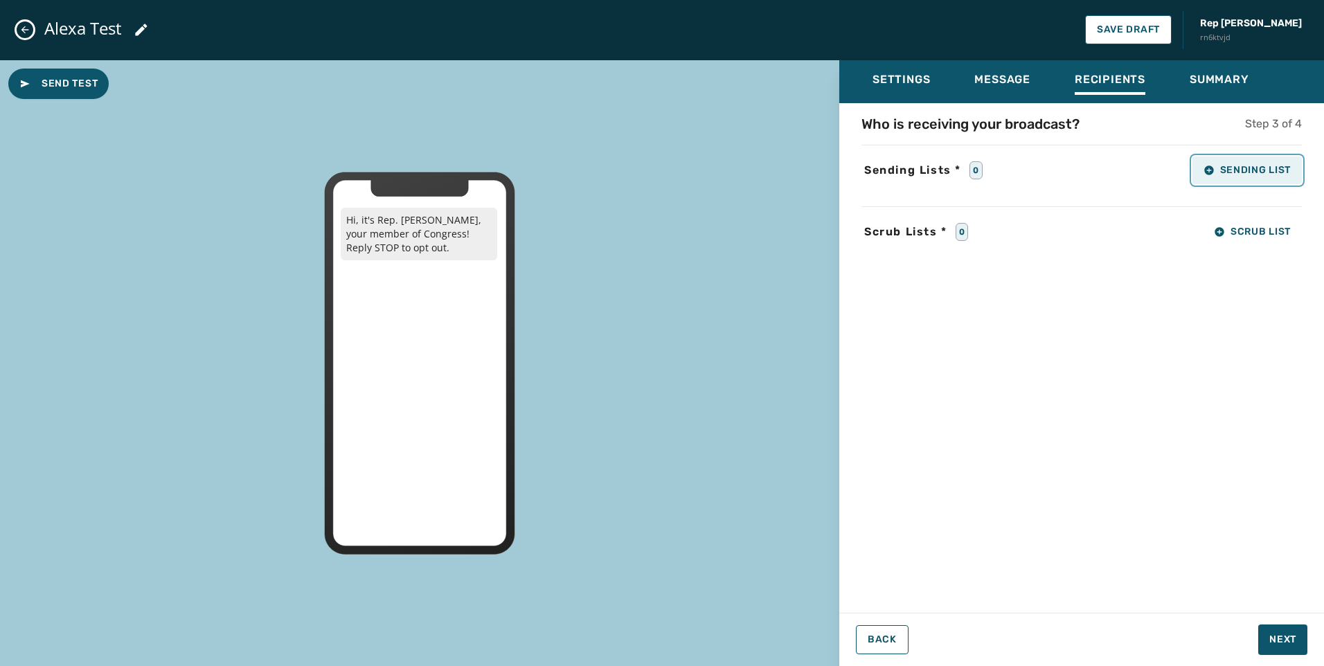
click at [1228, 180] on button "Sending List" at bounding box center [1246, 170] width 109 height 28
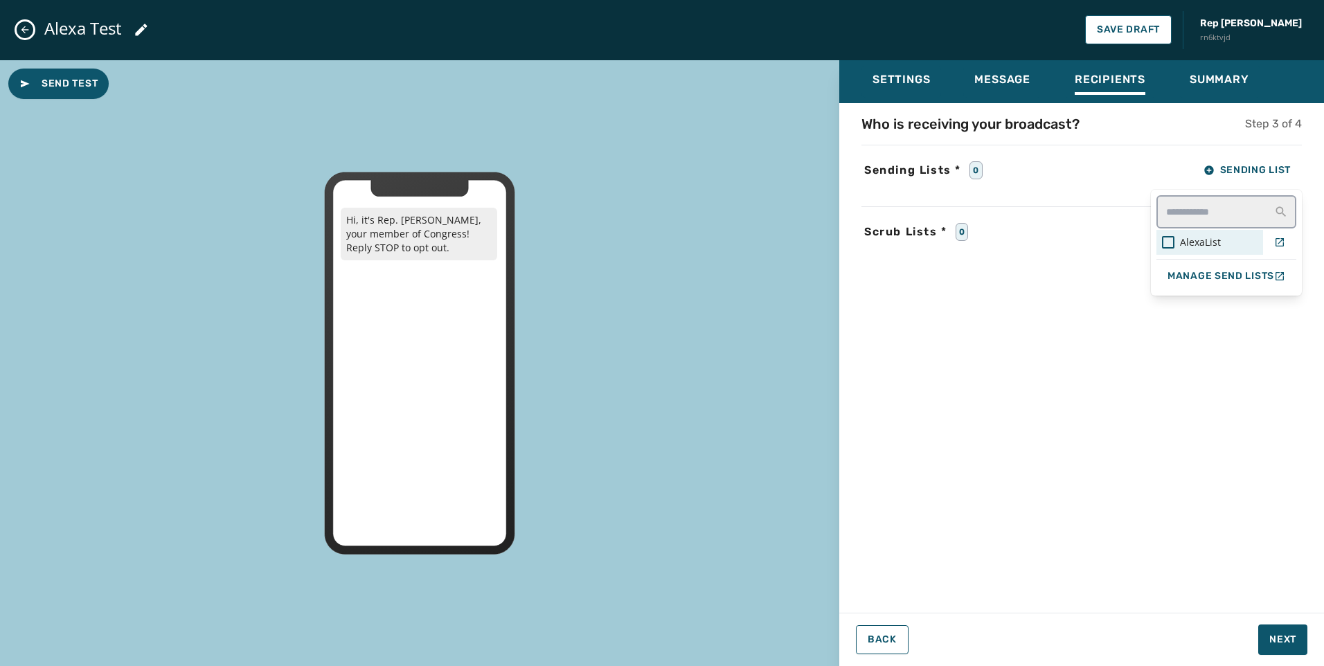
click at [1212, 248] on span "AlexaList" at bounding box center [1200, 242] width 41 height 14
click at [1288, 656] on div "Settings Message Recipients Summary Who is receiving your broadcast? Step 3 of …" at bounding box center [1081, 363] width 485 height 607
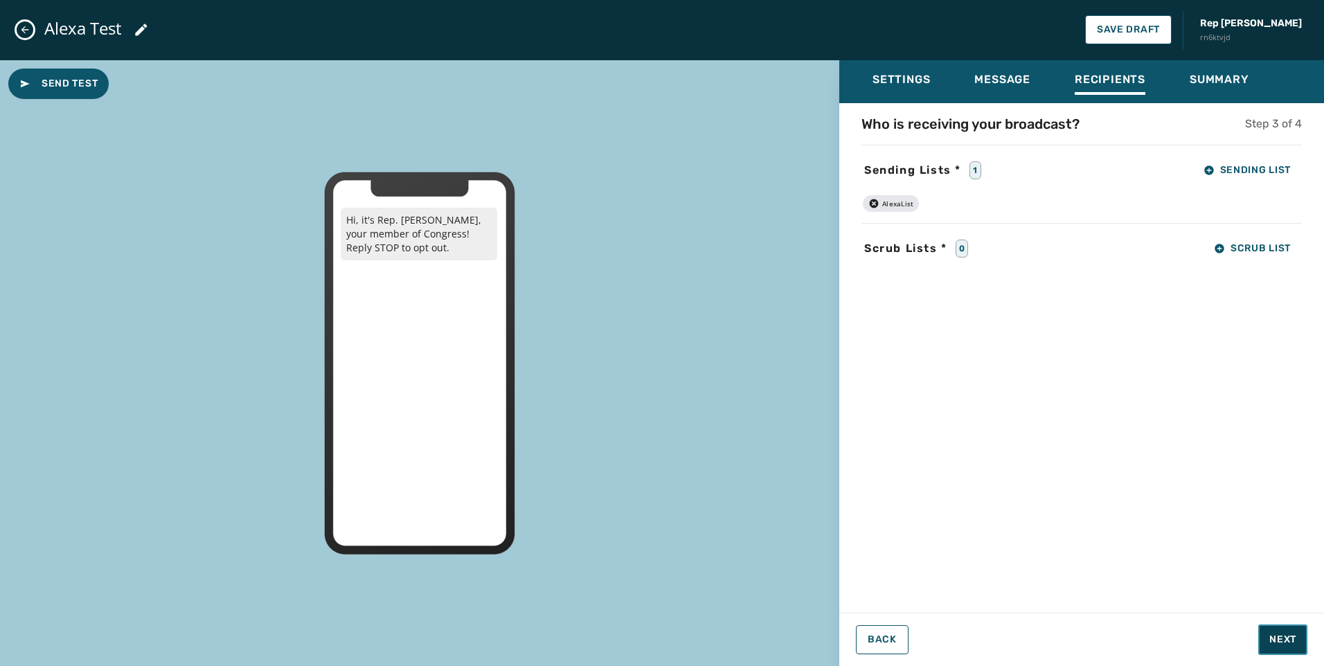
click at [1288, 635] on span "Next" at bounding box center [1282, 640] width 27 height 14
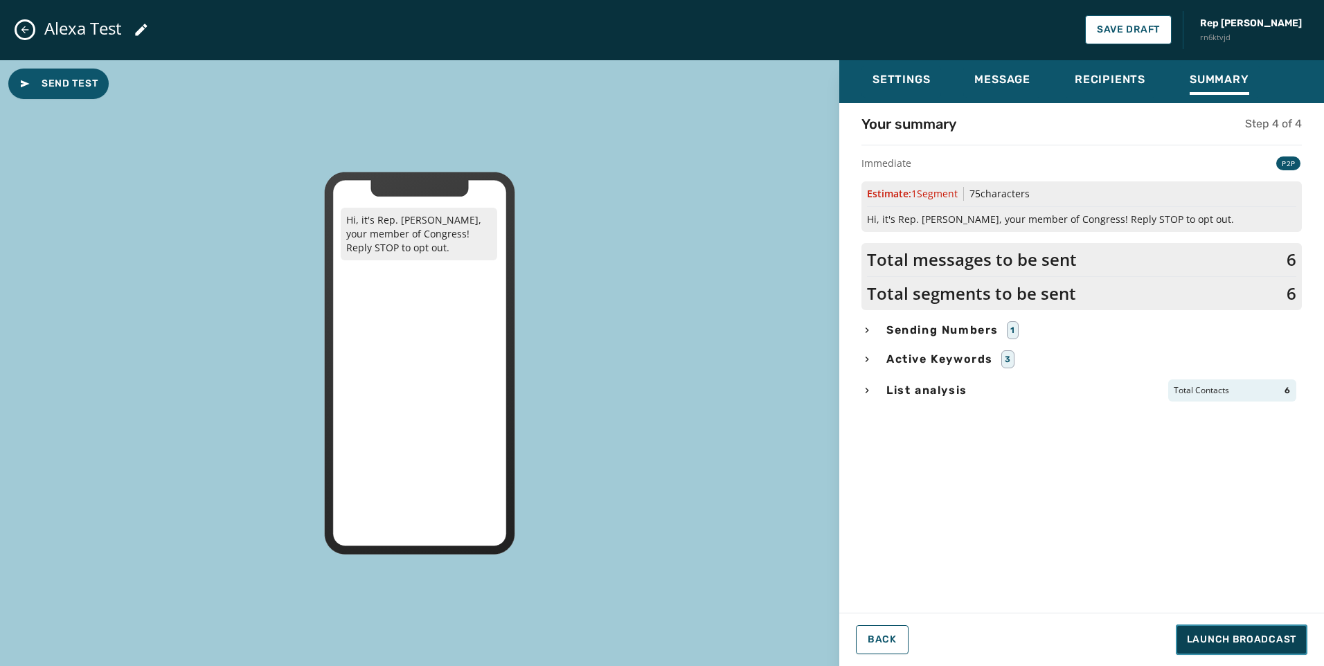
click at [1288, 637] on span "Launch Broadcast" at bounding box center [1241, 640] width 109 height 14
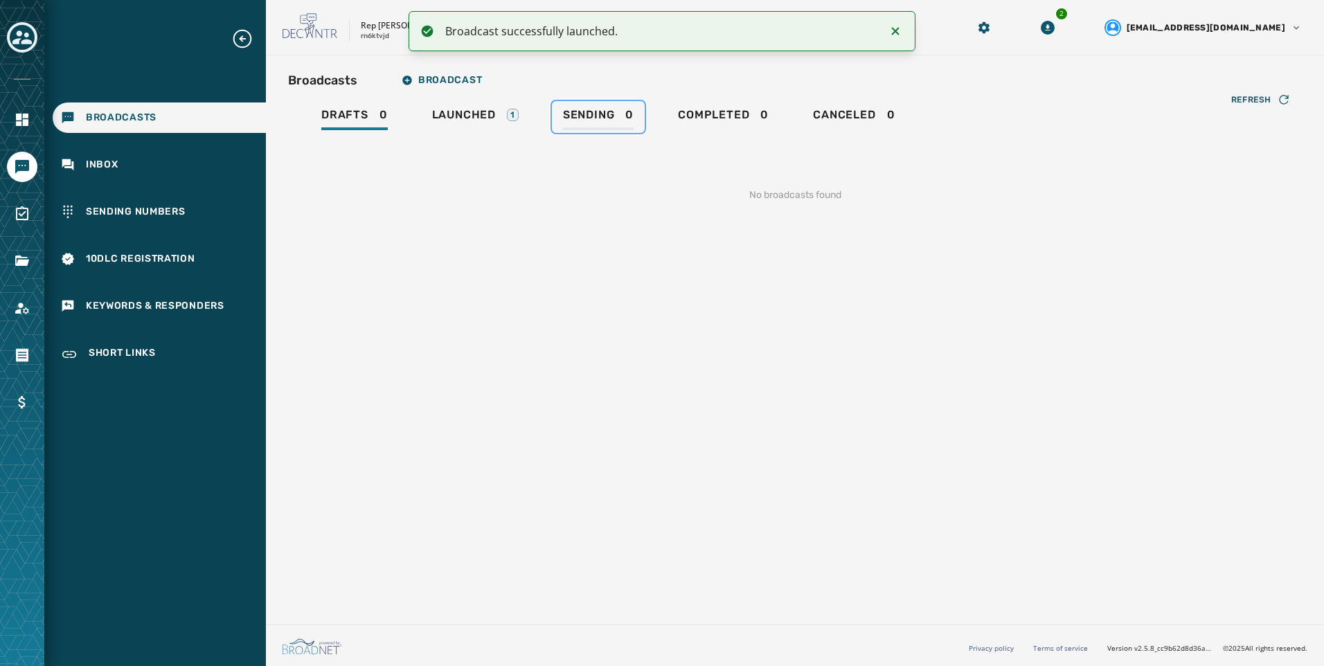
click at [588, 121] on span "Sending" at bounding box center [589, 115] width 52 height 14
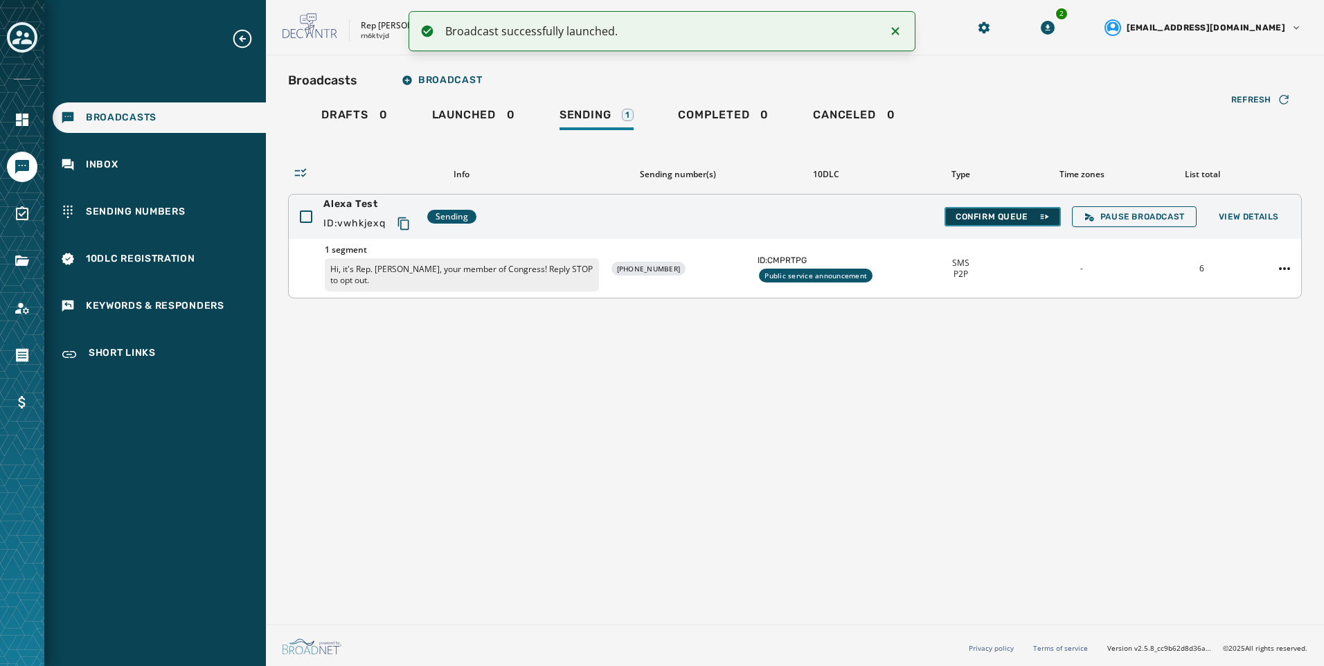
click at [1046, 215] on icon at bounding box center [1044, 216] width 11 height 11
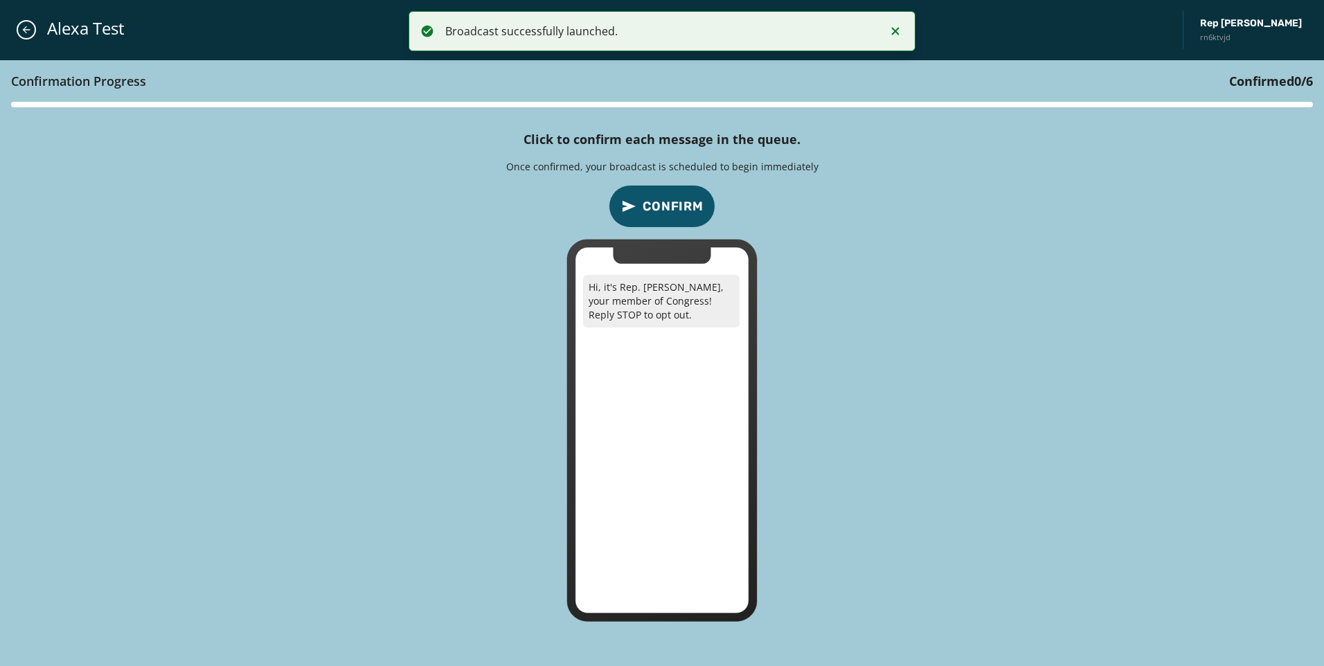
click at [674, 211] on span "Confirm" at bounding box center [673, 206] width 61 height 19
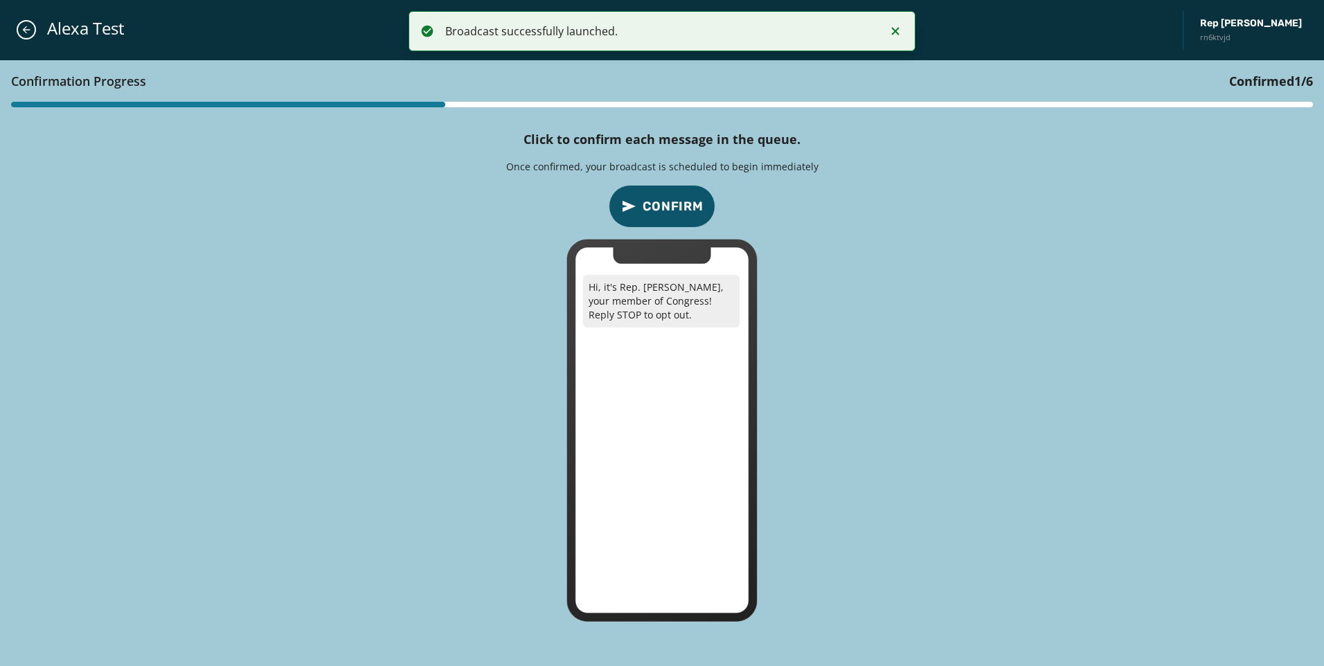
click at [674, 211] on span "Confirm" at bounding box center [673, 206] width 61 height 19
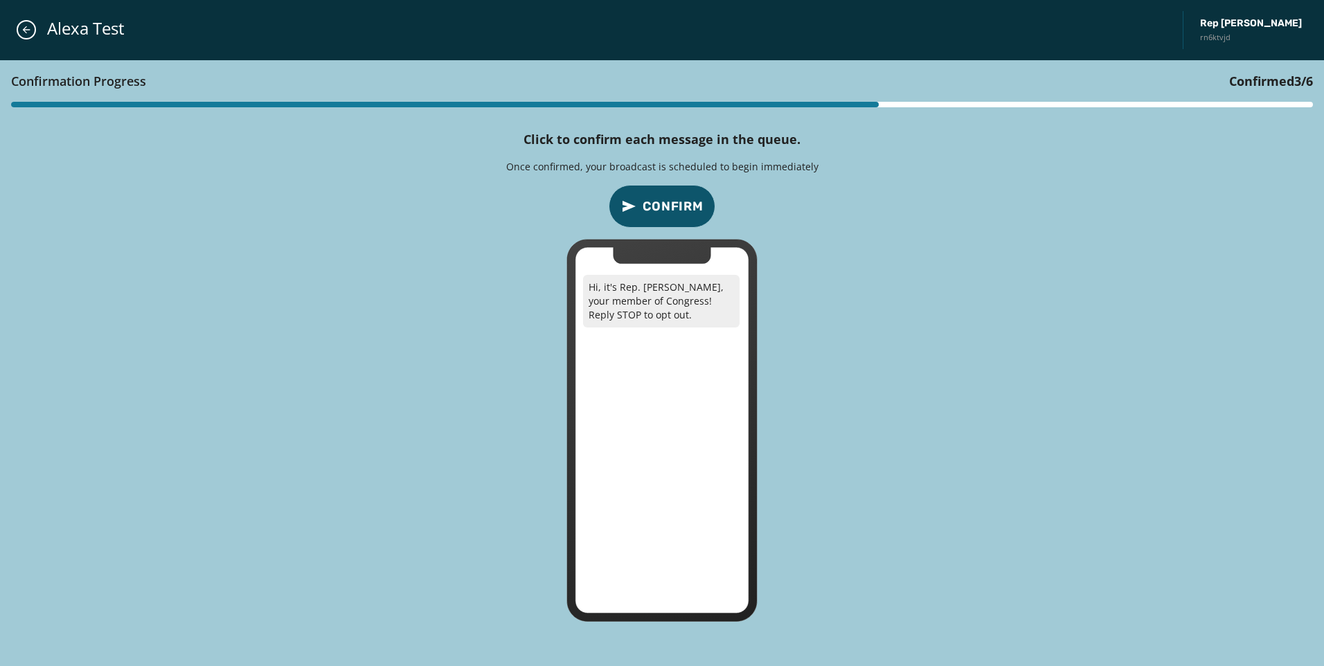
click at [674, 211] on span "Confirm" at bounding box center [673, 206] width 61 height 19
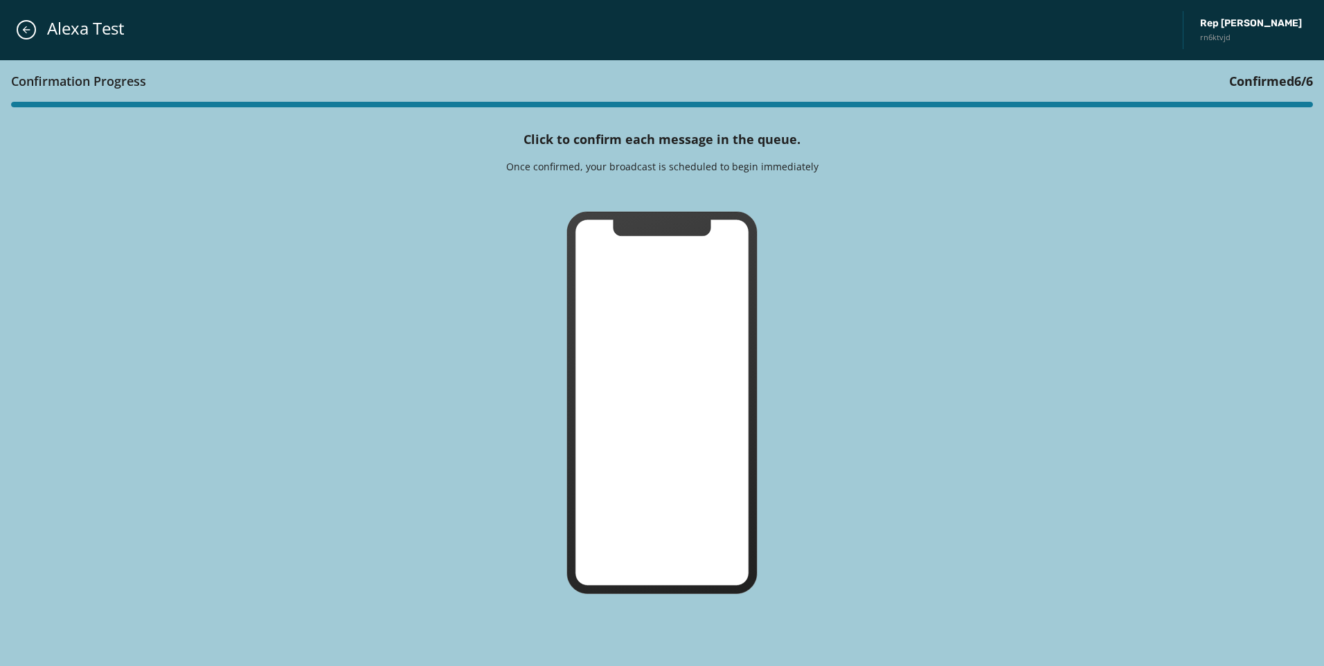
click at [674, 211] on icon at bounding box center [661, 402] width 191 height 383
click at [23, 28] on icon "Close admin drawer" at bounding box center [26, 29] width 11 height 11
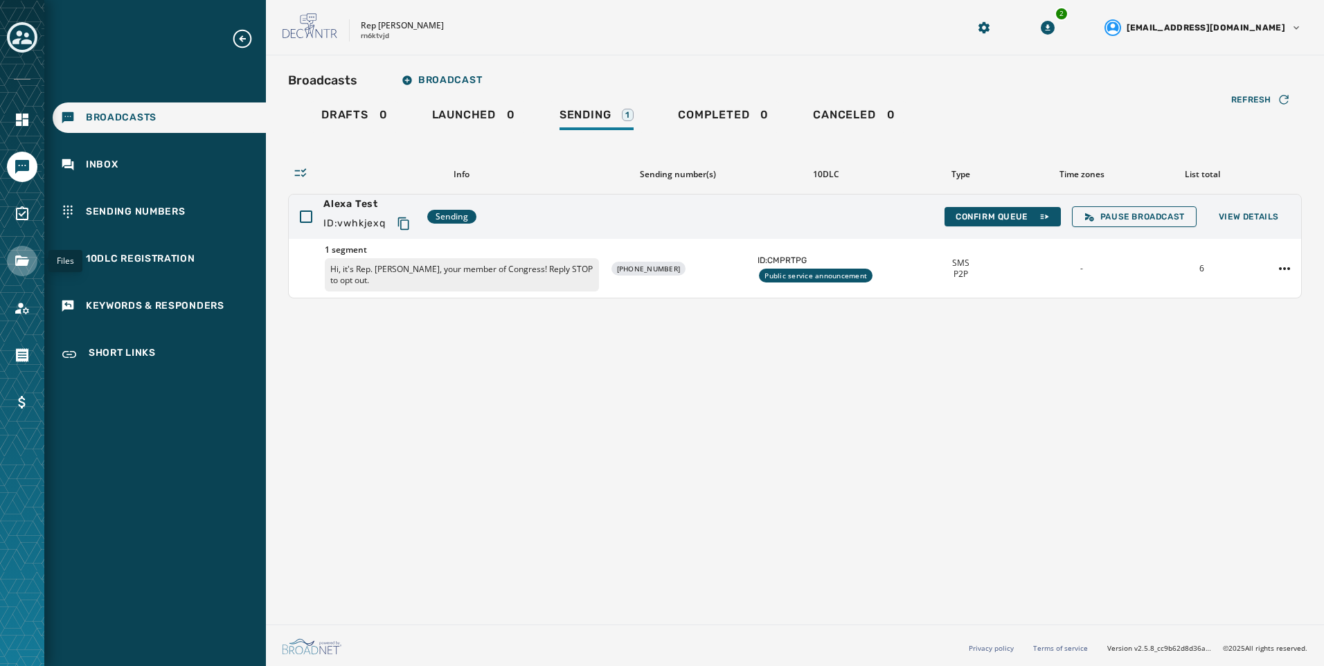
click at [25, 256] on icon "Navigate to Files" at bounding box center [22, 261] width 17 height 17
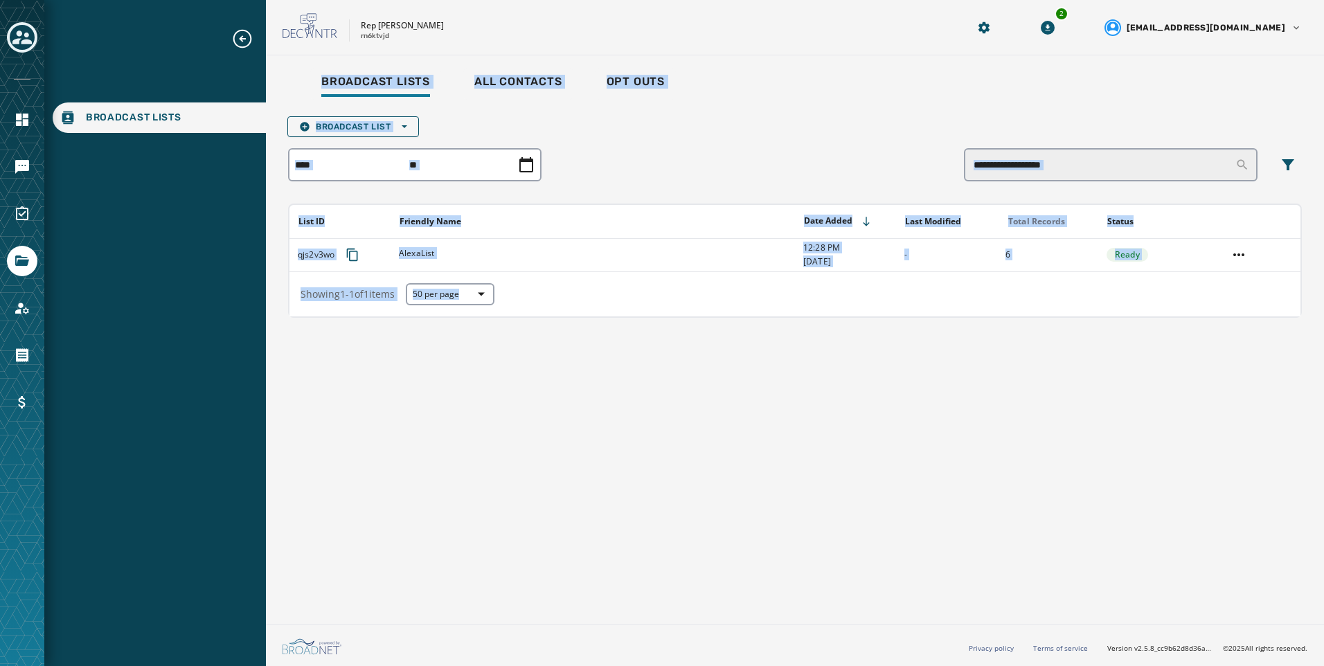
click at [598, 458] on div "Broadcast Lists All Contacts Opt Outs Broadcast List Open options List ID Frien…" at bounding box center [795, 337] width 1058 height 564
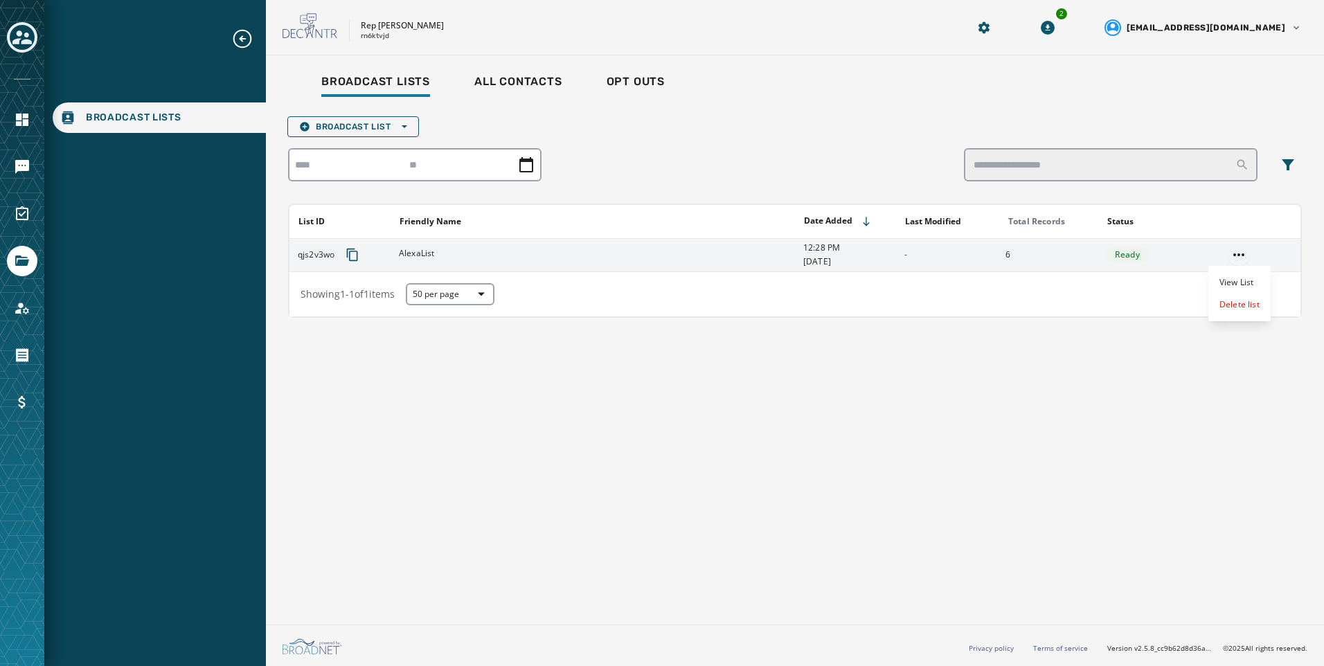
click at [1245, 255] on html "Broadcast Lists Skip To Main Content Rep [PERSON_NAME] rn6ktvjd 2 [EMAIL_ADDRES…" at bounding box center [662, 333] width 1324 height 666
click at [1222, 312] on div "Delete list" at bounding box center [1239, 305] width 62 height 22
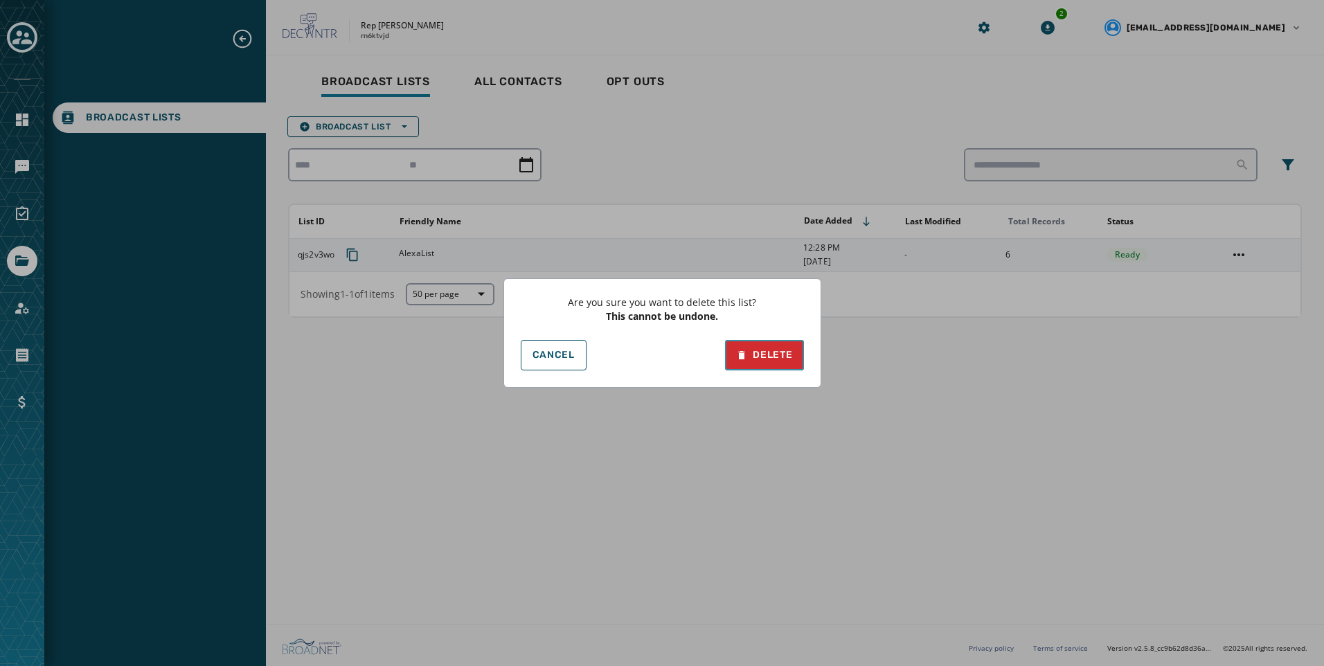
click at [750, 361] on div "Delete" at bounding box center [764, 355] width 56 height 14
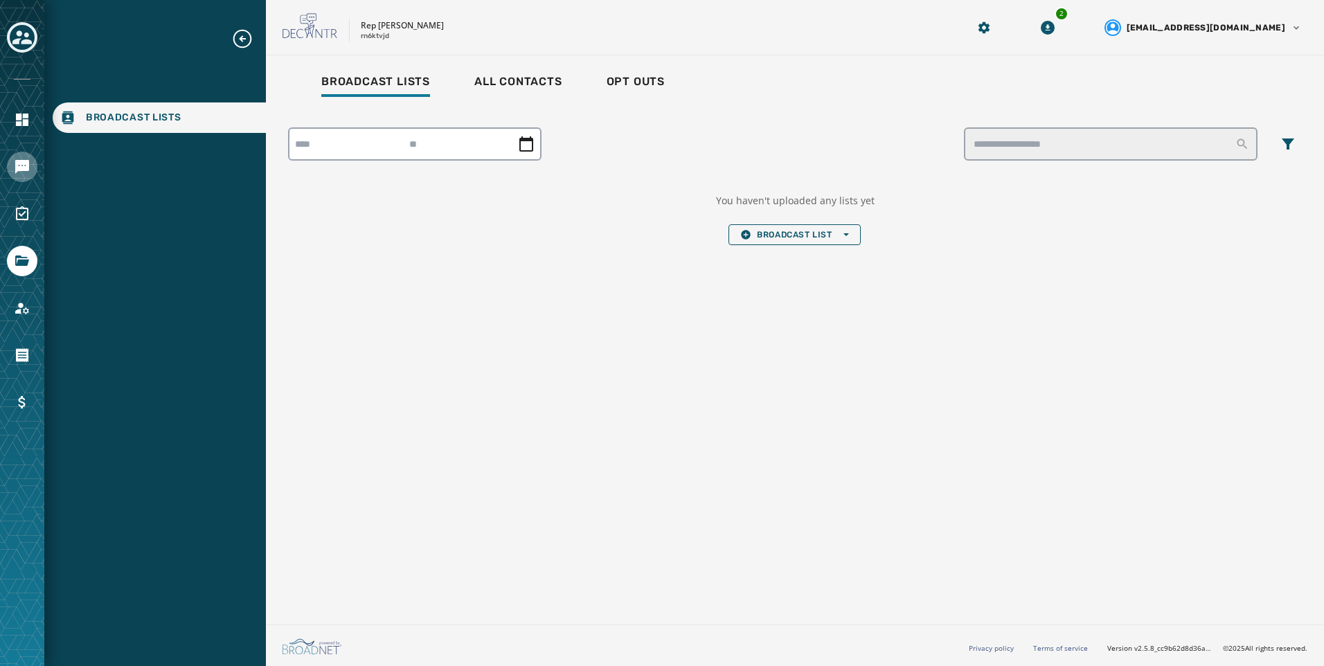
click at [28, 170] on icon "Navigate to Messaging" at bounding box center [22, 167] width 14 height 14
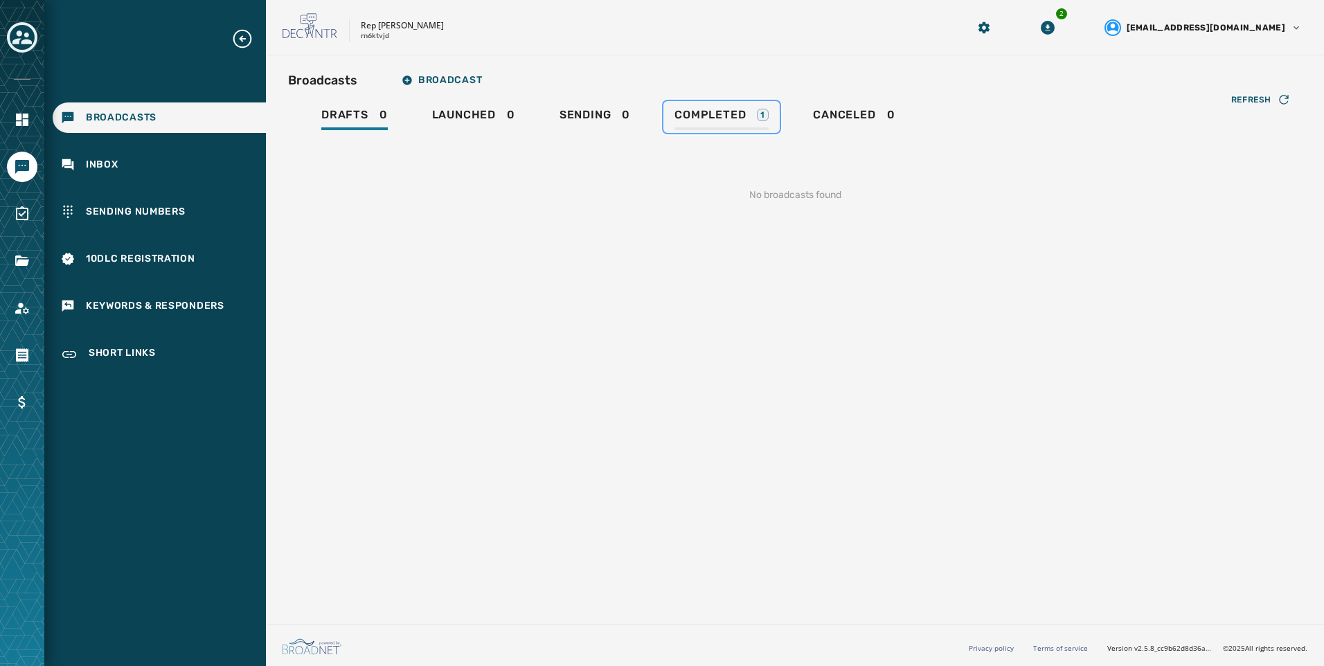
click at [724, 104] on link "Completed 1" at bounding box center [721, 117] width 116 height 32
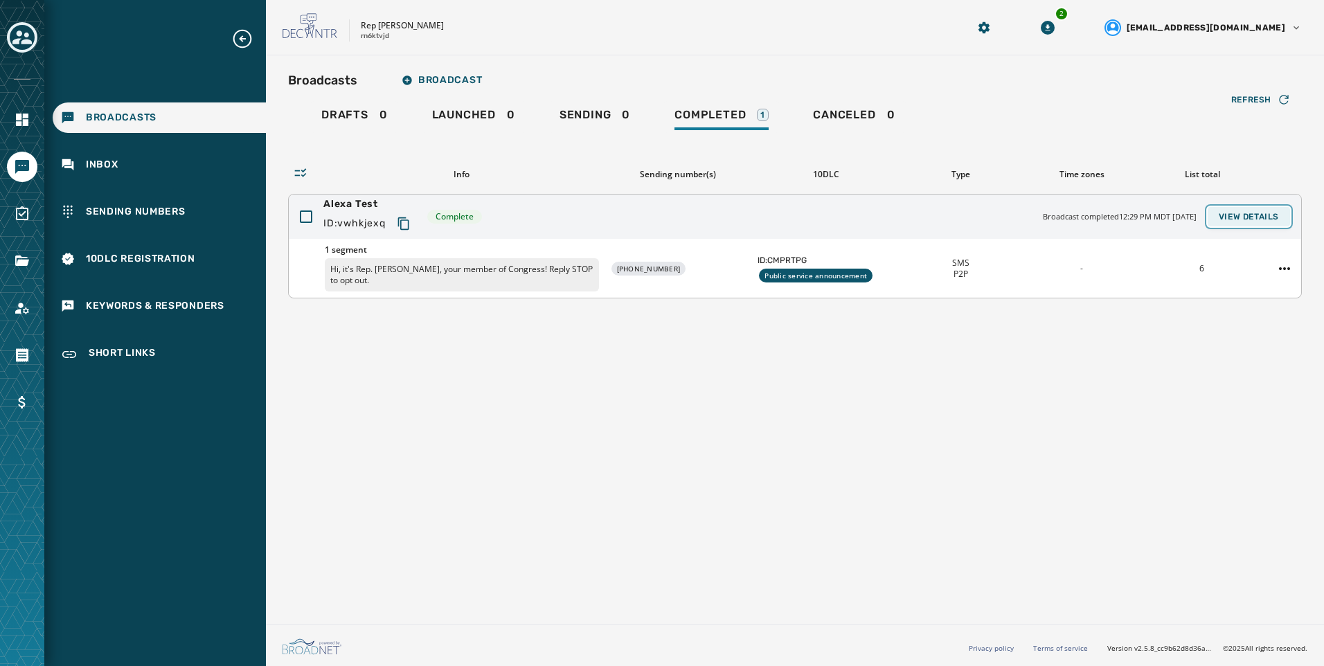
click at [1247, 221] on span "View Details" at bounding box center [1249, 216] width 60 height 11
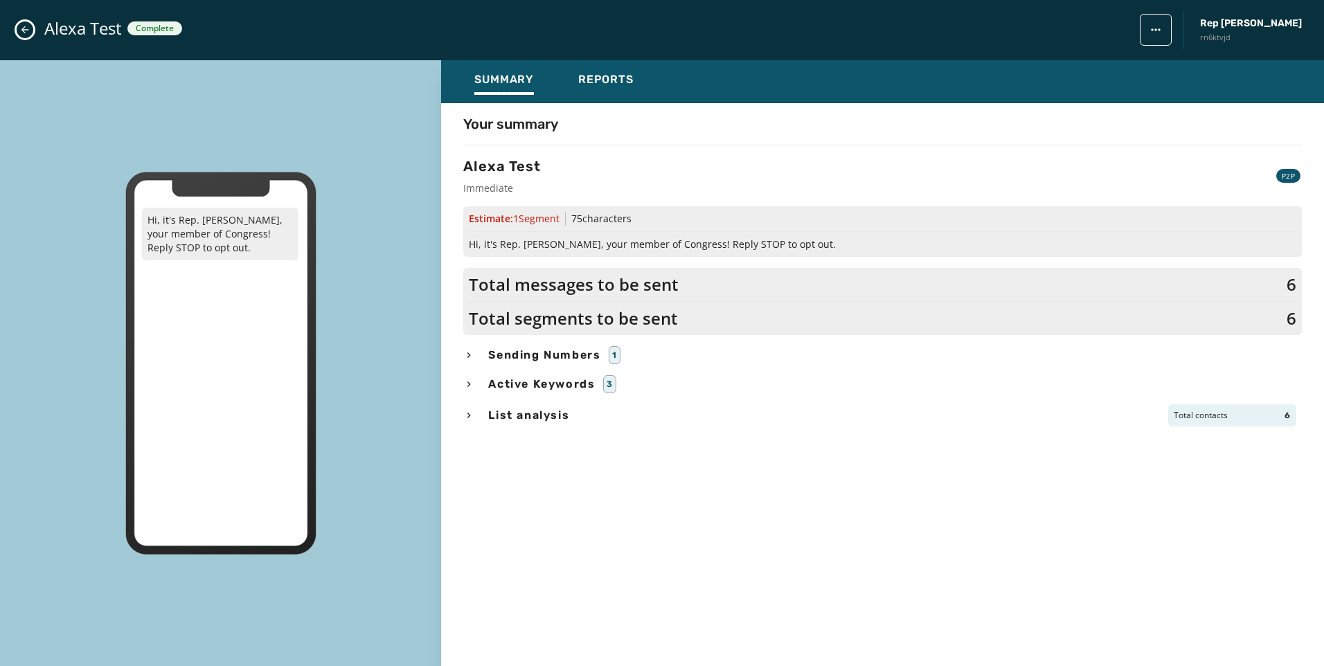
click at [632, 101] on div "Summary Reports" at bounding box center [882, 81] width 883 height 43
click at [629, 94] on div "Reports" at bounding box center [605, 84] width 55 height 22
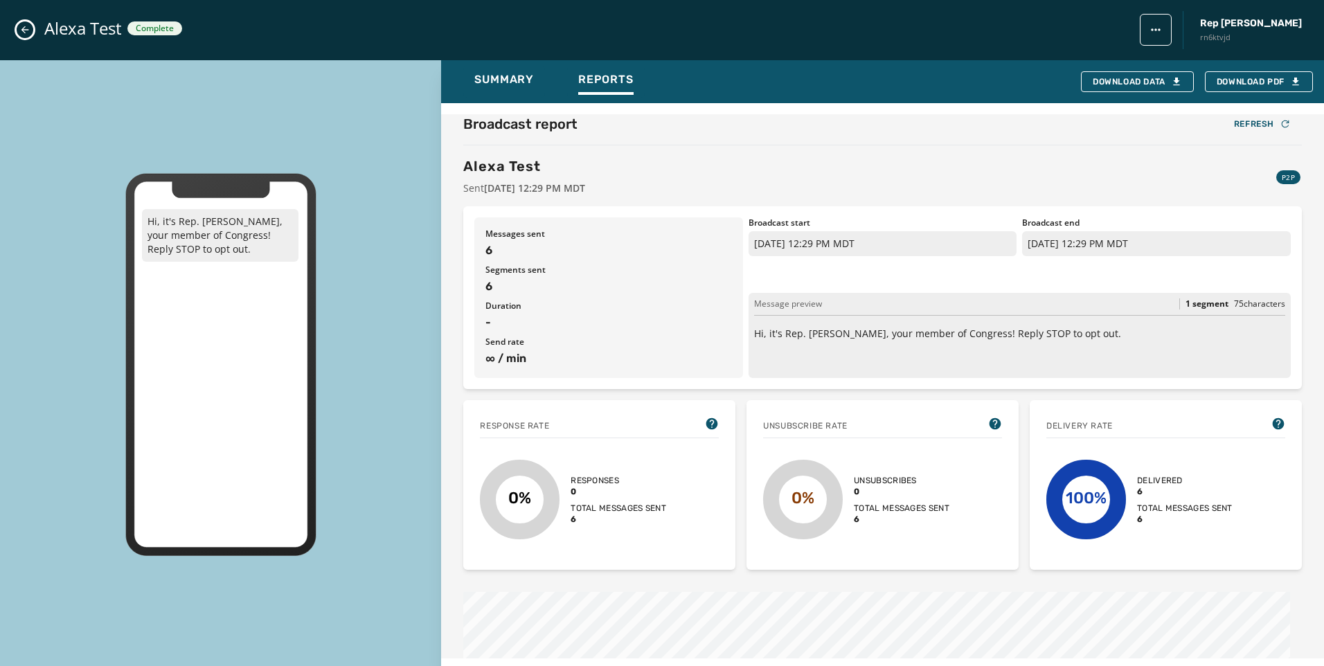
click at [23, 21] on button "Close admin drawer" at bounding box center [25, 29] width 17 height 17
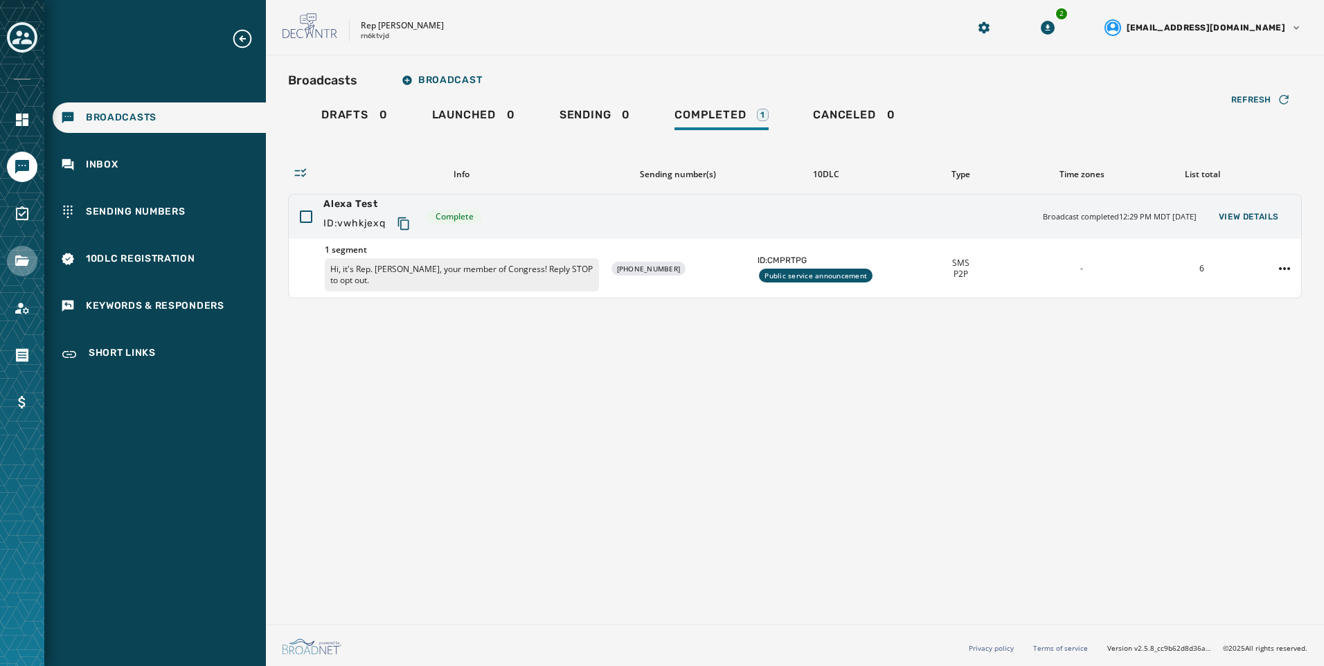
click at [19, 273] on link "Navigate to Files" at bounding box center [22, 261] width 30 height 30
